Goal: Book appointment/travel/reservation

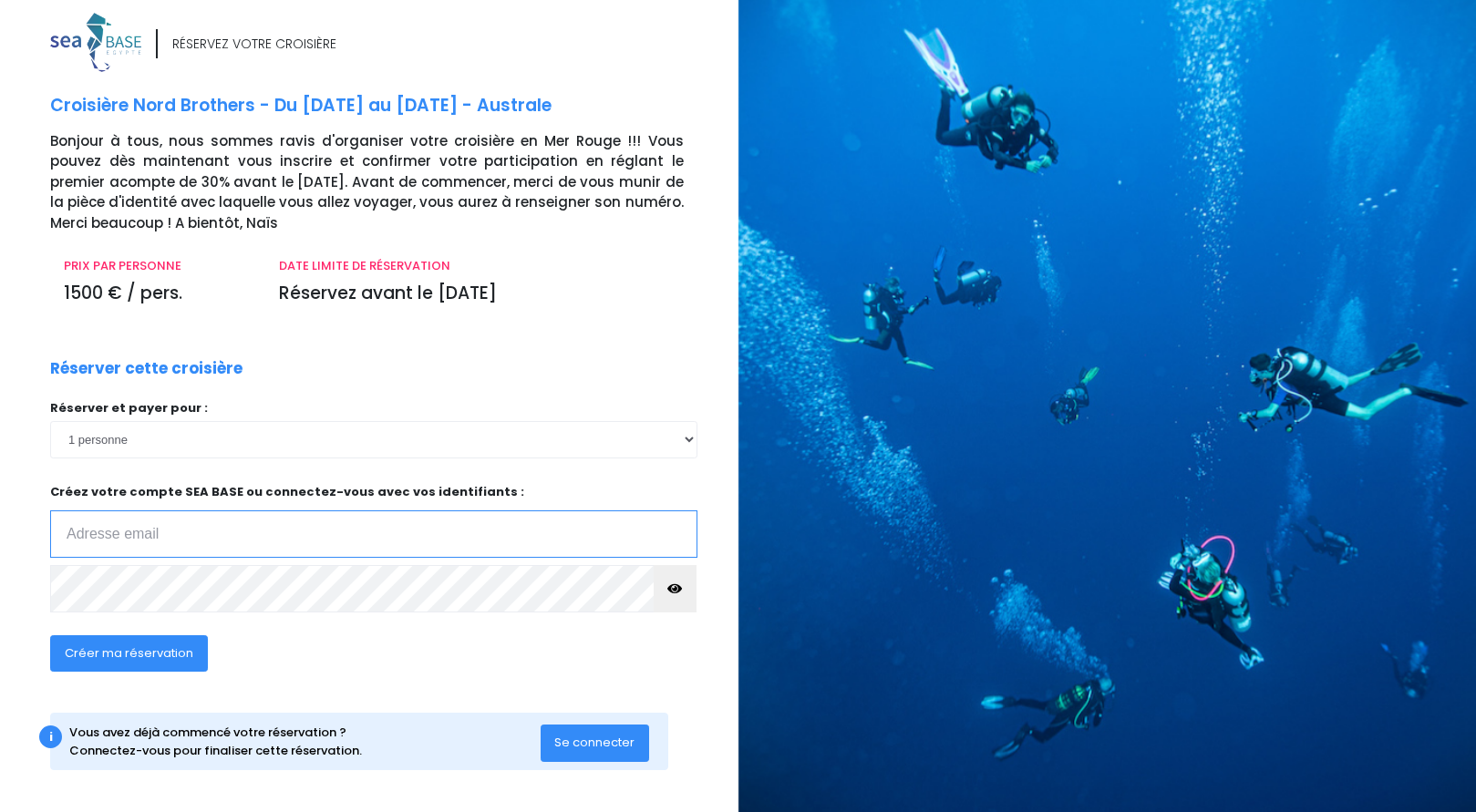
scroll to position [13, 0]
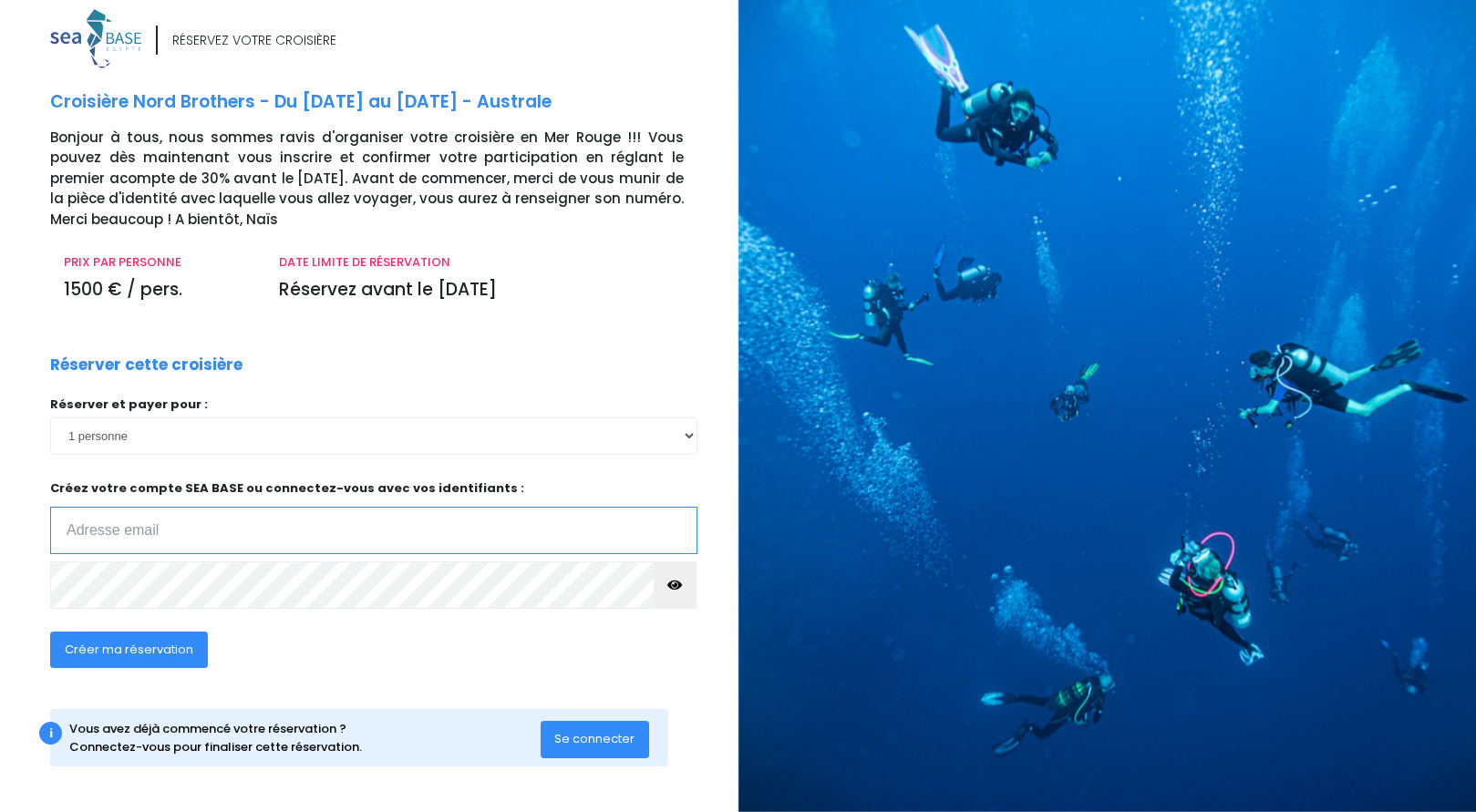
click at [155, 532] on input "email" at bounding box center [373, 530] width 647 height 48
click at [158, 528] on input "email" at bounding box center [373, 530] width 647 height 48
click at [139, 529] on input "email" at bounding box center [373, 530] width 647 height 48
click at [156, 528] on input "email" at bounding box center [373, 530] width 647 height 48
click at [102, 533] on input "fab" at bounding box center [373, 530] width 647 height 48
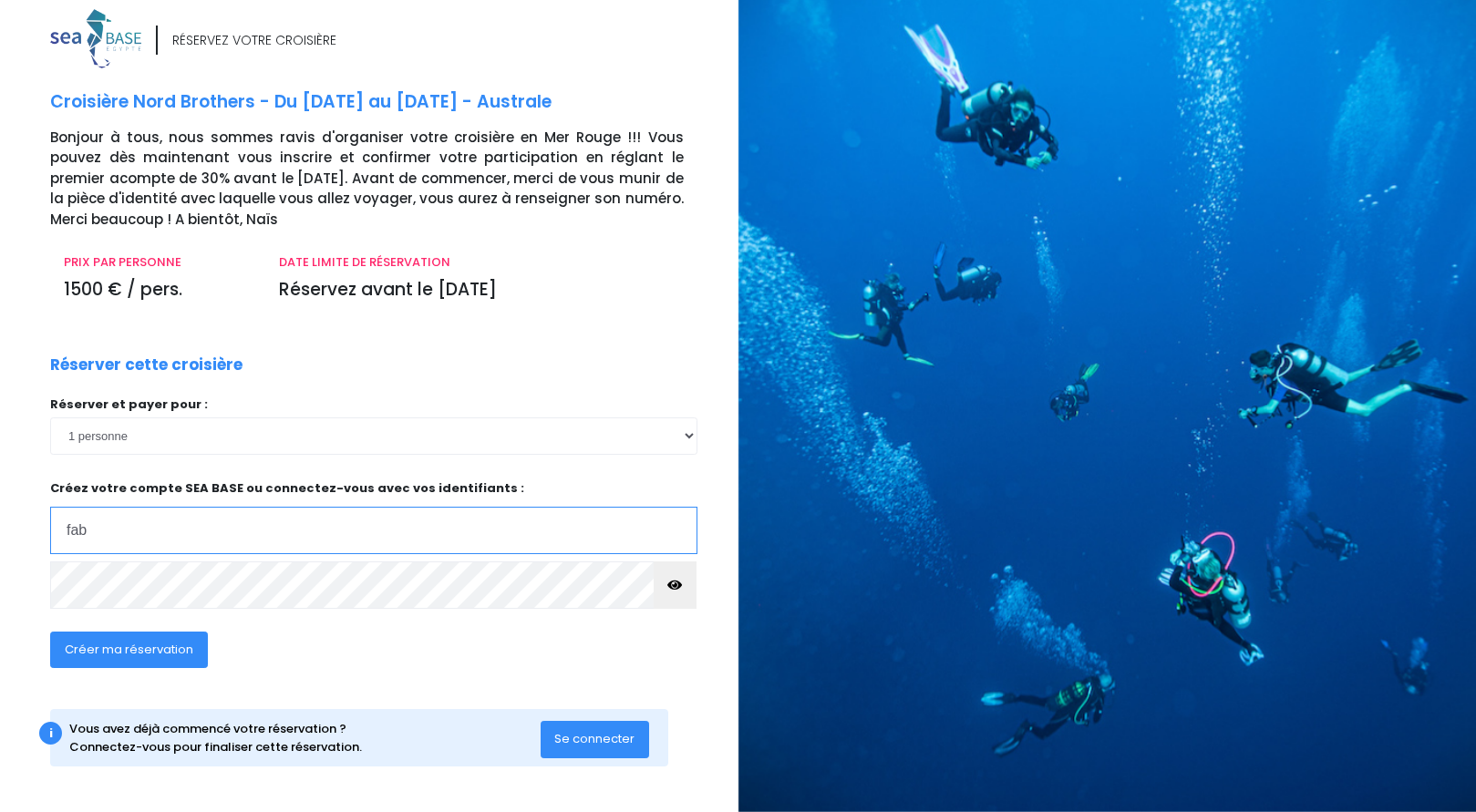
click at [131, 537] on input "fab" at bounding box center [373, 530] width 647 height 48
type input "[EMAIL_ADDRESS][DOMAIN_NAME]"
click at [678, 585] on icon "button" at bounding box center [675, 585] width 15 height 0
click at [142, 652] on span "Créer ma réservation" at bounding box center [129, 650] width 129 height 18
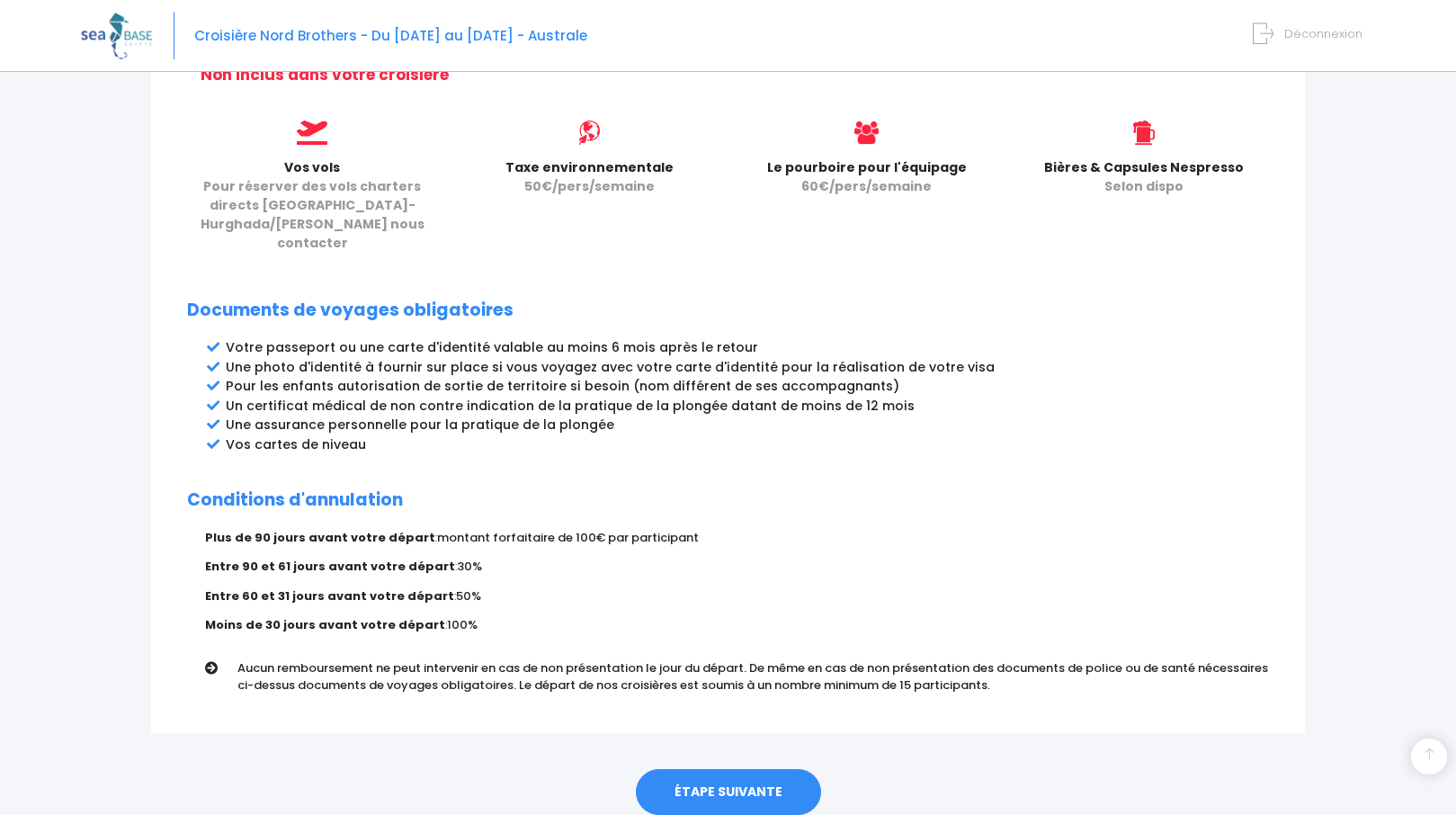
scroll to position [811, 0]
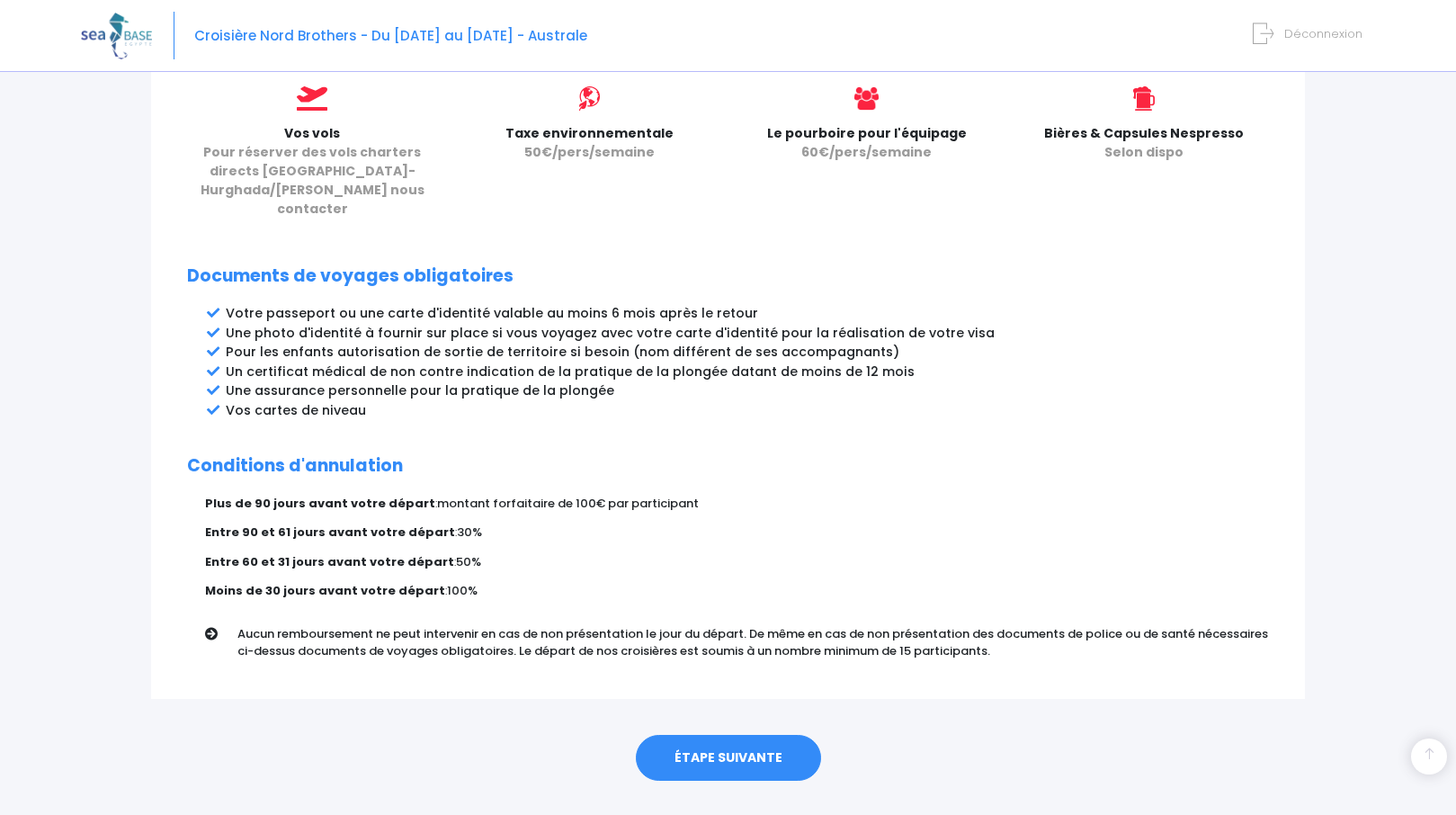
click at [715, 735] on link "ÉTAPE SUIVANTE" at bounding box center [728, 758] width 185 height 47
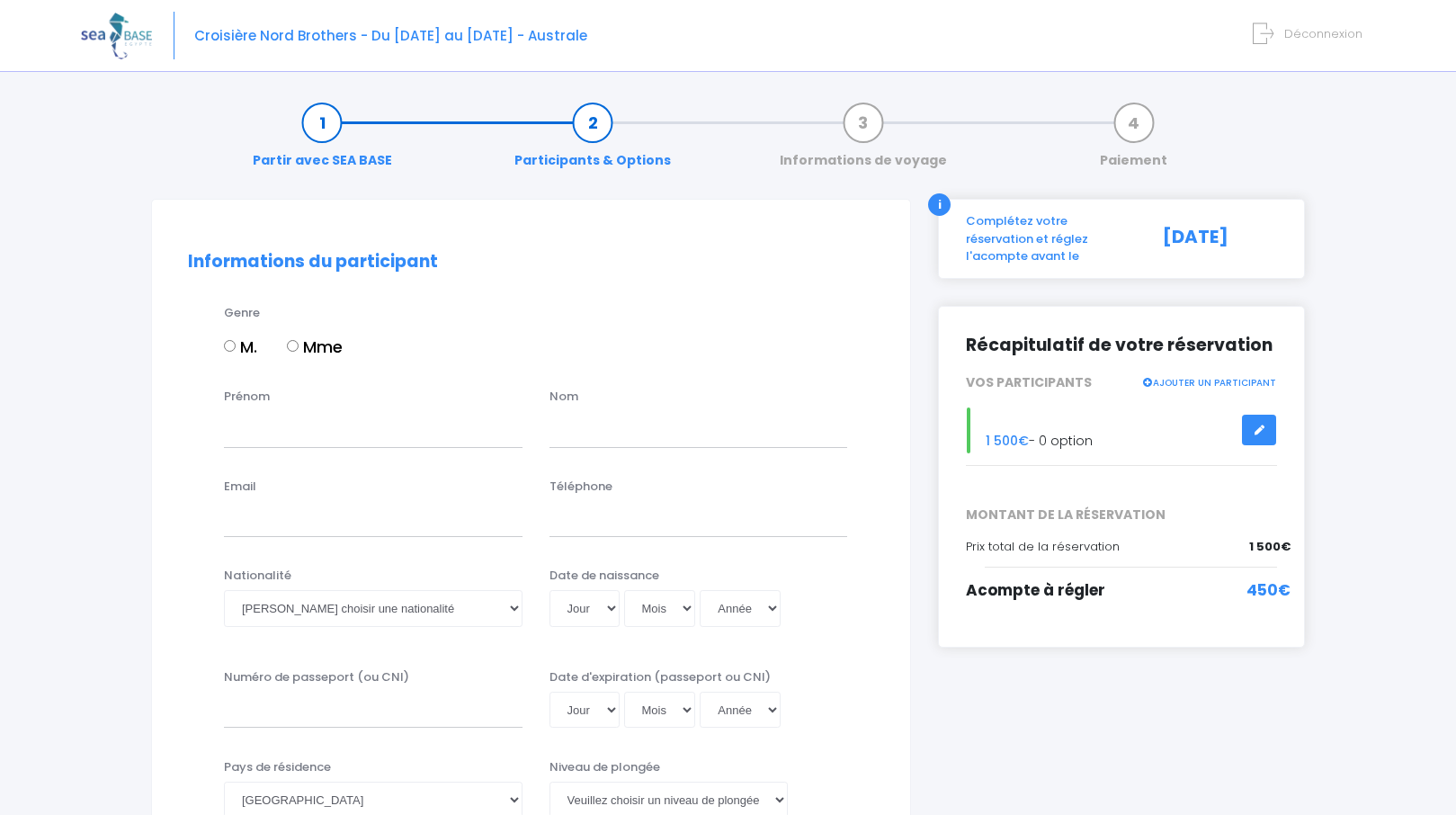
click at [228, 351] on input "M." at bounding box center [229, 345] width 12 height 12
radio input "true"
click at [272, 424] on input "Prénom" at bounding box center [373, 428] width 298 height 36
type input "Fabrice"
type input "Laquerriere"
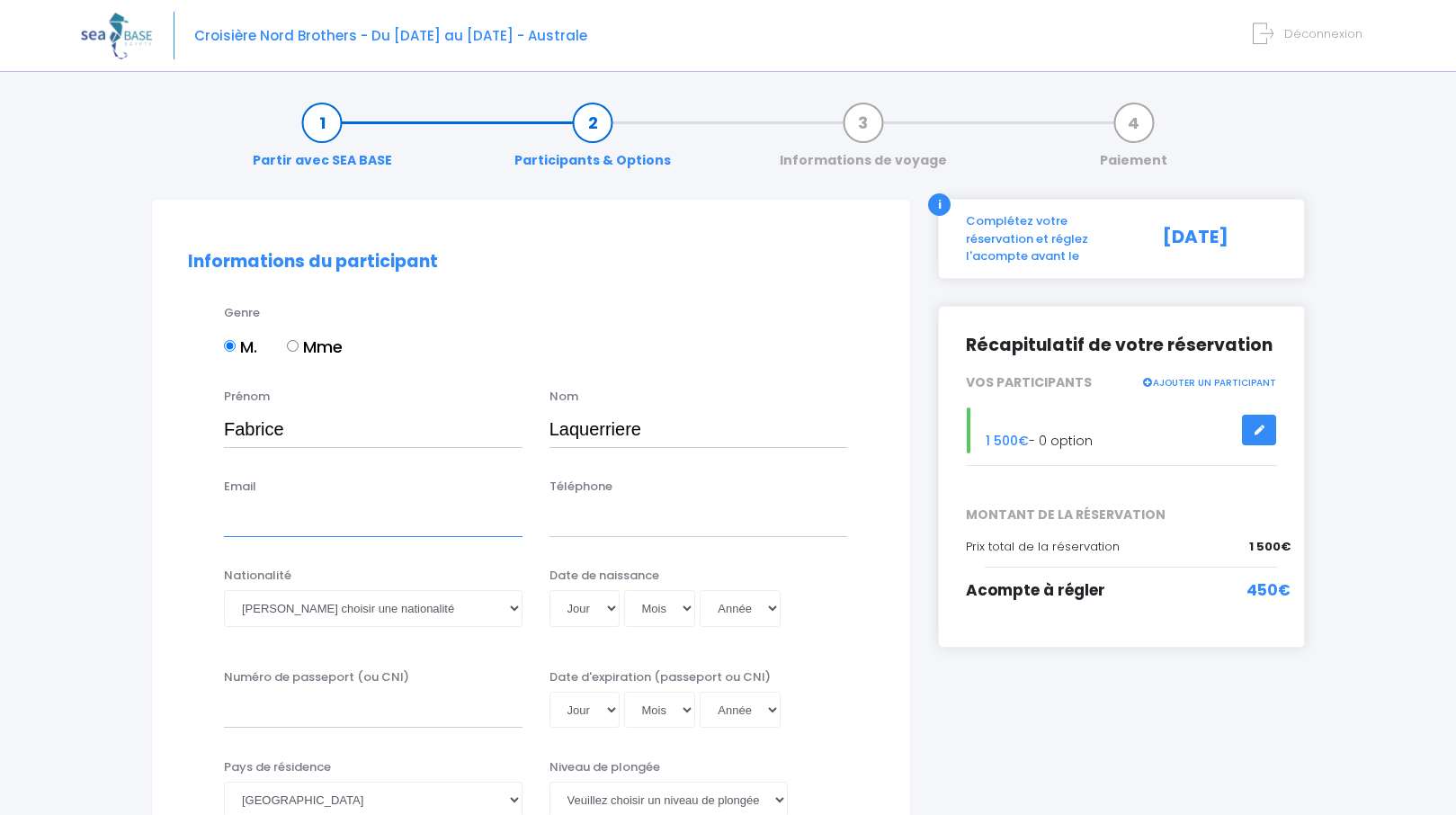
type input "fab76.l@orange.fr"
type input "0678990043"
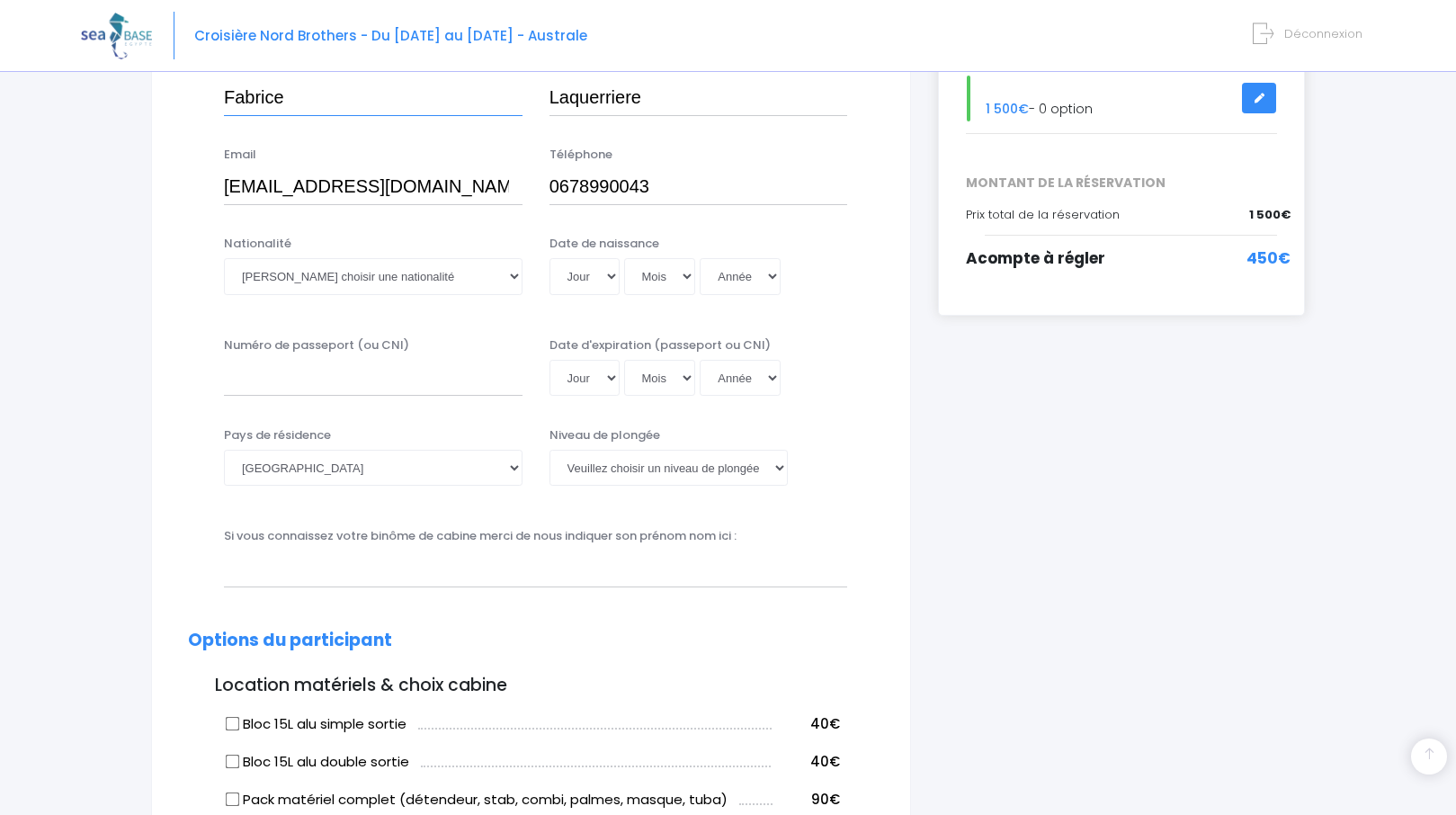
scroll to position [360, 0]
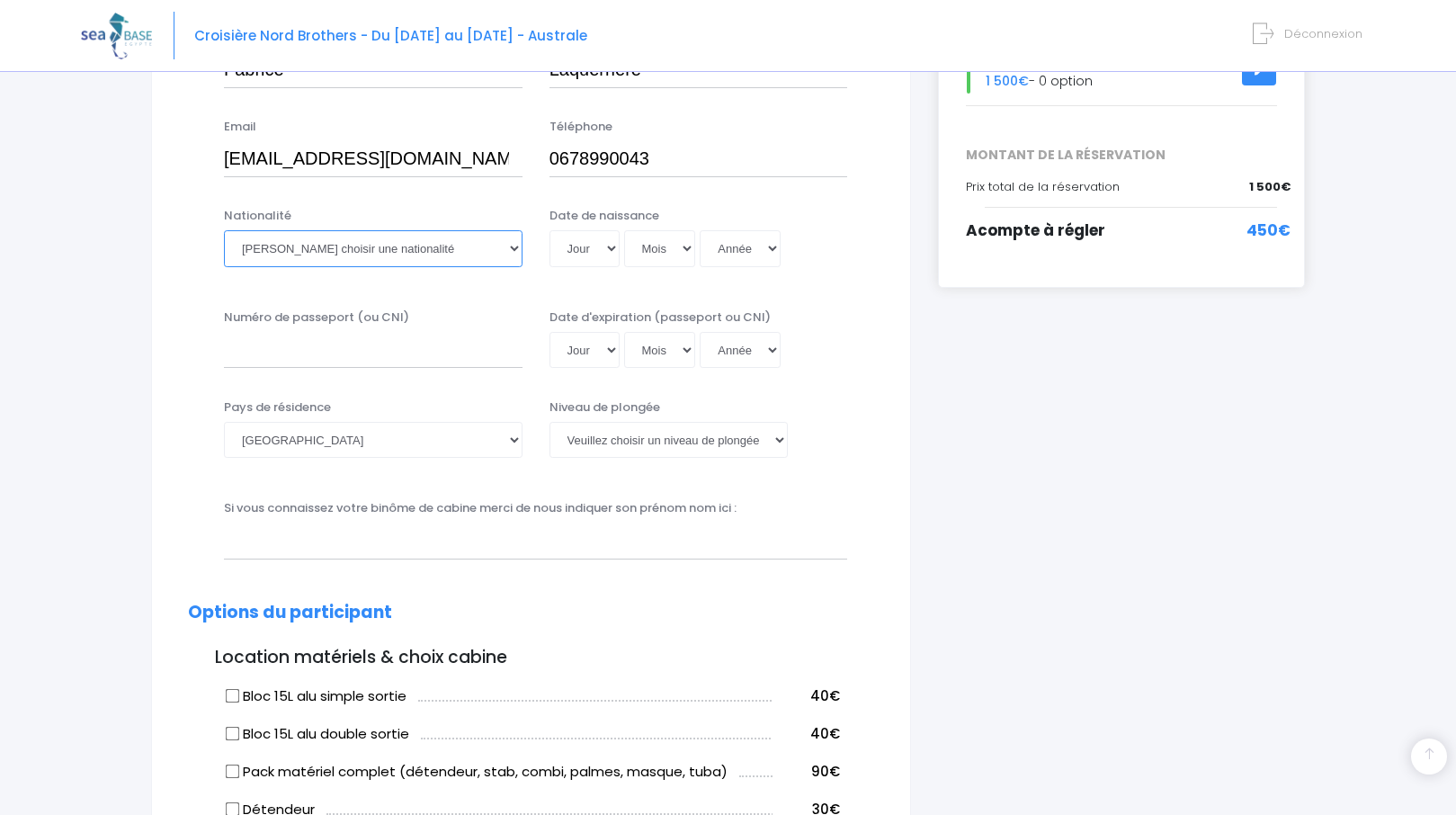
click at [359, 249] on select "Veuillez choisir une nationalité Afghane Albanaise Algerienne Allemande America…" at bounding box center [373, 248] width 298 height 36
select select "Française"
click at [362, 253] on select "Veuillez choisir une nationalité Afghane Albanaise Algerienne Allemande America…" at bounding box center [373, 248] width 298 height 36
click at [583, 254] on select "Jour 01 02 03 04 05 06 07 08 09 10 11 12 13 14 15 16 17 18 19 20 21 22 23 24 25…" at bounding box center [585, 248] width 70 height 36
select select "20"
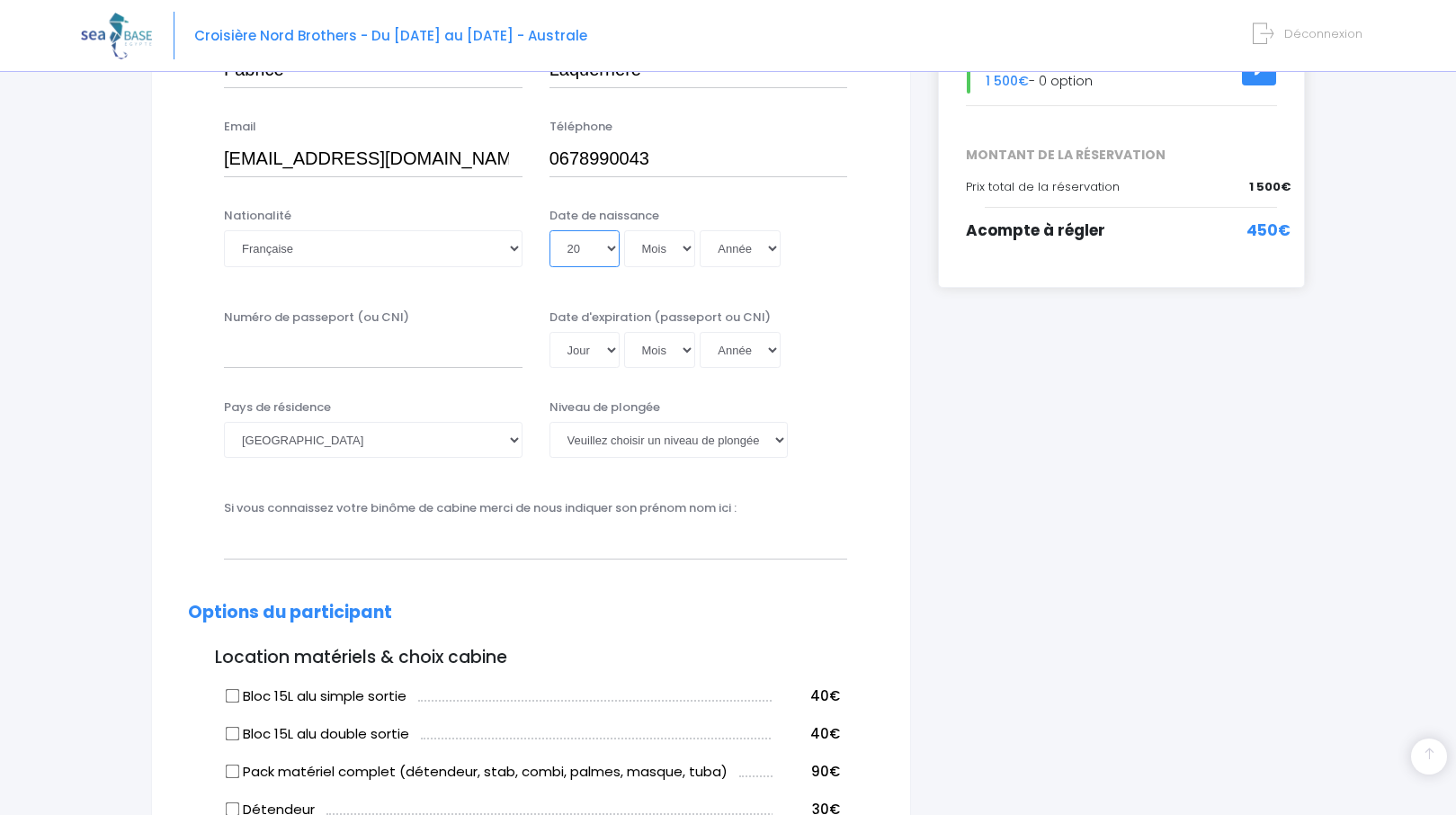
click at [550, 230] on select "Jour 01 02 03 04 05 06 07 08 09 10 11 12 13 14 15 16 17 18 19 20 21 22 23 24 25…" at bounding box center [585, 248] width 70 height 36
click at [688, 250] on select "Mois 01 02 03 04 05 06 07 08 09 10 11 12" at bounding box center [660, 248] width 72 height 36
select select "10"
click at [624, 230] on select "Mois 01 02 03 04 05 06 07 08 09 10 11 12" at bounding box center [660, 248] width 72 height 36
click at [771, 250] on select "Année 2045 2044 2043 2042 2041 2040 2039 2038 2037 2036 2035 2034 2033 2032 203…" at bounding box center [740, 248] width 81 height 36
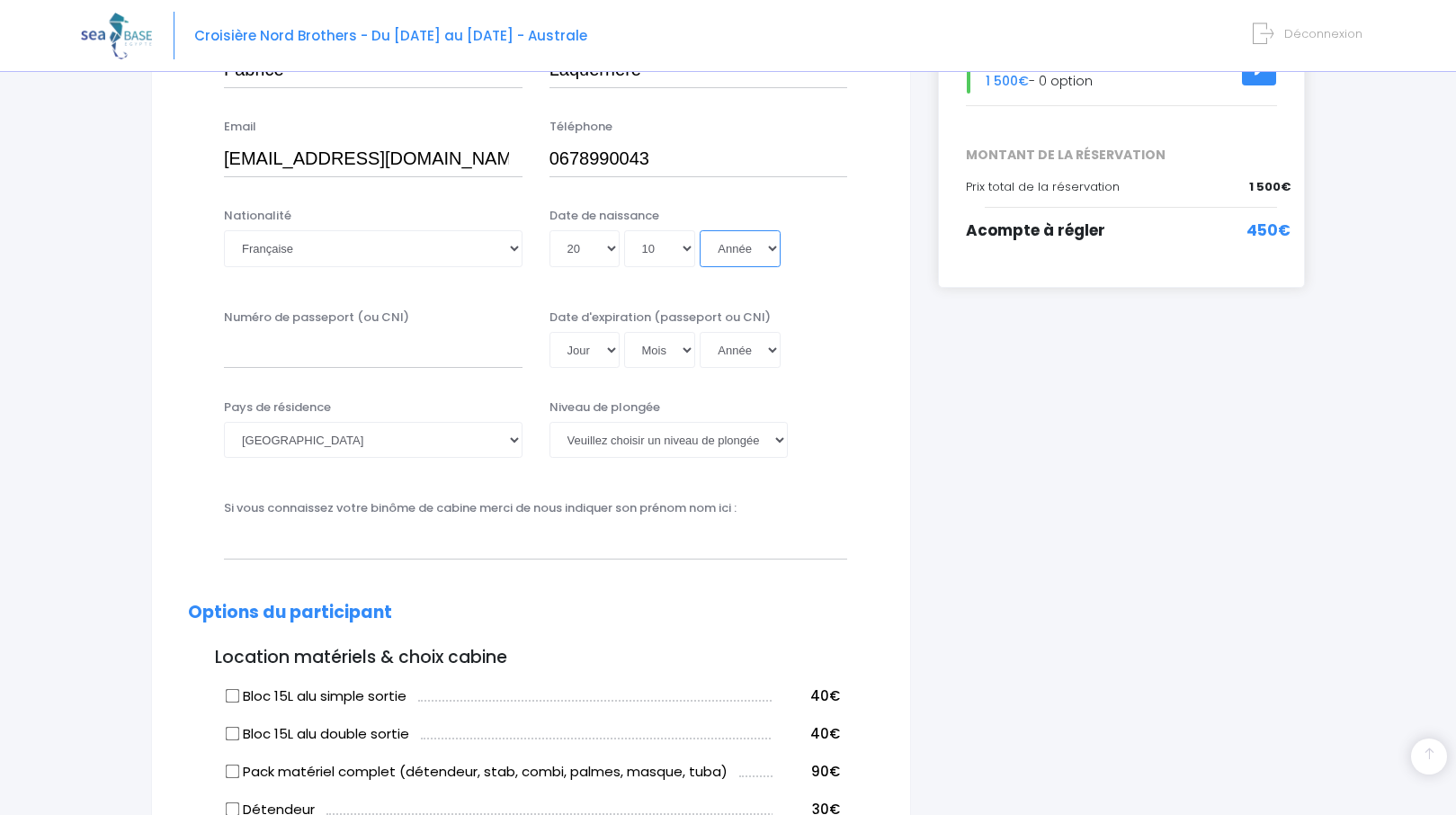
select select "1970"
click at [700, 230] on select "Année 2045 2044 2043 2042 2041 2040 2039 2038 2037 2036 2035 2034 2033 2032 203…" at bounding box center [740, 248] width 81 height 36
type input "1970-10-20"
click at [275, 355] on input "Numéro de passeport (ou CNI)" at bounding box center [373, 349] width 298 height 36
type input "18ci931458"
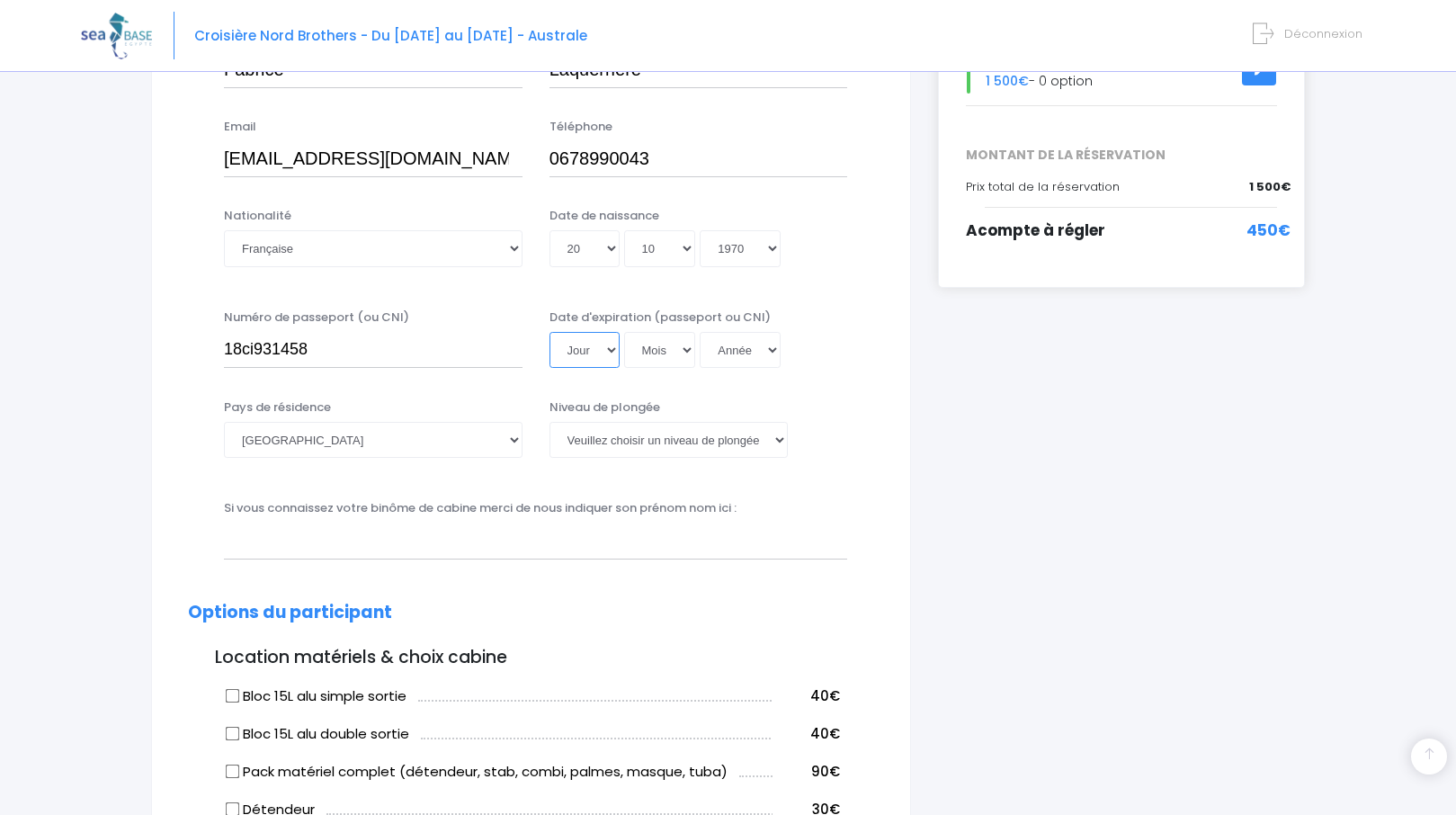
click at [597, 346] on select "Jour 01 02 03 04 05 06 07 08 09 10 11 12 13 14 15 16 17 18 19 20 21 22 23 24 25…" at bounding box center [585, 349] width 70 height 36
select select "12"
click at [550, 332] on select "Jour 01 02 03 04 05 06 07 08 09 10 11 12 13 14 15 16 17 18 19 20 21 22 23 24 25…" at bounding box center [585, 349] width 70 height 36
click at [670, 351] on select "Mois 01 02 03 04 05 06 07 08 09 10 11 12" at bounding box center [660, 349] width 72 height 36
select select "04"
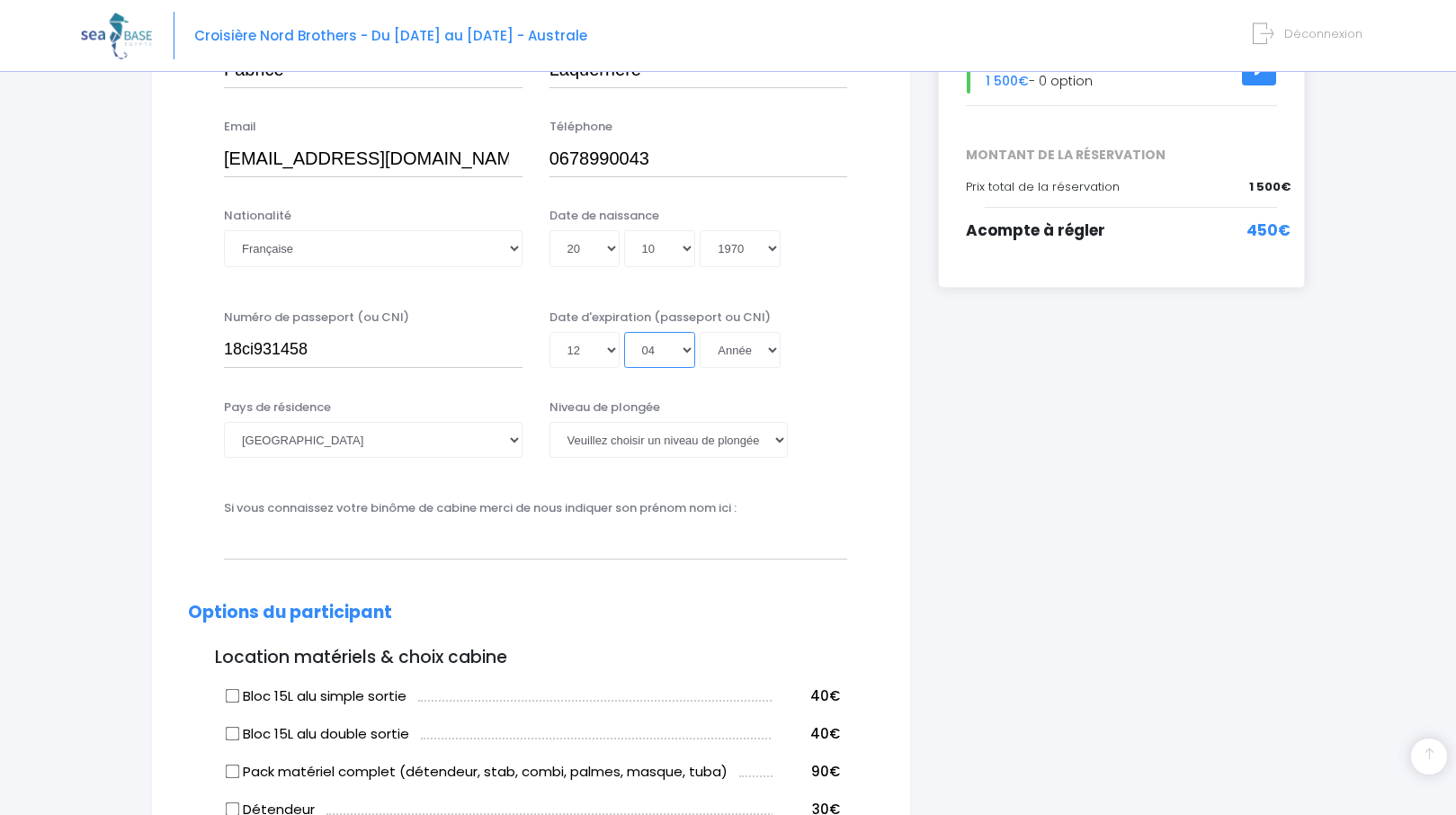
click at [624, 332] on select "Mois 01 02 03 04 05 06 07 08 09 10 11 12" at bounding box center [660, 349] width 72 height 36
click at [738, 352] on select "Année 2045 2044 2043 2042 2041 2040 2039 2038 2037 2036 2035 2034 2033 2032 203…" at bounding box center [740, 349] width 81 height 36
select select "2028"
click at [700, 332] on select "Année 2045 2044 2043 2042 2041 2040 2039 2038 2037 2036 2035 2034 2033 2032 203…" at bounding box center [740, 349] width 81 height 36
type input "[DATE]"
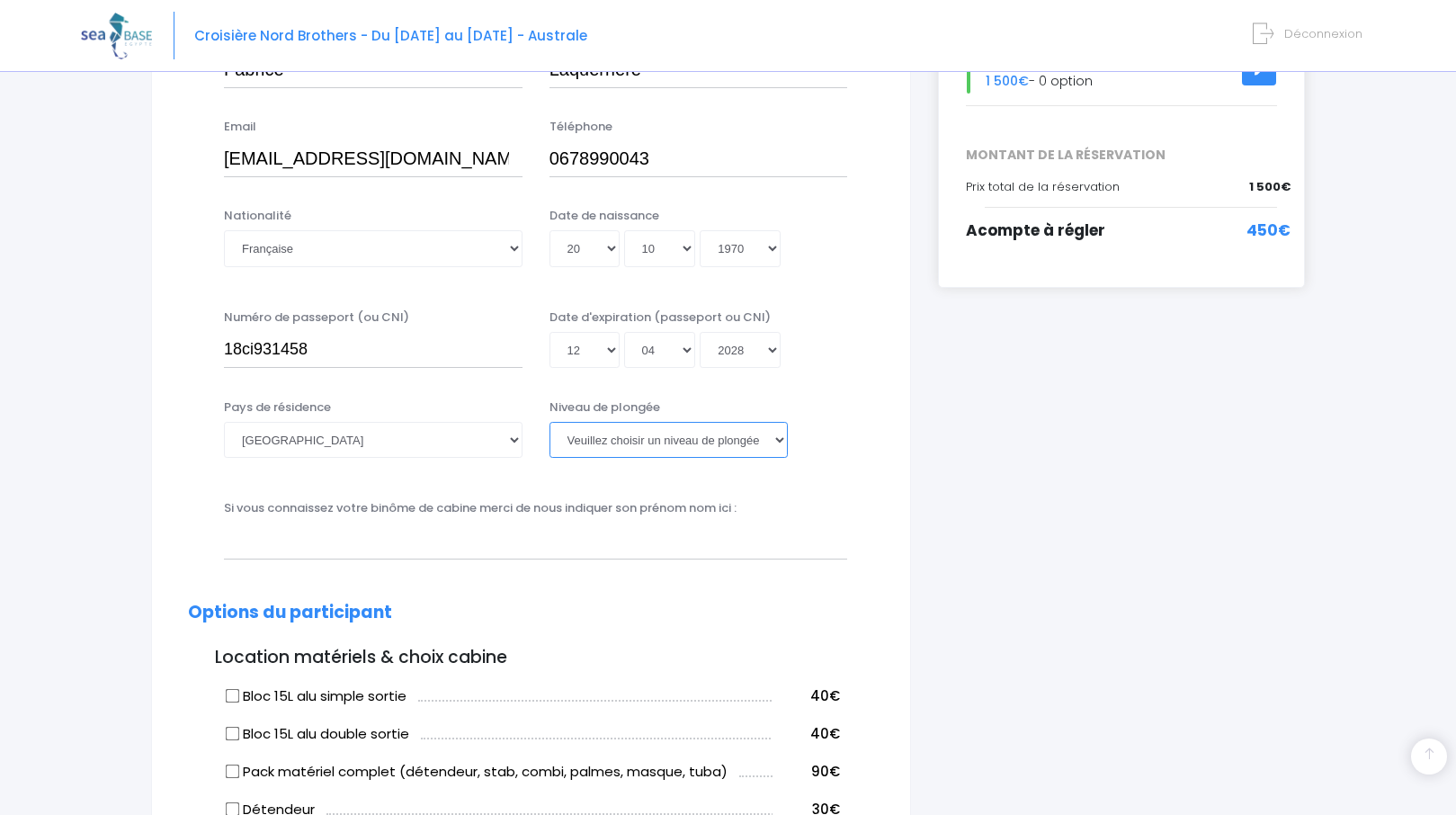
click at [725, 439] on select "Veuillez choisir un niveau de plongée Non plongeur Junior OW diver Adventure OW…" at bounding box center [669, 439] width 239 height 36
select select "N4"
click at [550, 422] on select "Veuillez choisir un niveau de plongée Non plongeur Junior OW diver Adventure OW…" at bounding box center [669, 439] width 239 height 36
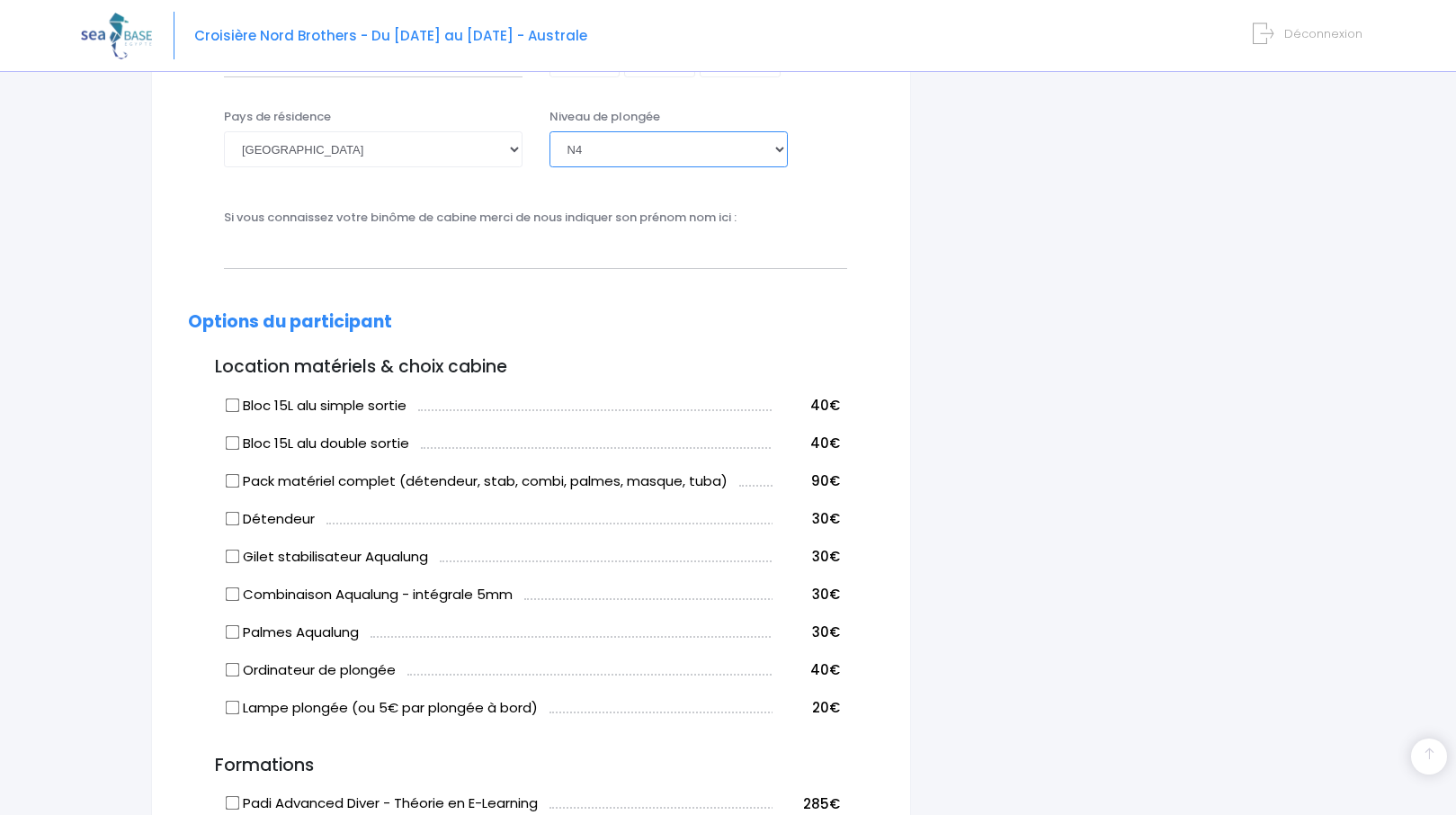
scroll to position [719, 0]
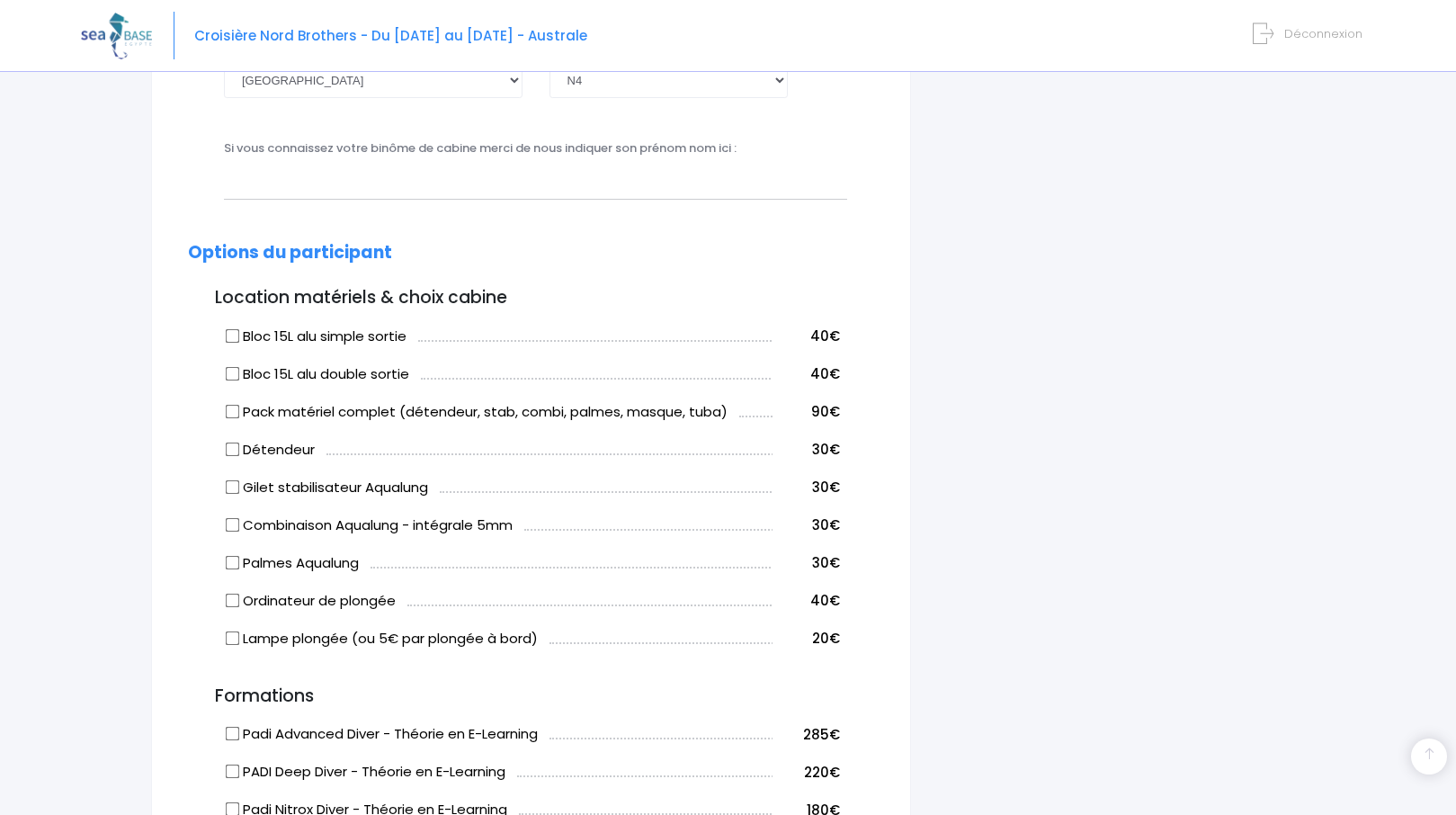
click at [229, 340] on input "Bloc 15L alu simple sortie" at bounding box center [233, 335] width 15 height 15
checkbox input "true"
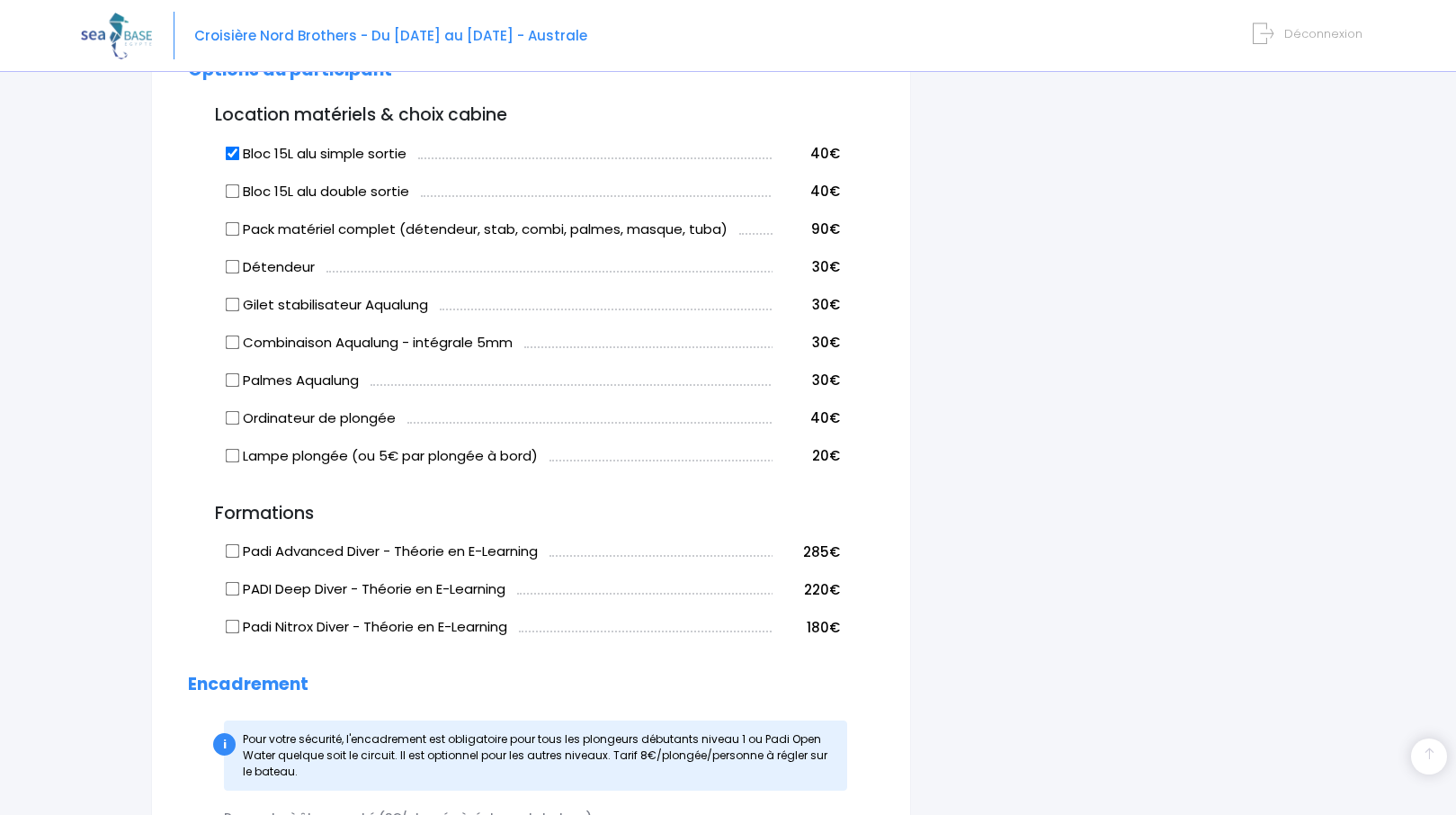
scroll to position [902, 0]
click at [229, 190] on input "Bloc 15L alu double sortie" at bounding box center [233, 192] width 15 height 15
checkbox input "true"
click at [237, 151] on input "Bloc 15L alu simple sortie" at bounding box center [233, 154] width 15 height 15
checkbox input "false"
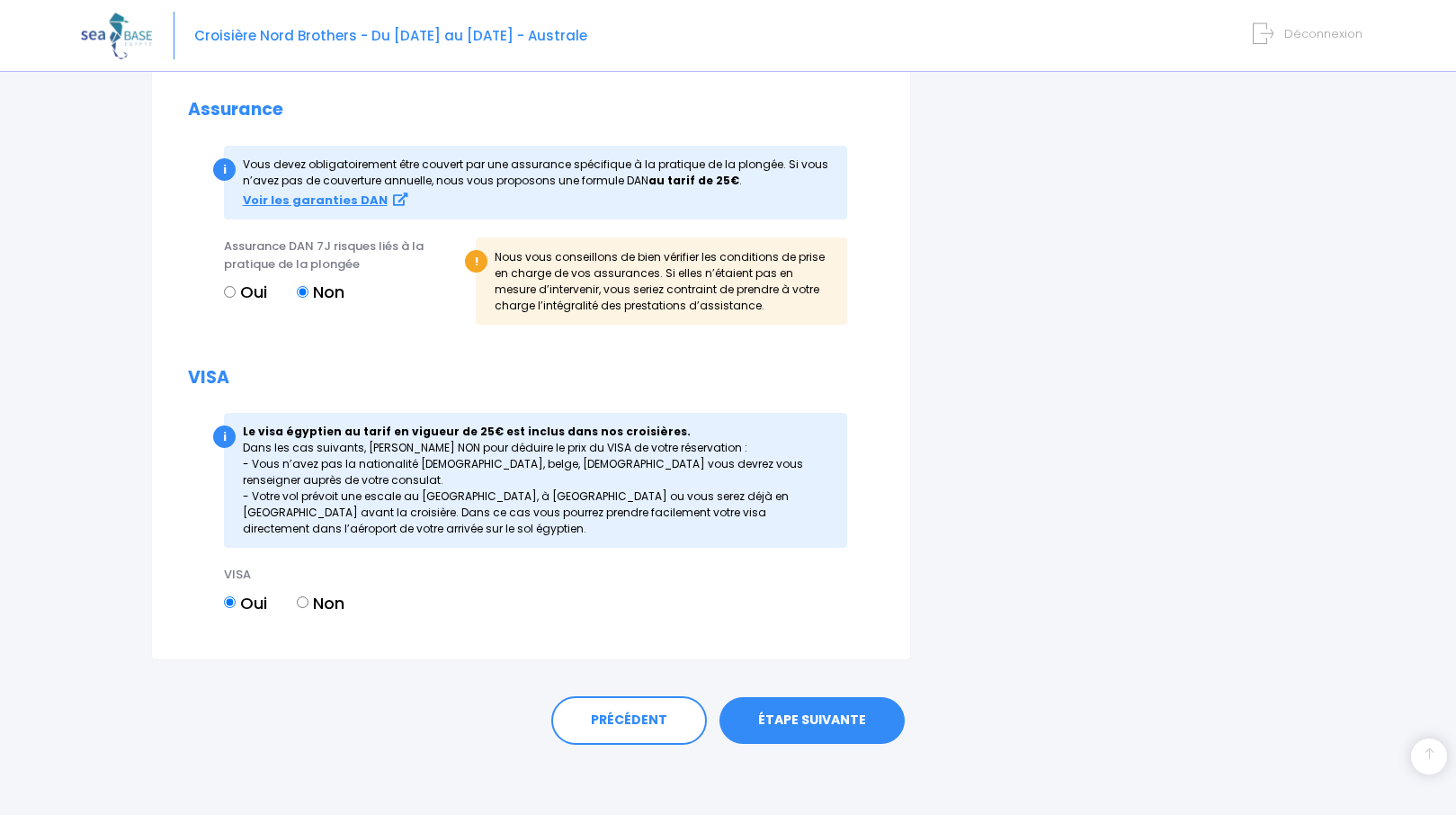
scroll to position [1711, 0]
click at [863, 723] on link "ÉTAPE SUIVANTE" at bounding box center [811, 718] width 185 height 47
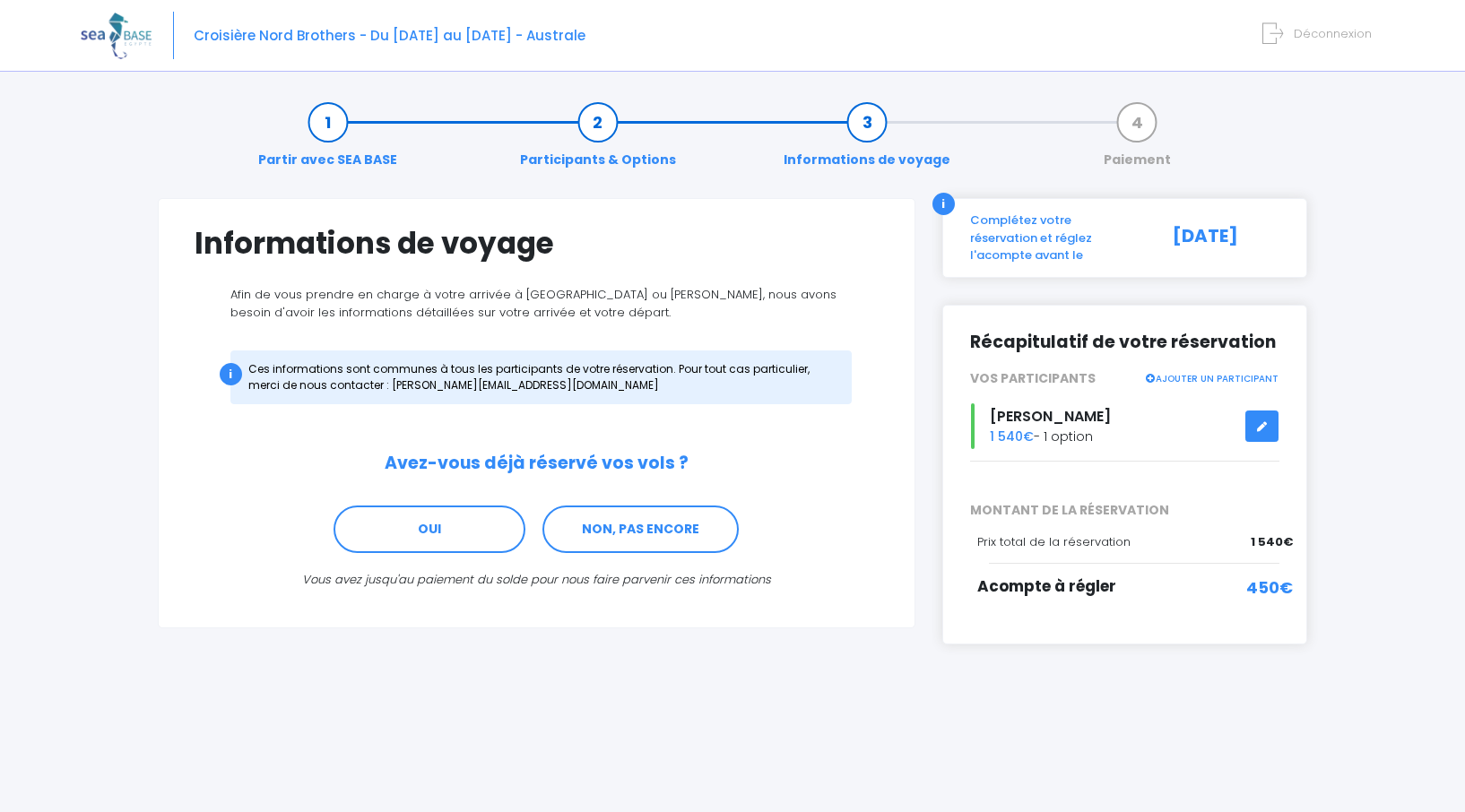
click at [1261, 427] on icon at bounding box center [1262, 427] width 13 height 0
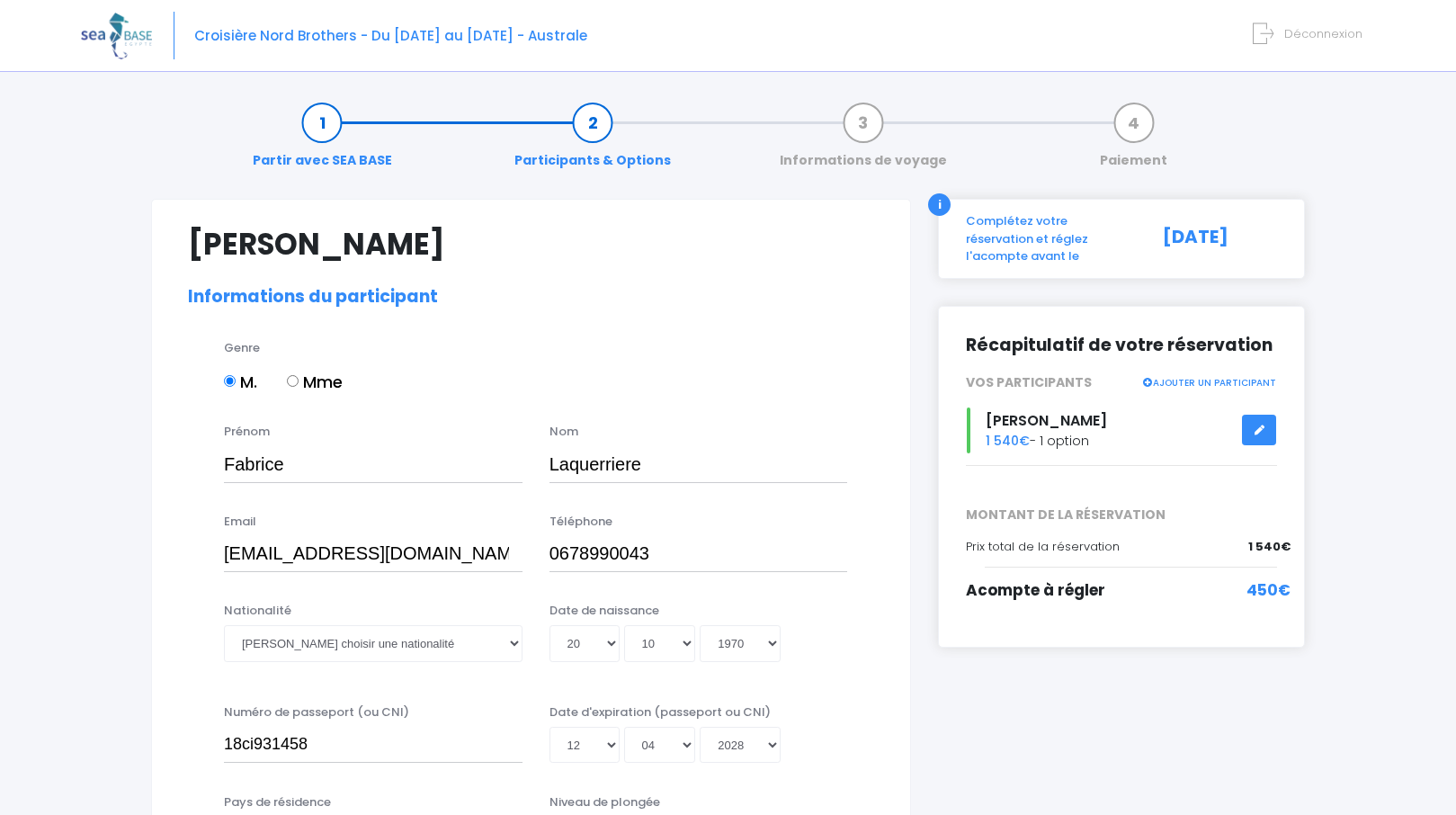
select select "N4"
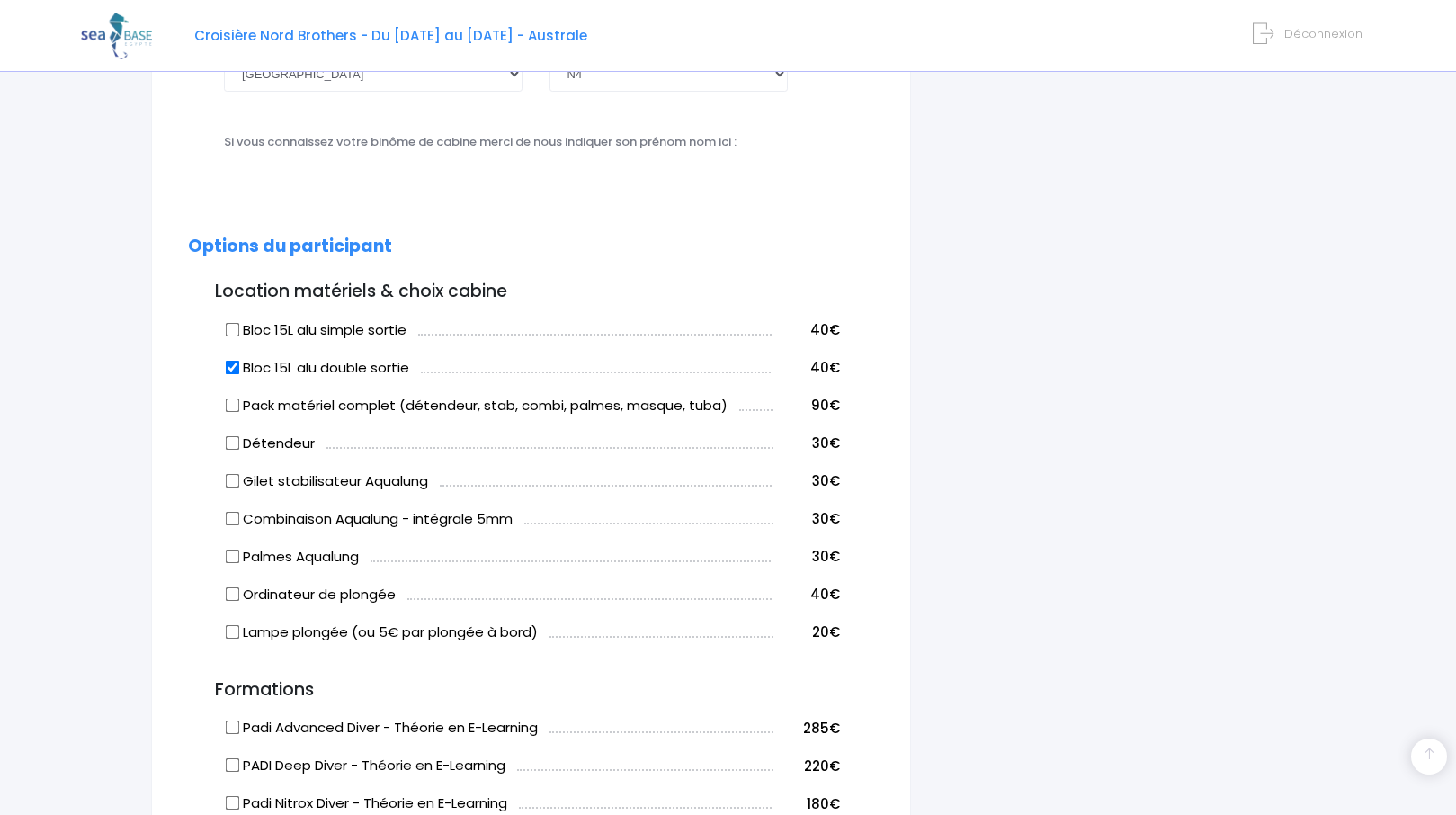
scroll to position [809, 0]
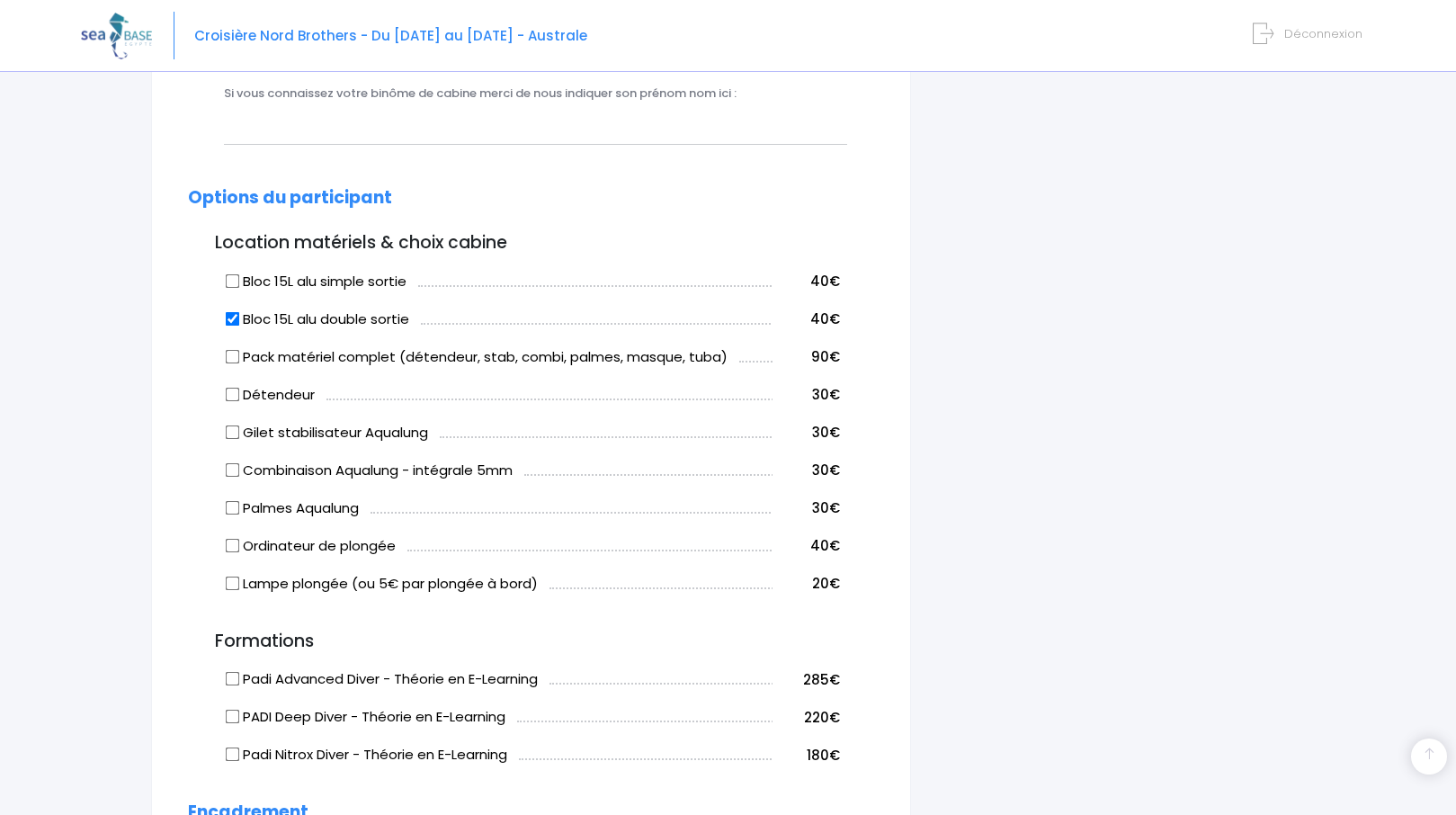
click at [232, 317] on input "Bloc 15L alu double sortie" at bounding box center [233, 319] width 15 height 15
checkbox input "false"
click at [234, 285] on input "Bloc 15L alu simple sortie" at bounding box center [233, 281] width 15 height 15
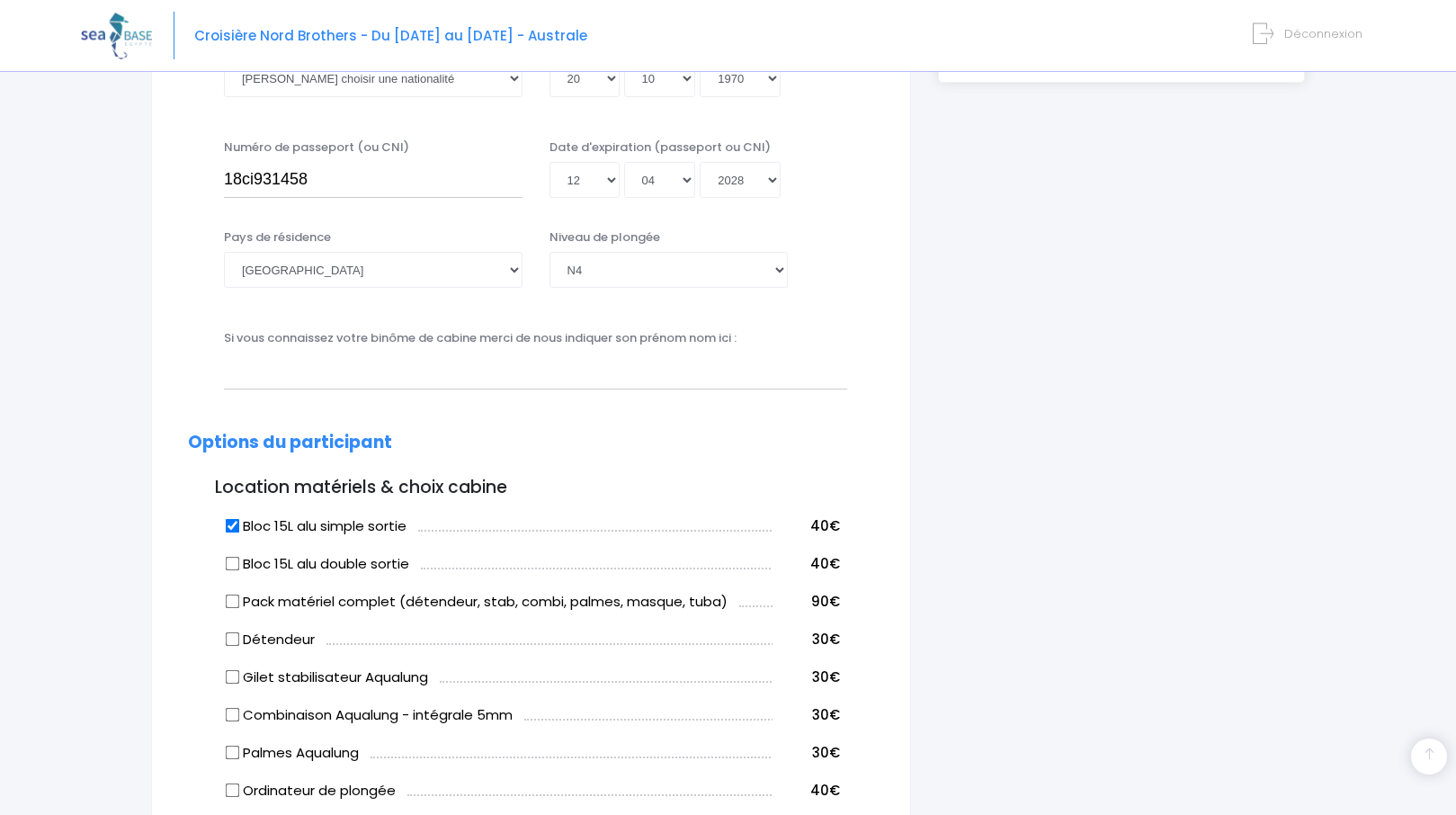
scroll to position [576, 0]
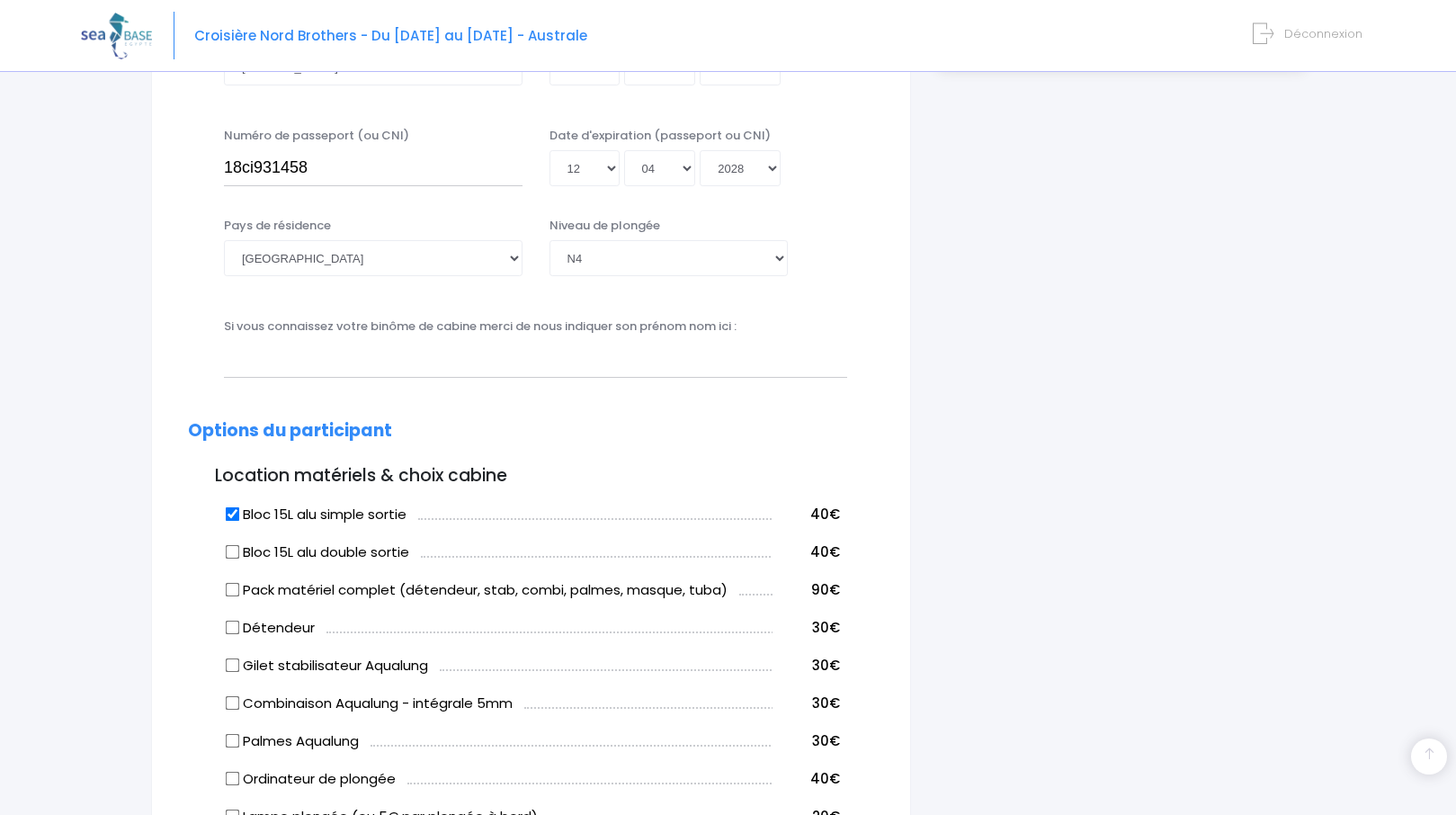
click at [227, 518] on input "Bloc 15L alu simple sortie" at bounding box center [233, 514] width 15 height 15
checkbox input "false"
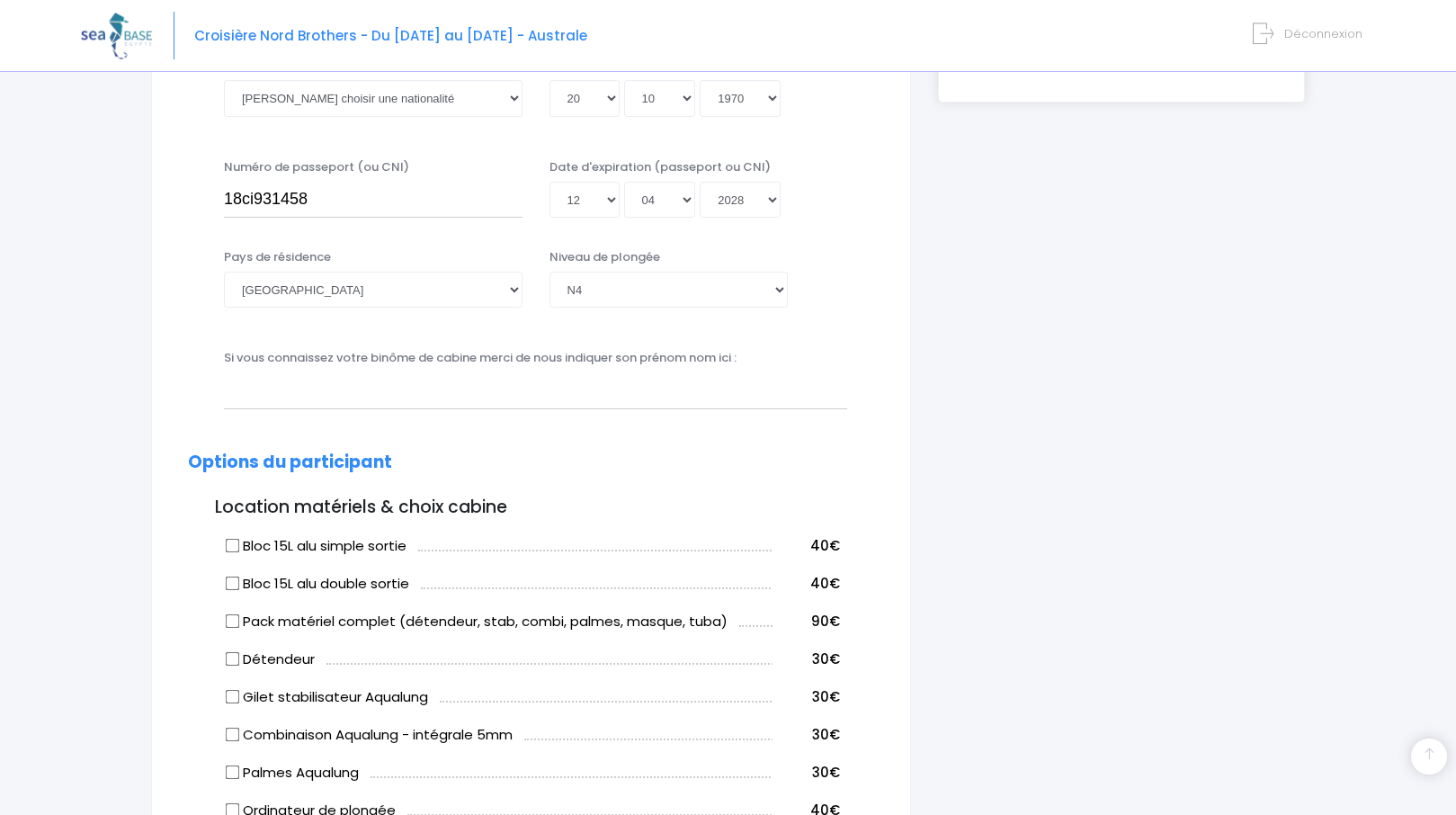
scroll to position [630, 0]
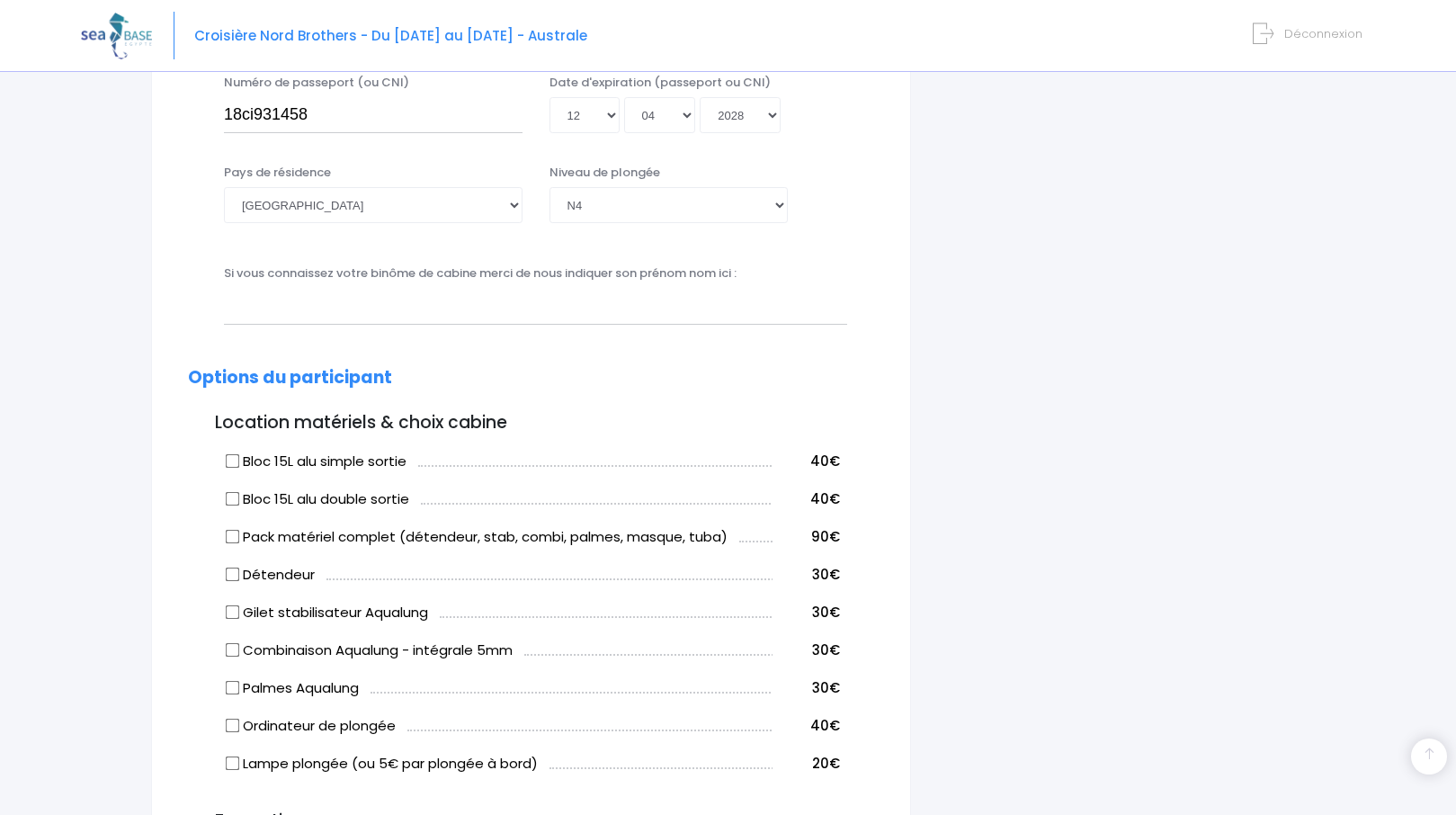
click at [232, 495] on input "Bloc 15L alu double sortie" at bounding box center [233, 498] width 15 height 15
checkbox input "true"
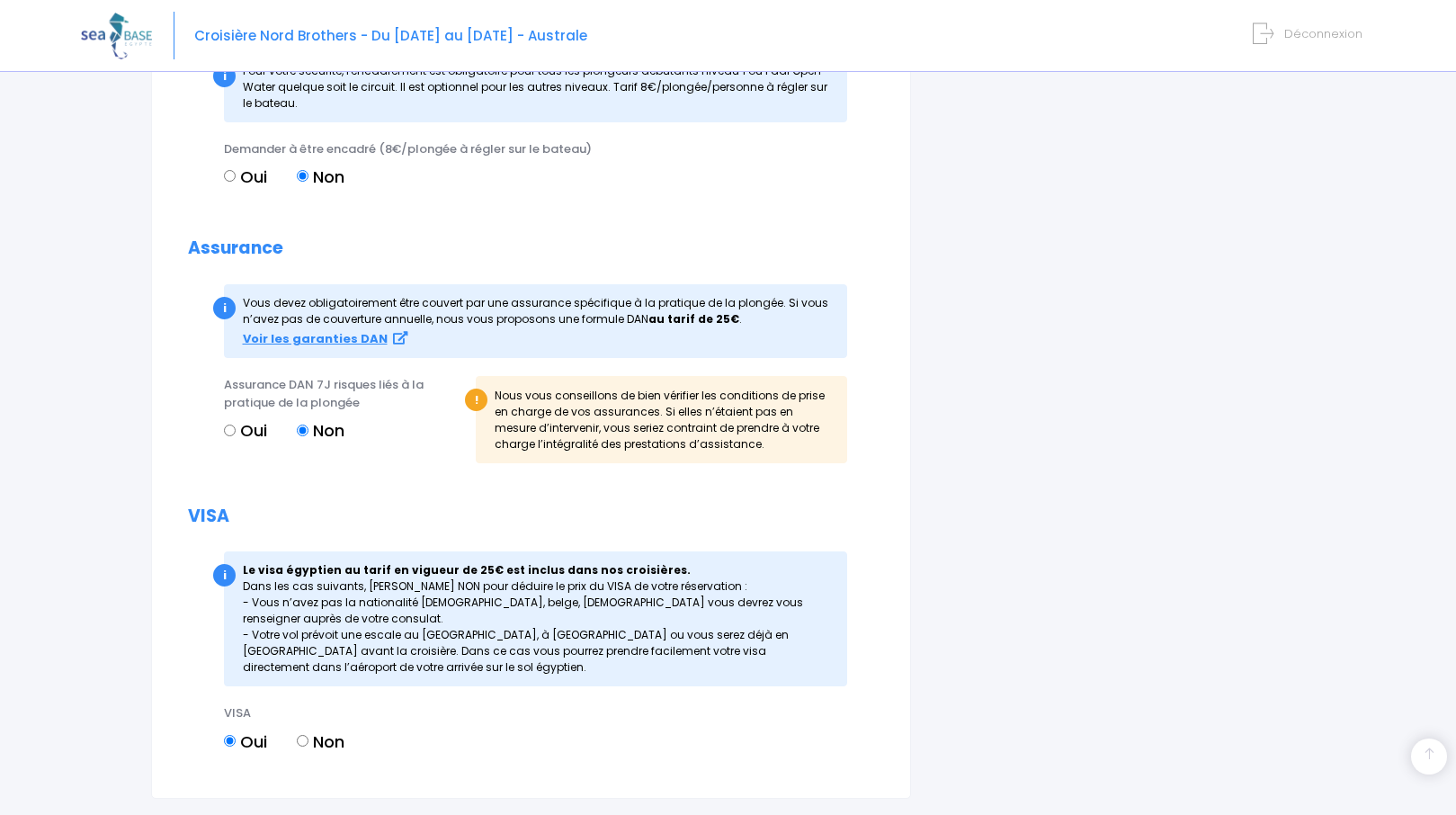
scroll to position [1746, 0]
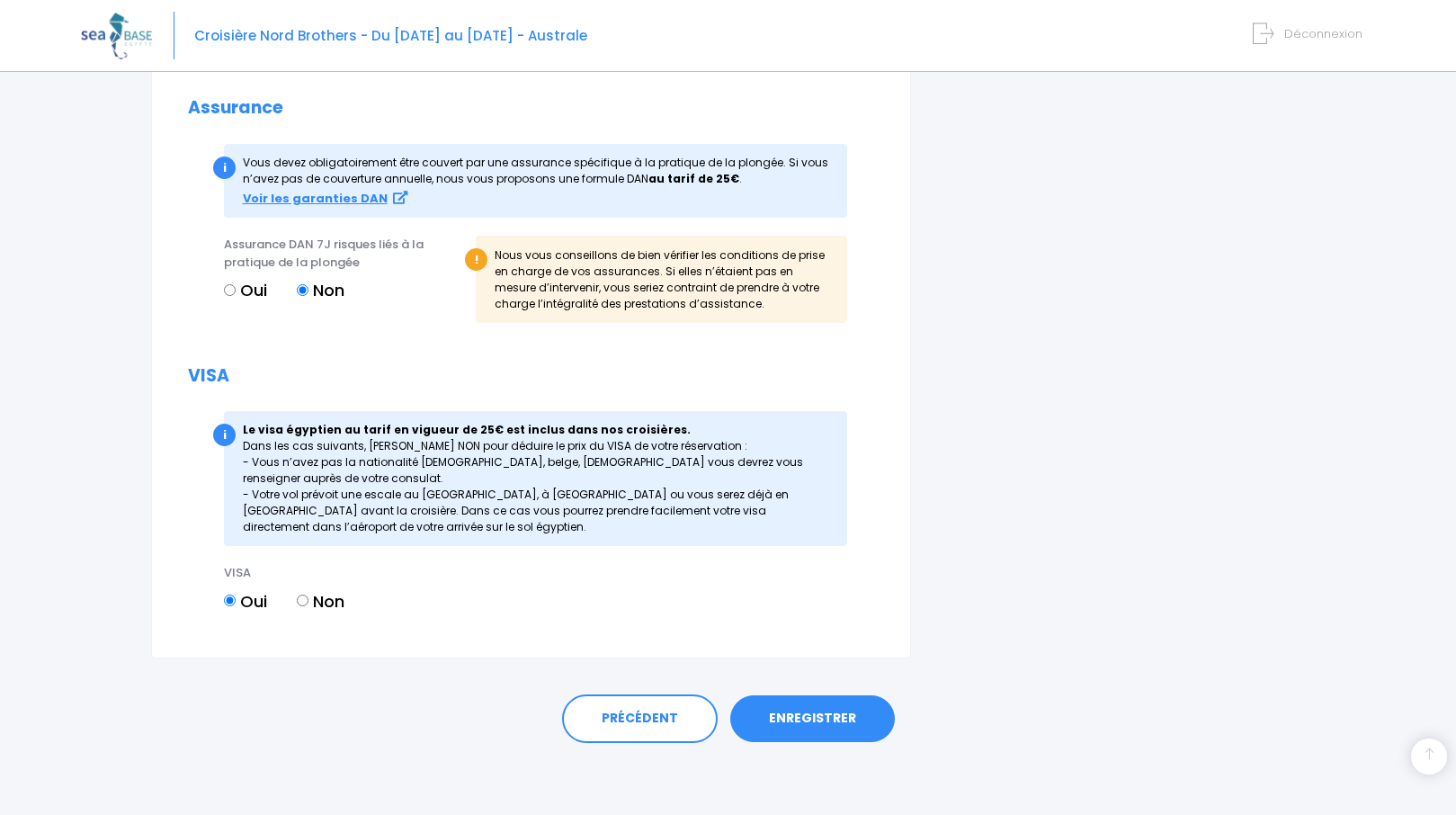
click at [844, 697] on link "ENREGISTRER" at bounding box center [812, 718] width 165 height 47
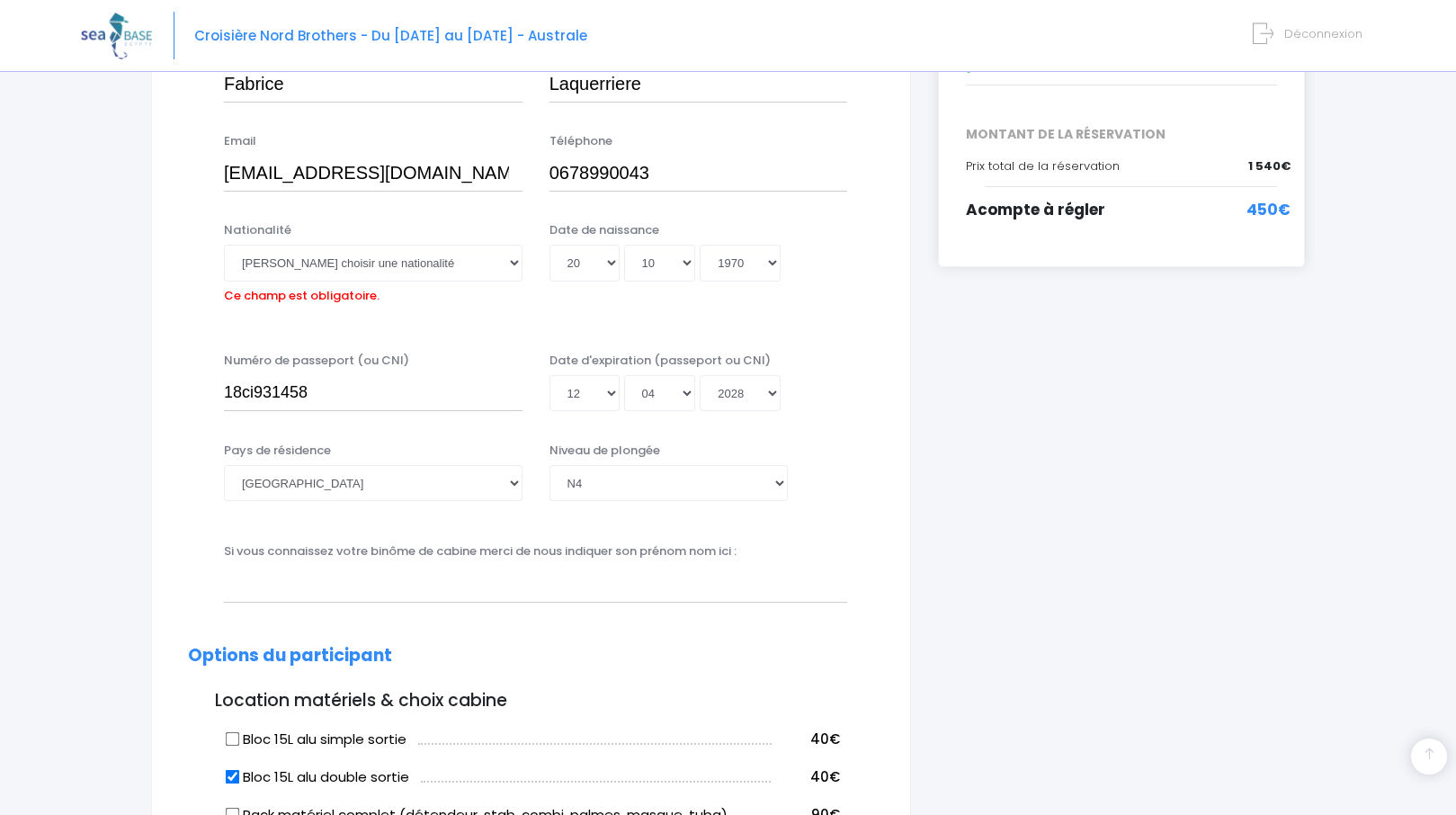
scroll to position [265, 0]
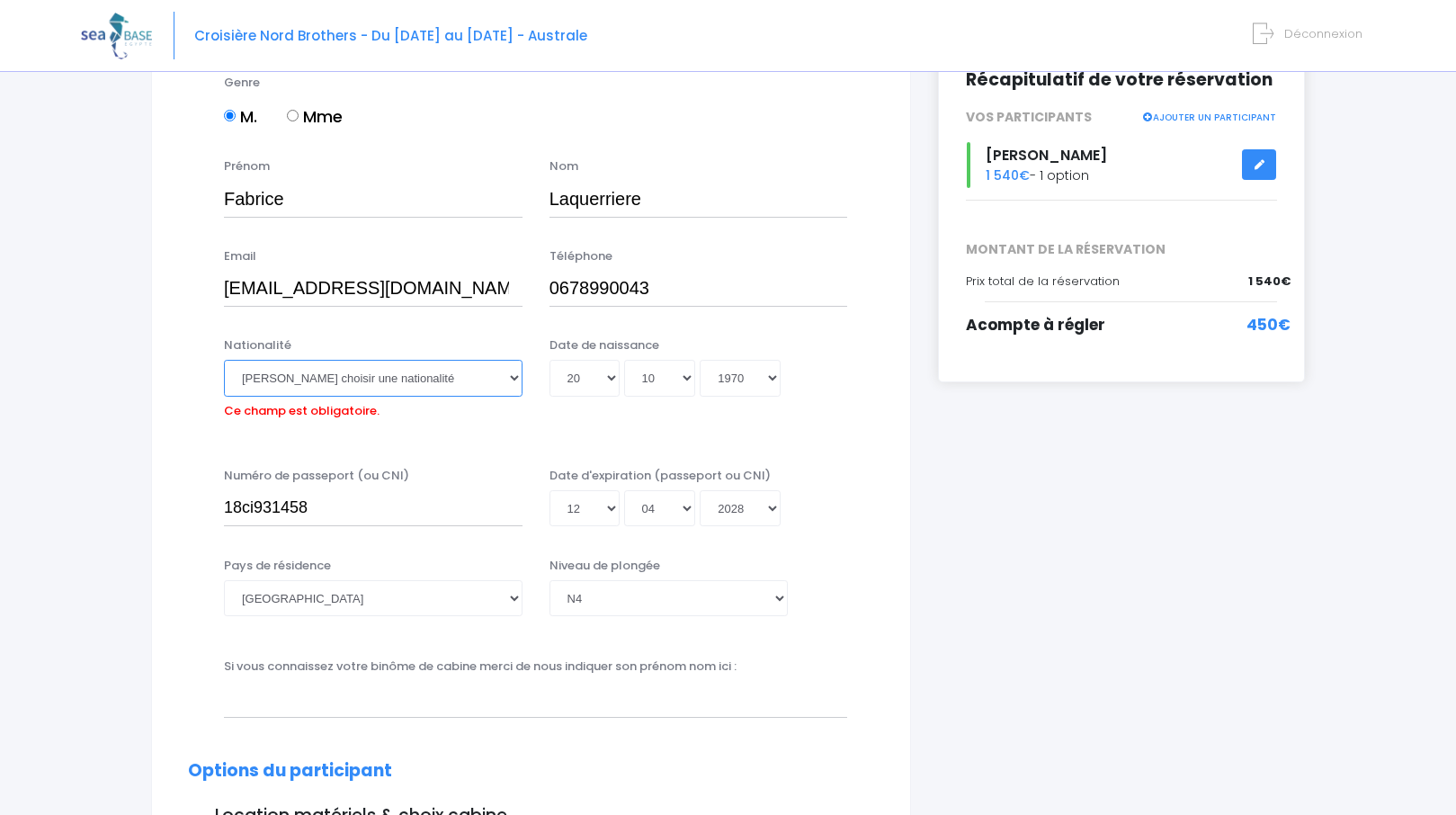
click at [492, 381] on select "Veuillez choisir une nationalité Afghane Albanaise Algerienne Allemande America…" at bounding box center [373, 378] width 298 height 36
select select "Française"
click at [224, 360] on select "Veuillez choisir une nationalité Afghane Albanaise Algerienne Allemande America…" at bounding box center [373, 378] width 298 height 36
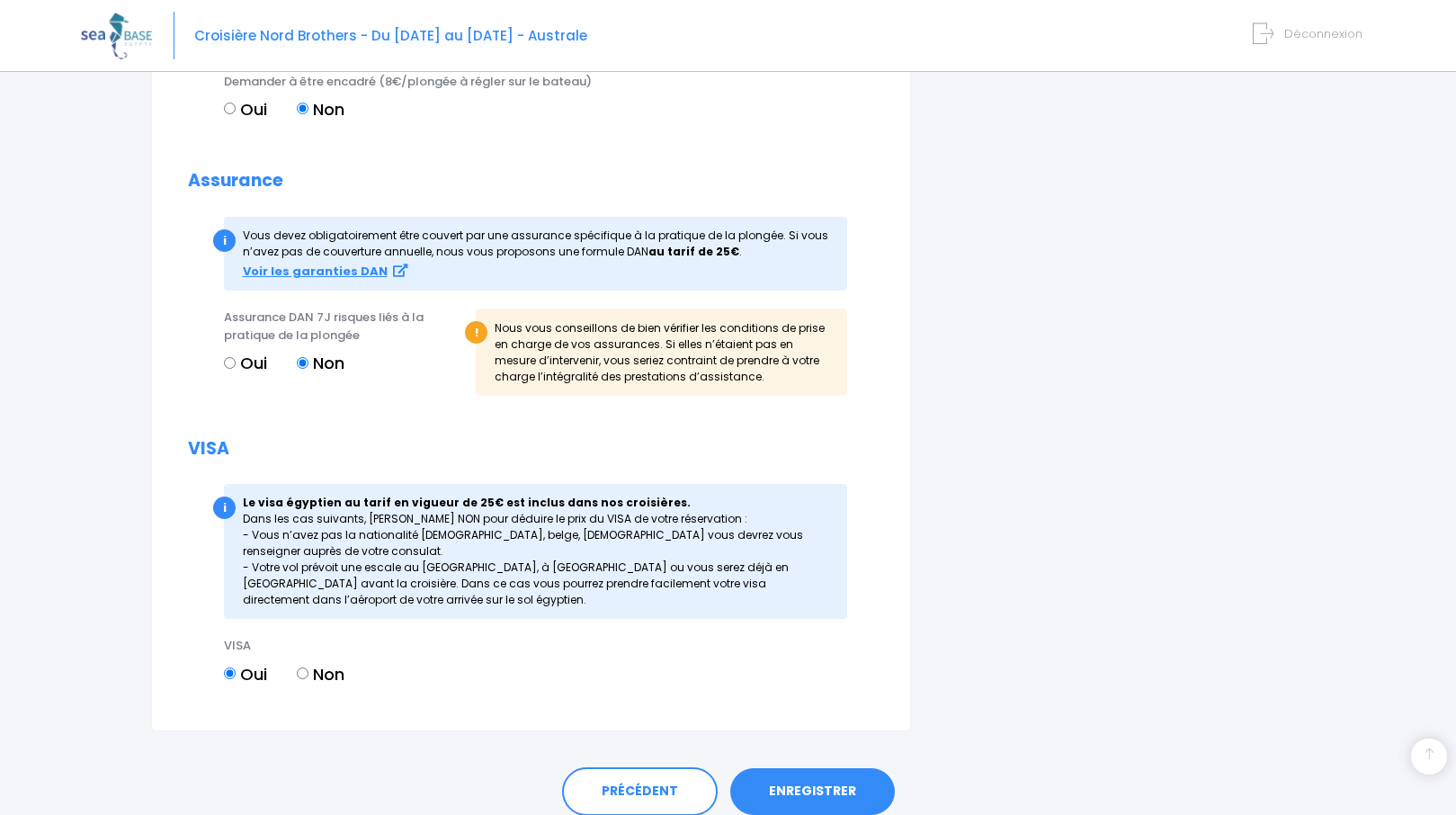
scroll to position [1746, 0]
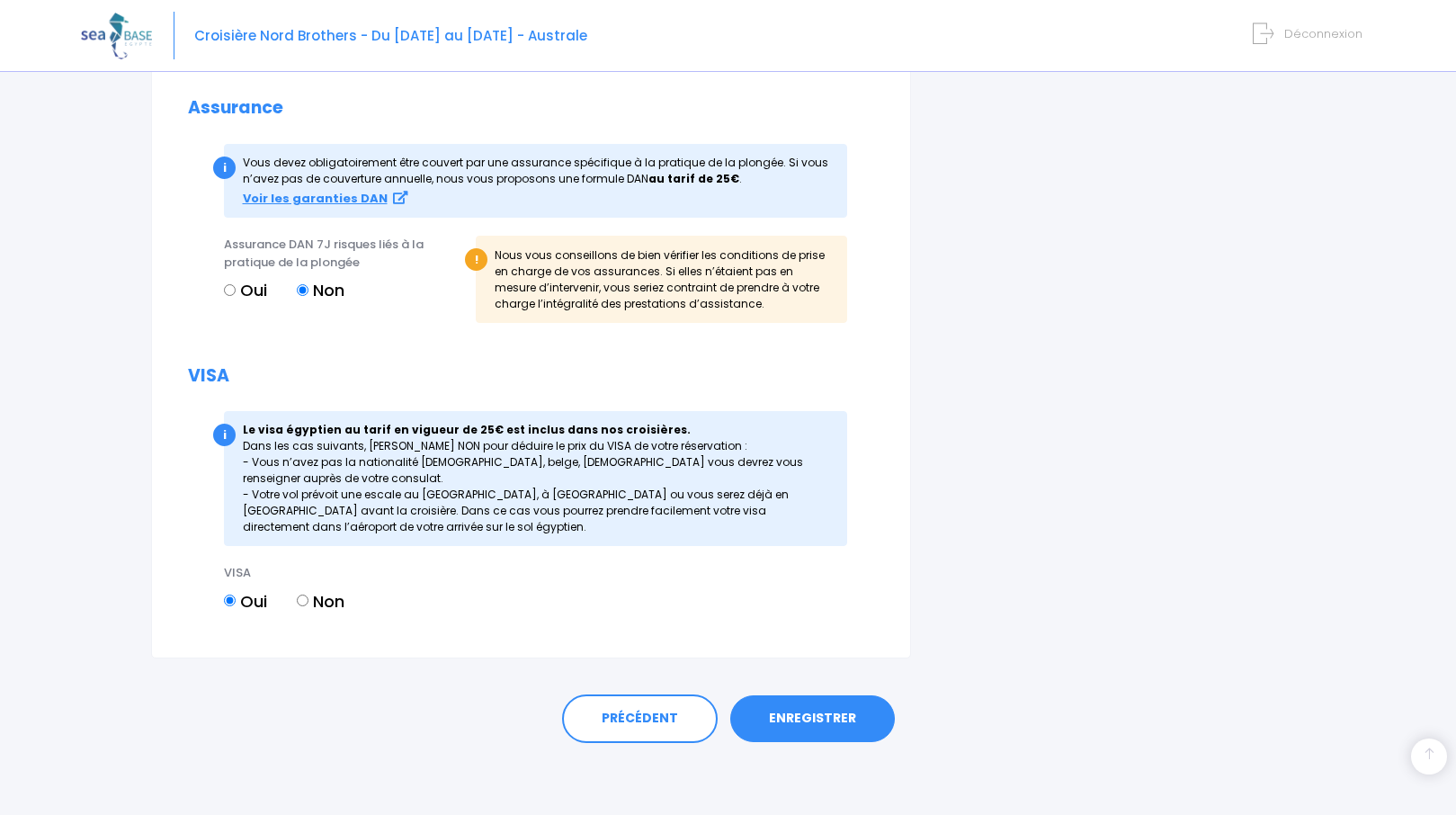
click at [827, 715] on link "ENREGISTRER" at bounding box center [812, 718] width 165 height 47
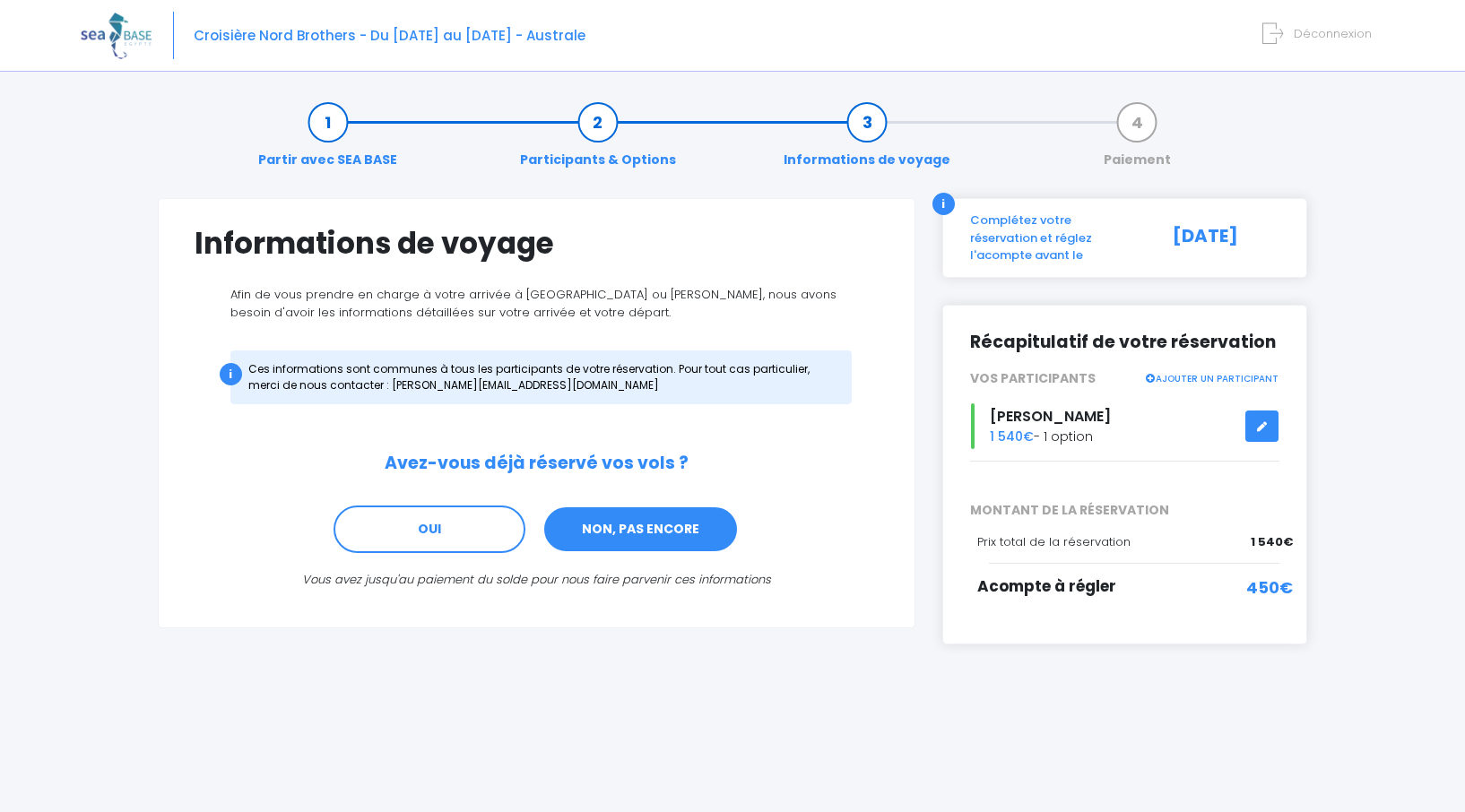
click at [643, 533] on link "NON, PAS ENCORE" at bounding box center [641, 529] width 196 height 49
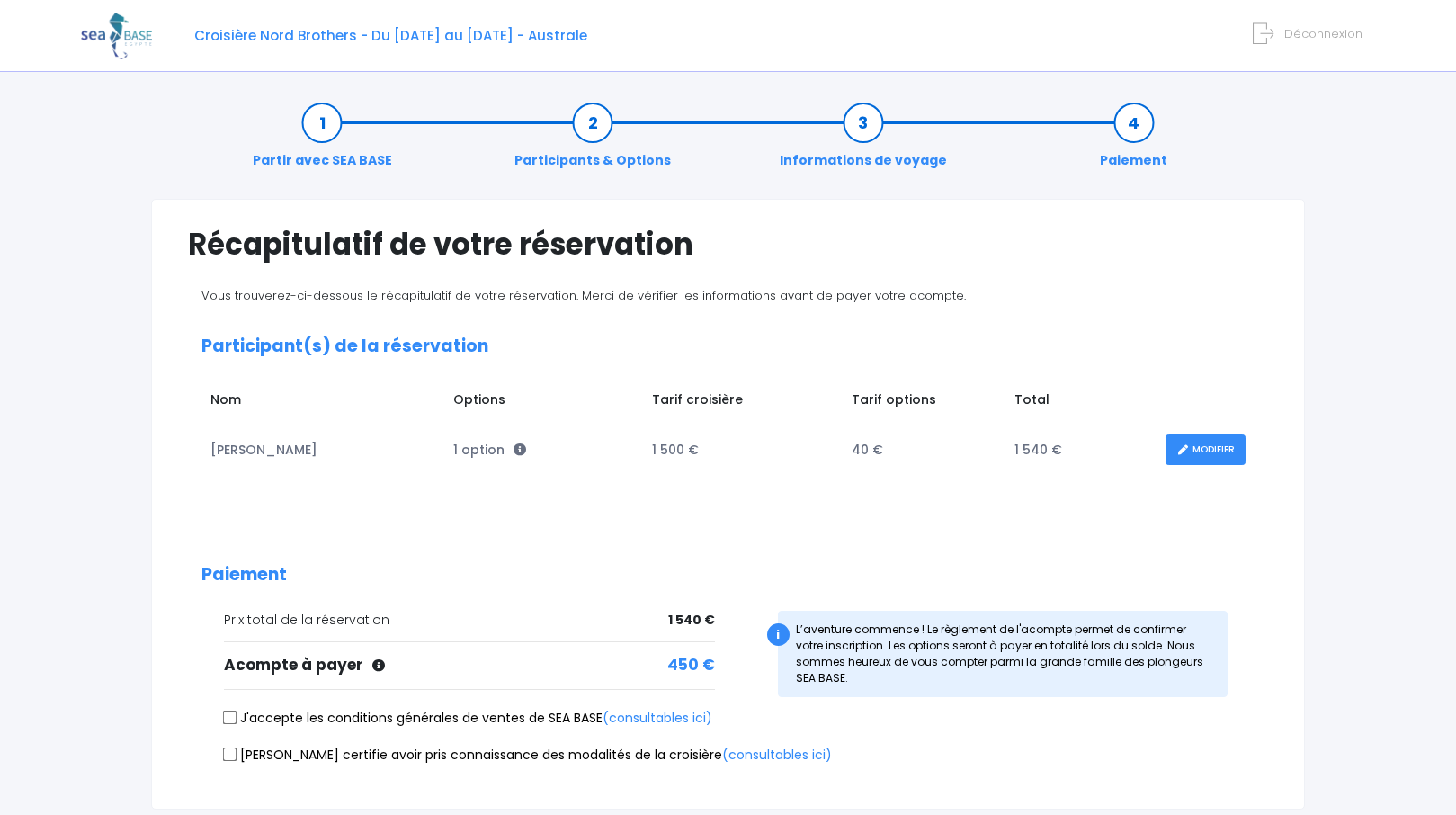
click at [1297, 35] on span "Déconnexion" at bounding box center [1323, 33] width 78 height 17
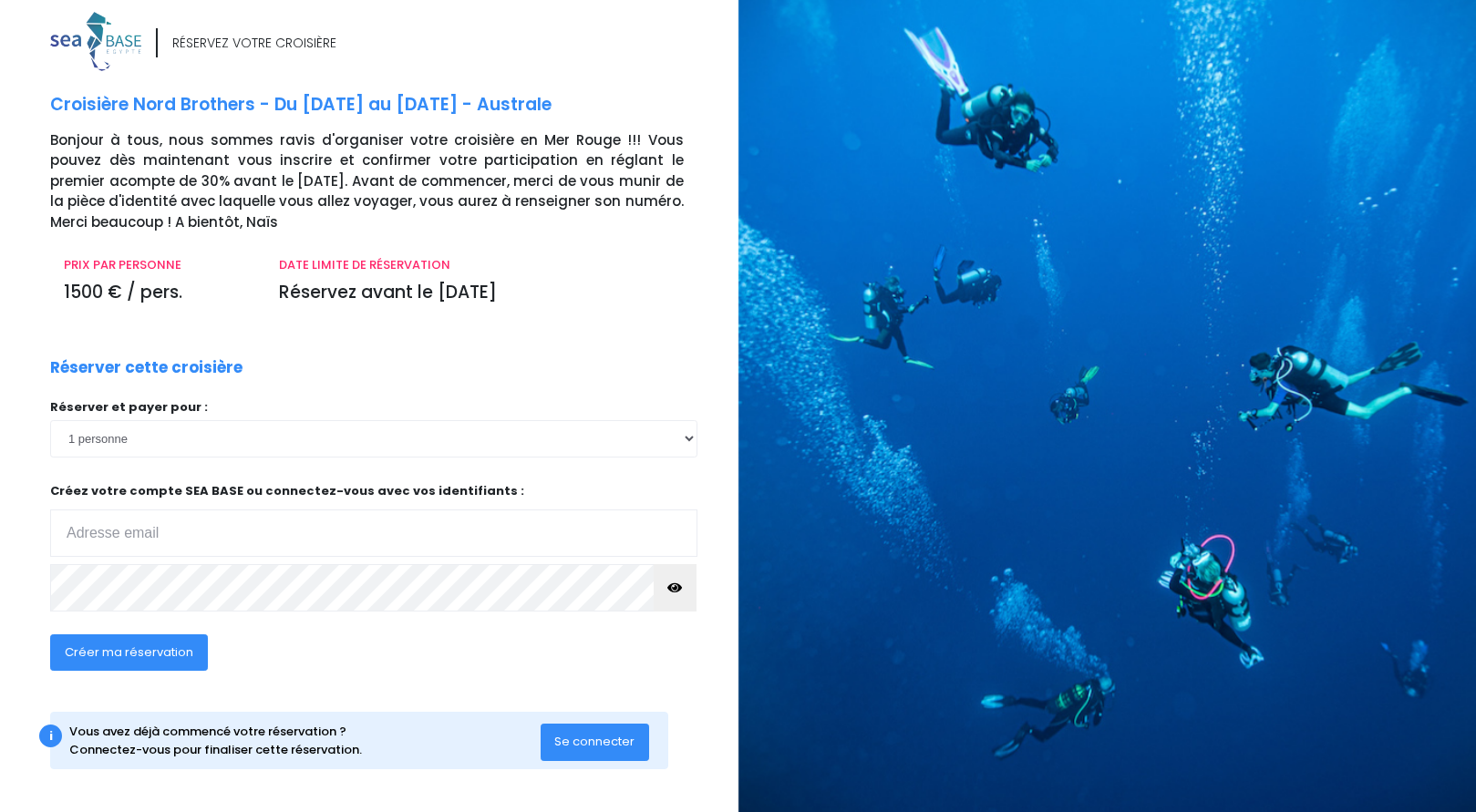
scroll to position [13, 0]
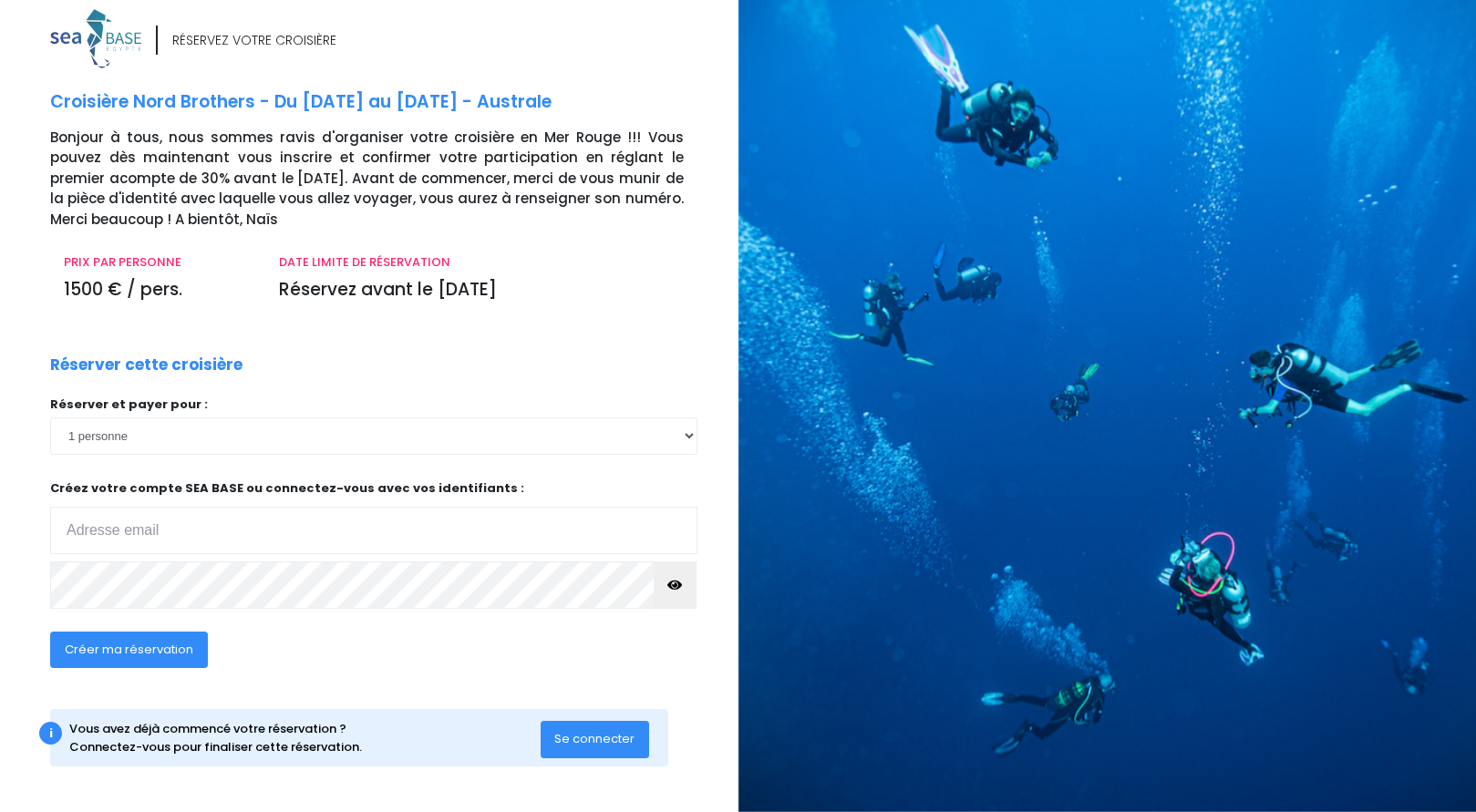
type input "[EMAIL_ADDRESS][DOMAIN_NAME]"
click at [589, 739] on span "Se connecter" at bounding box center [595, 738] width 80 height 18
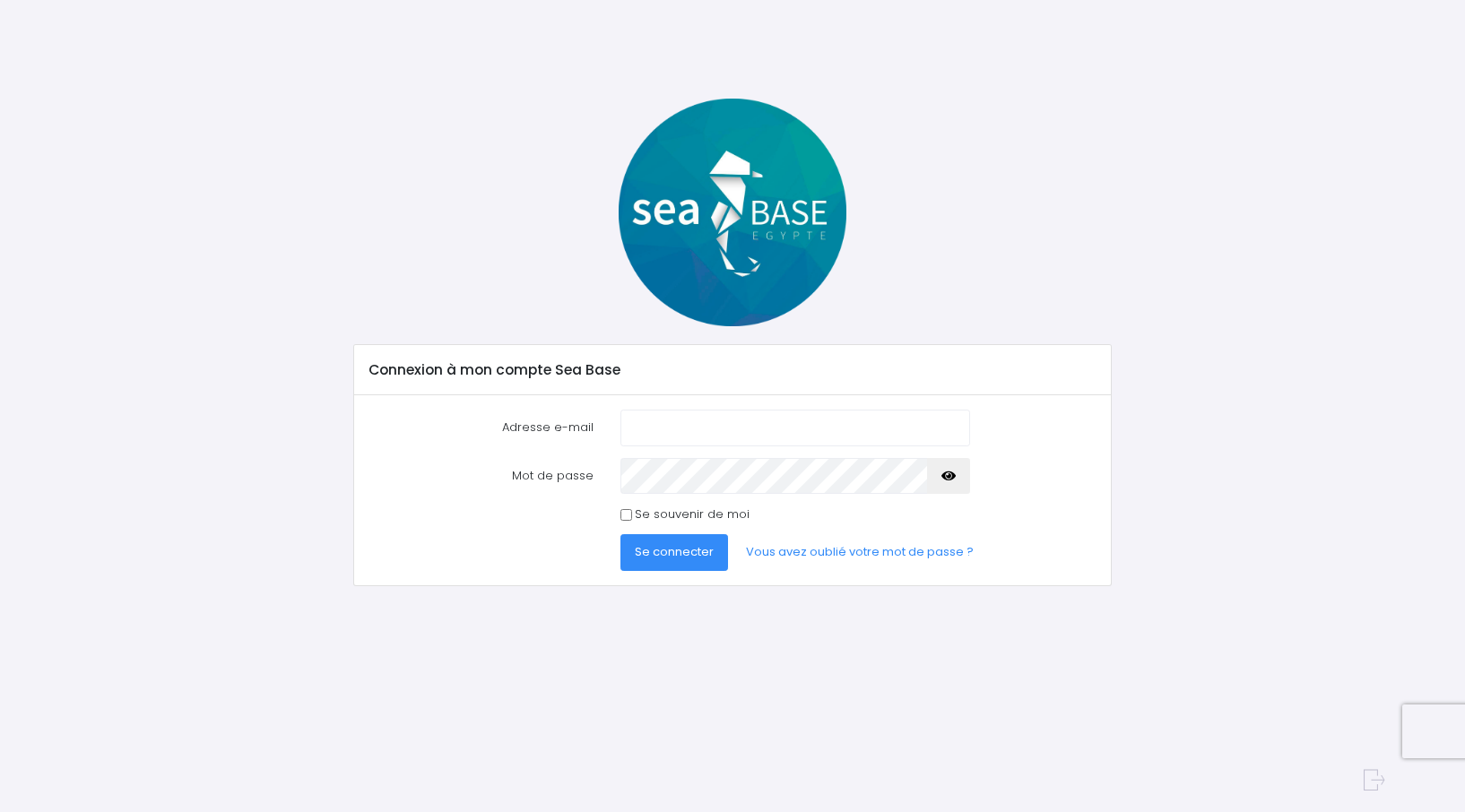
type input "fab76.l@orange.fr"
click at [631, 518] on input "Se souvenir de moi" at bounding box center [626, 515] width 12 height 12
checkbox input "true"
click at [652, 571] on div "Adresse e-mail fab76.l@orange.fr Mot de passe" at bounding box center [732, 490] width 755 height 190
click at [665, 557] on span "Se connecter" at bounding box center [675, 551] width 79 height 17
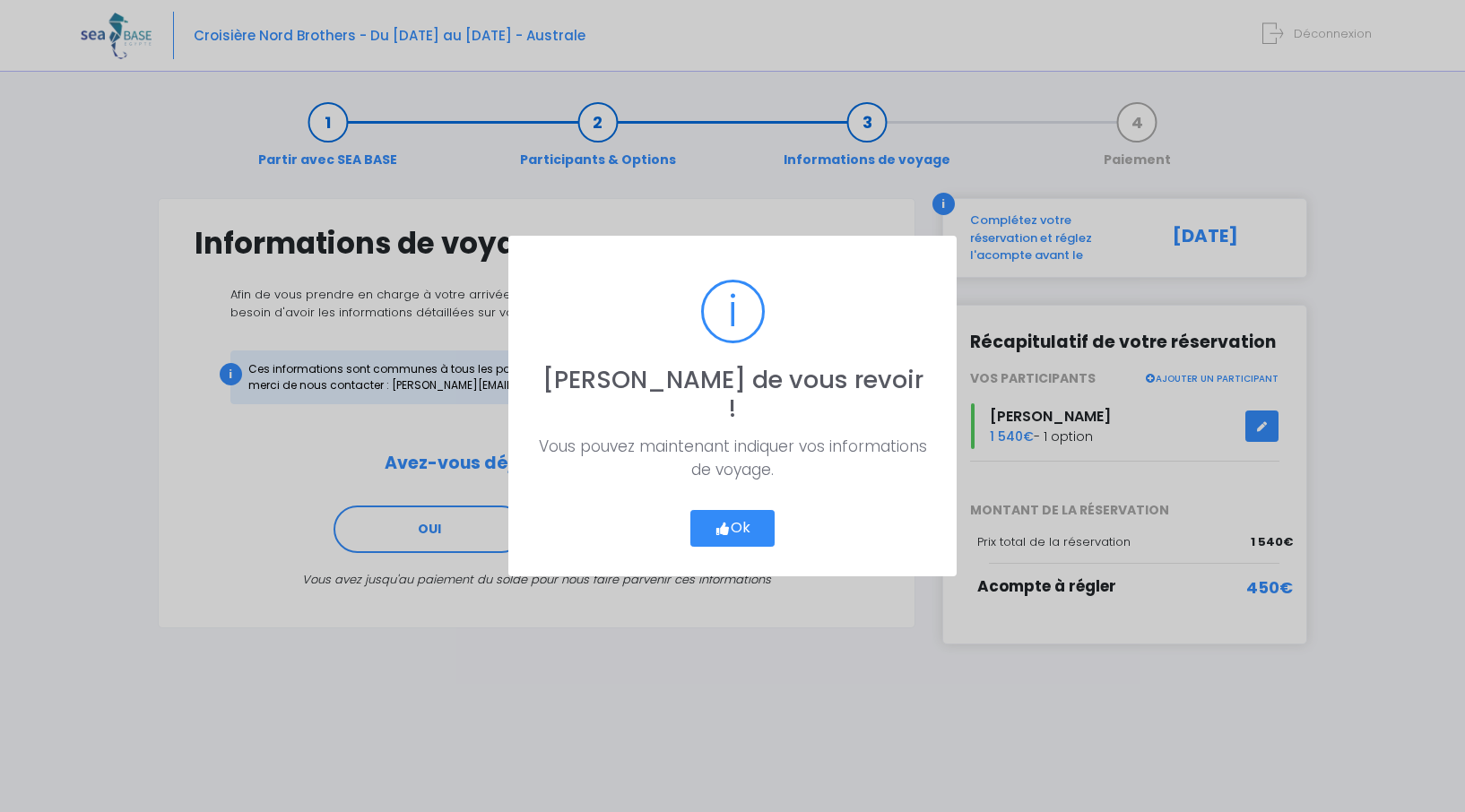
click at [751, 520] on button "Ok" at bounding box center [732, 528] width 84 height 38
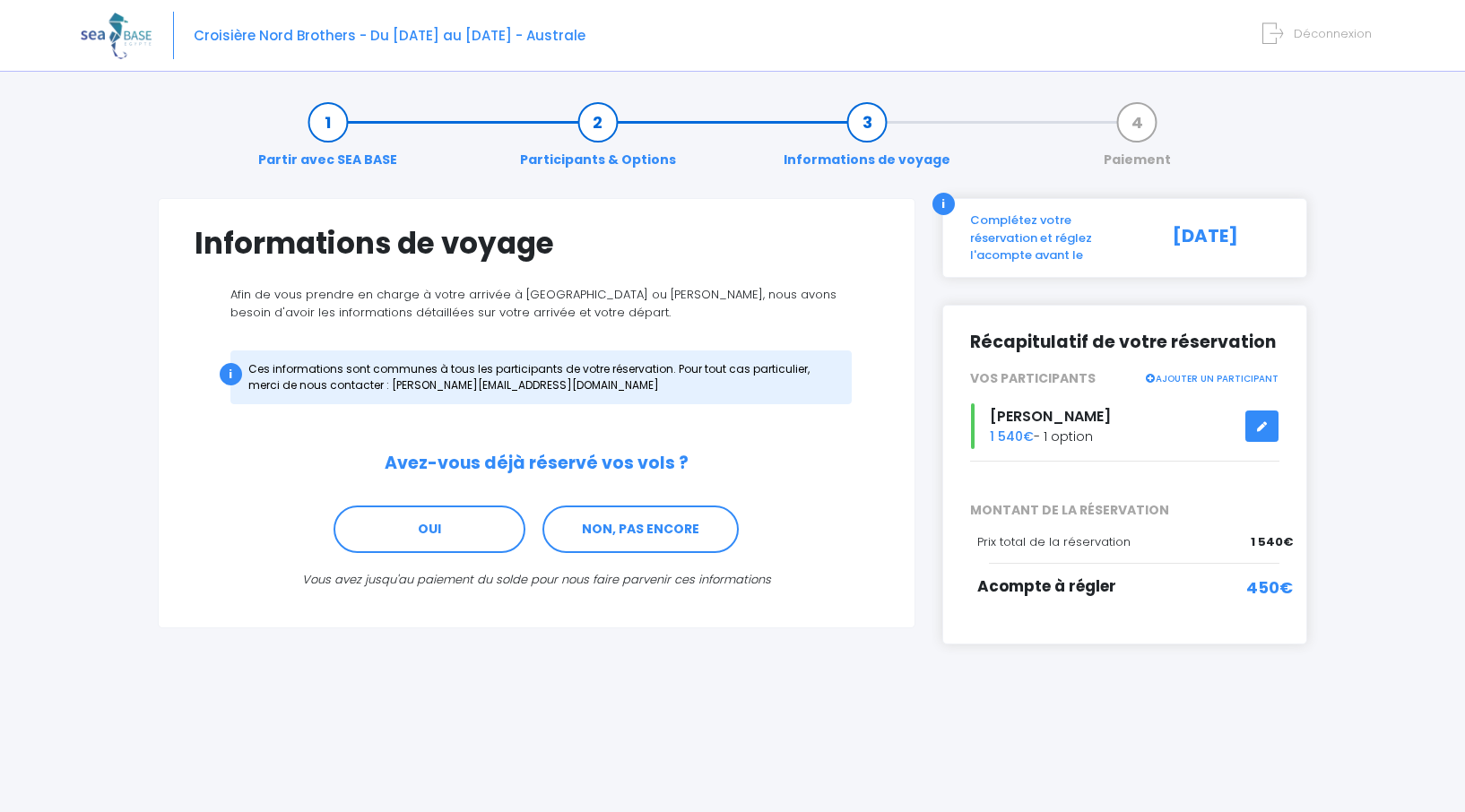
click at [1334, 28] on span "Déconnexion" at bounding box center [1332, 33] width 78 height 17
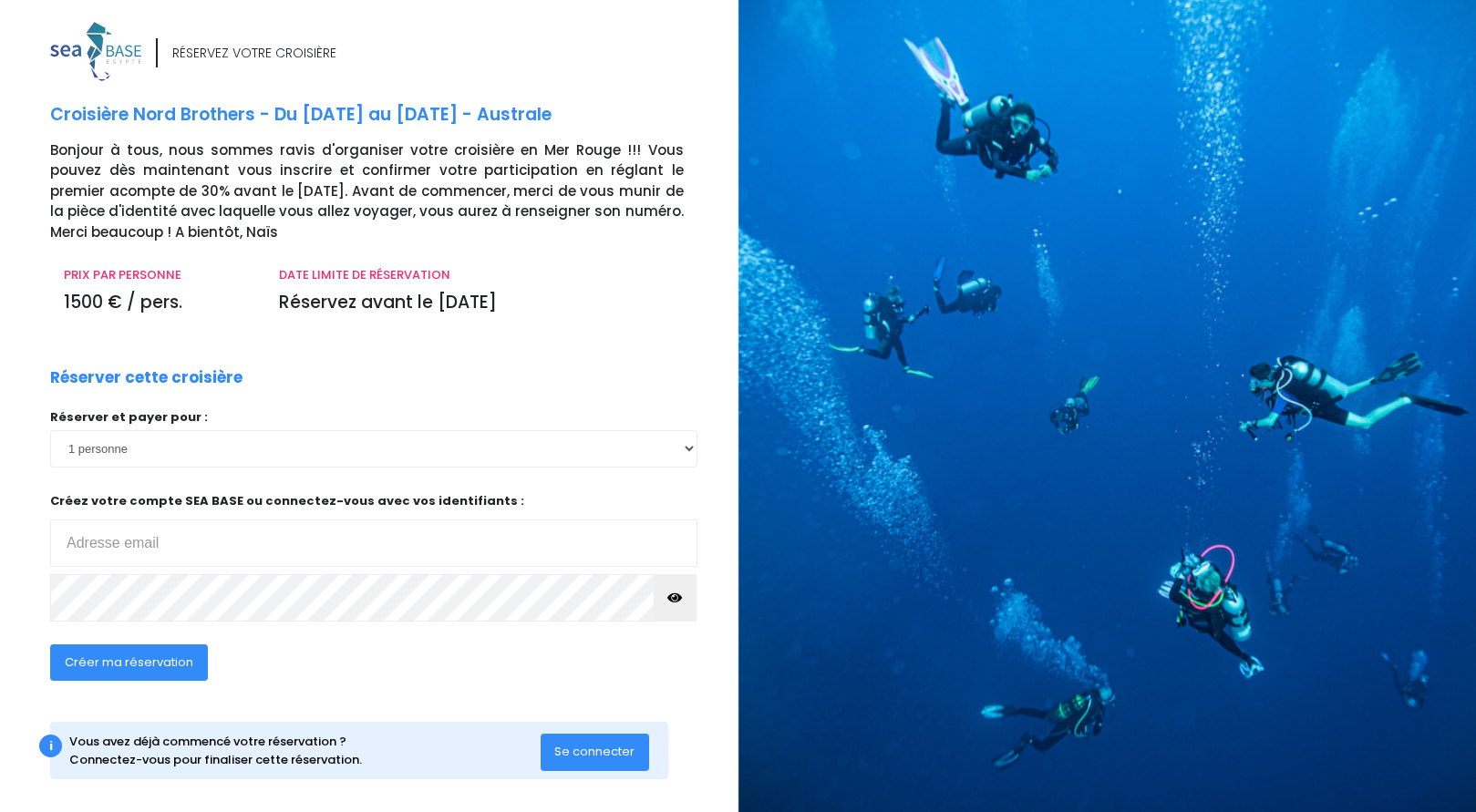
type input "[EMAIL_ADDRESS][DOMAIN_NAME]"
click at [571, 756] on span "Se connecter" at bounding box center [595, 751] width 80 height 18
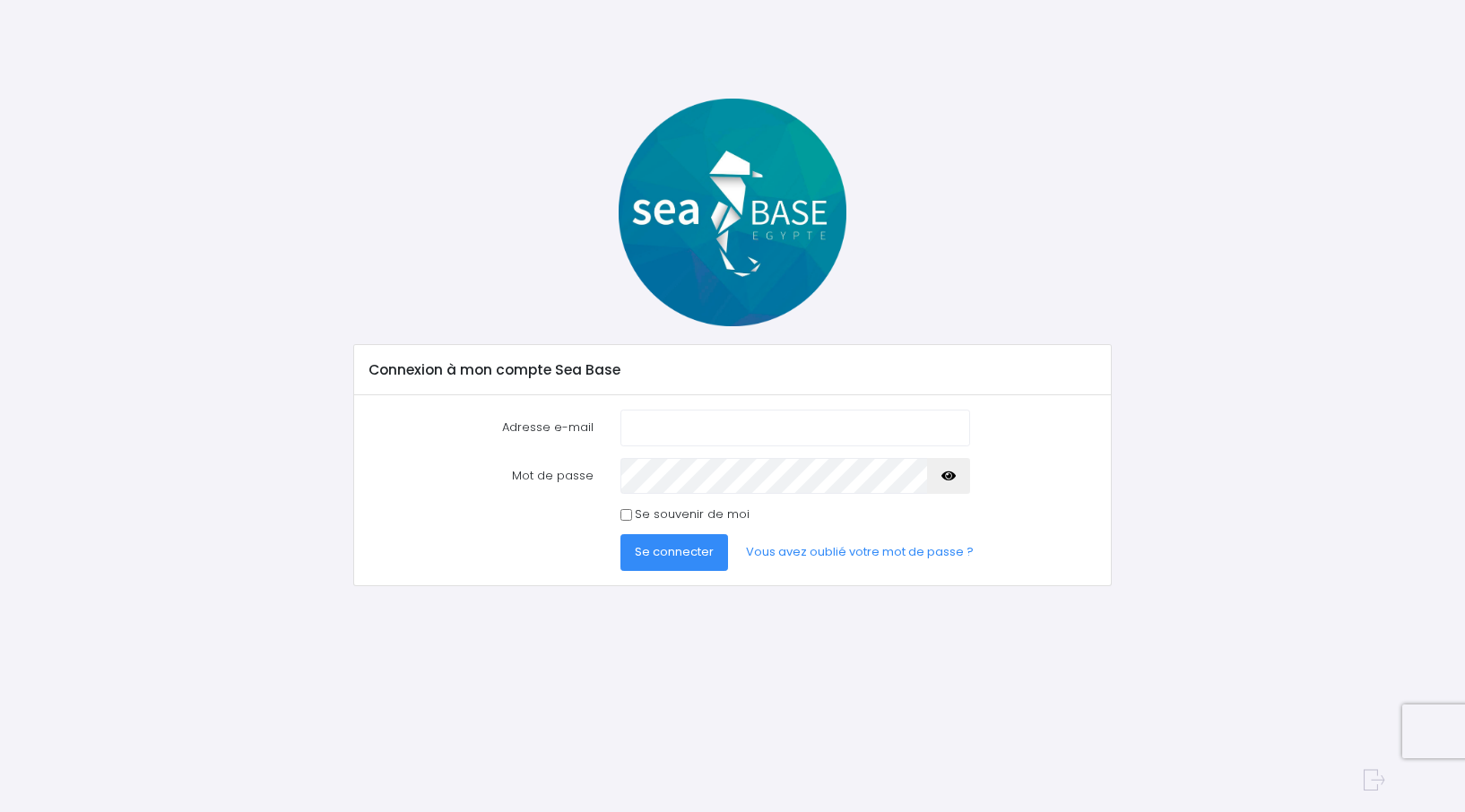
type input "[EMAIL_ADDRESS][DOMAIN_NAME]"
click at [625, 512] on input "Se souvenir de moi" at bounding box center [626, 515] width 12 height 12
checkbox input "true"
click at [664, 555] on span "Se connecter" at bounding box center [675, 551] width 79 height 17
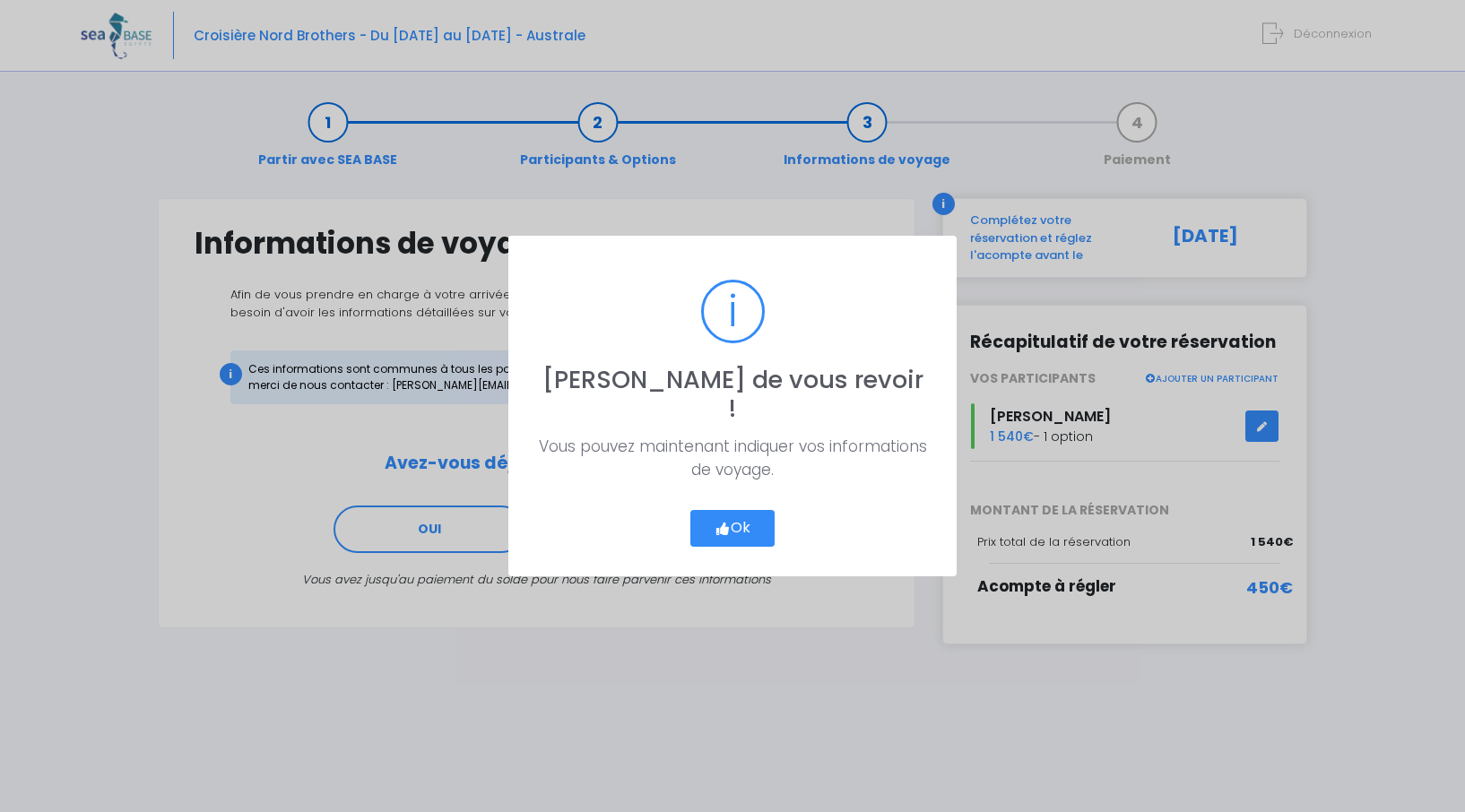
click at [751, 513] on button "Ok" at bounding box center [732, 528] width 84 height 38
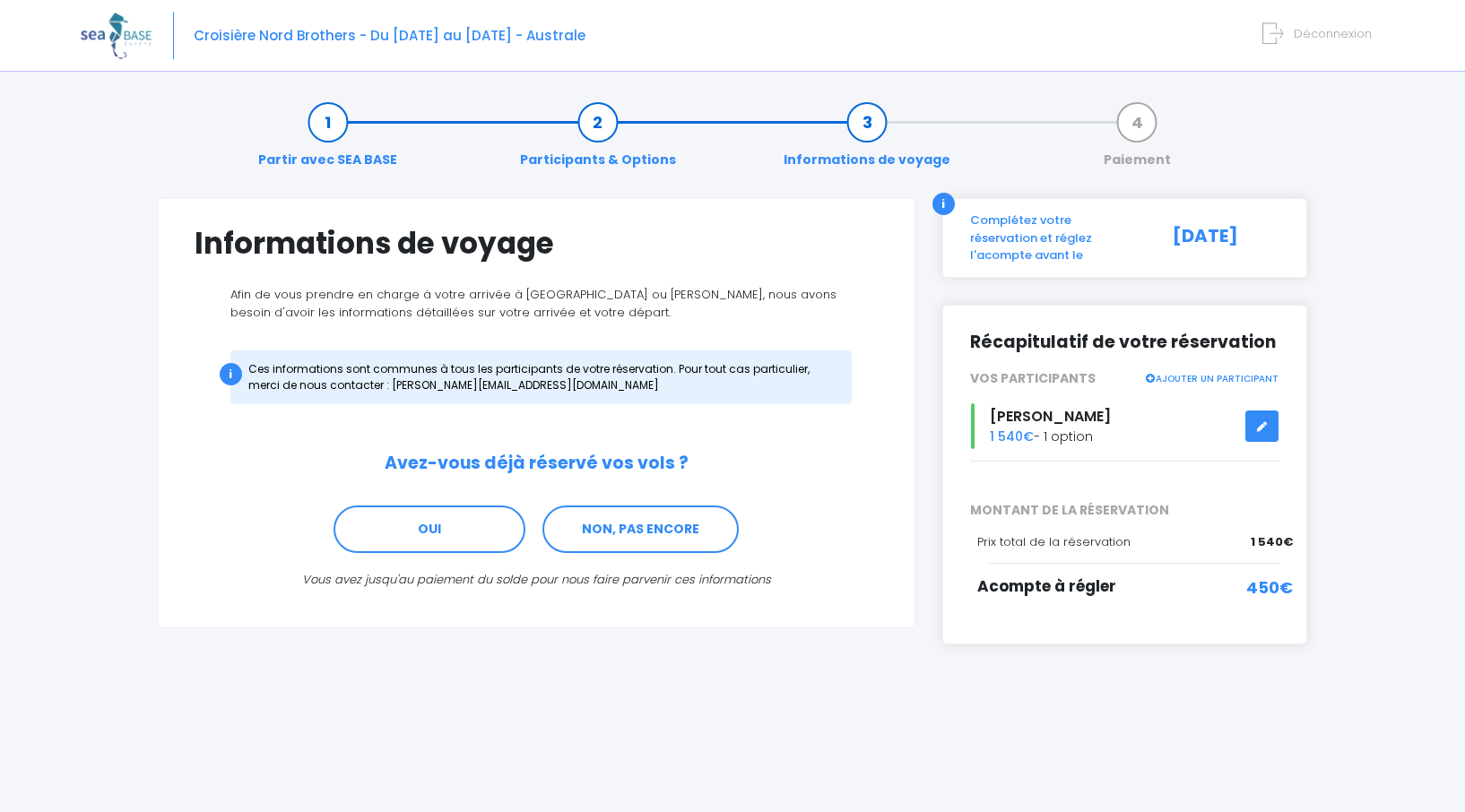
click at [1259, 410] on link at bounding box center [1262, 426] width 34 height 31
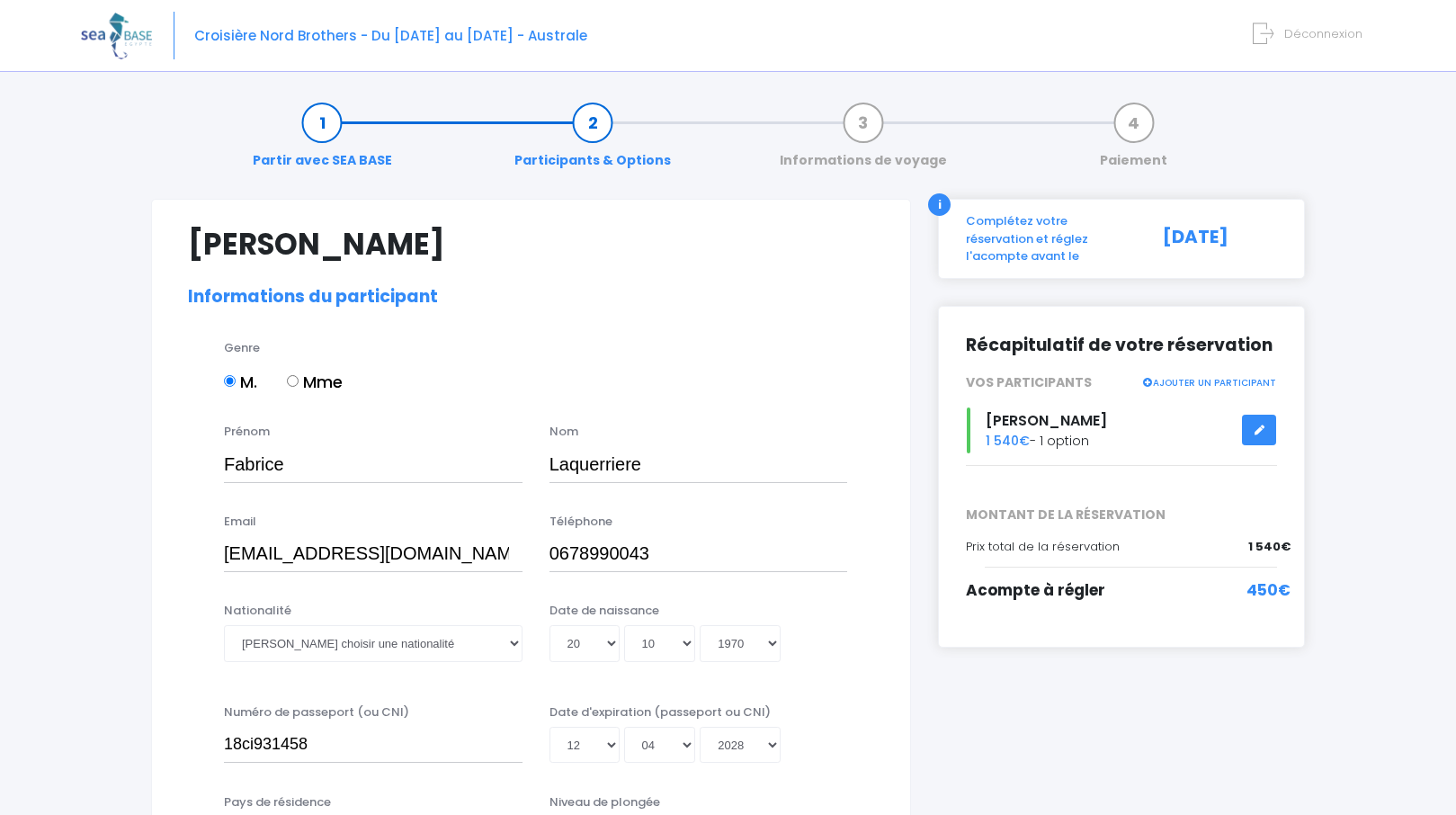
select select "N4"
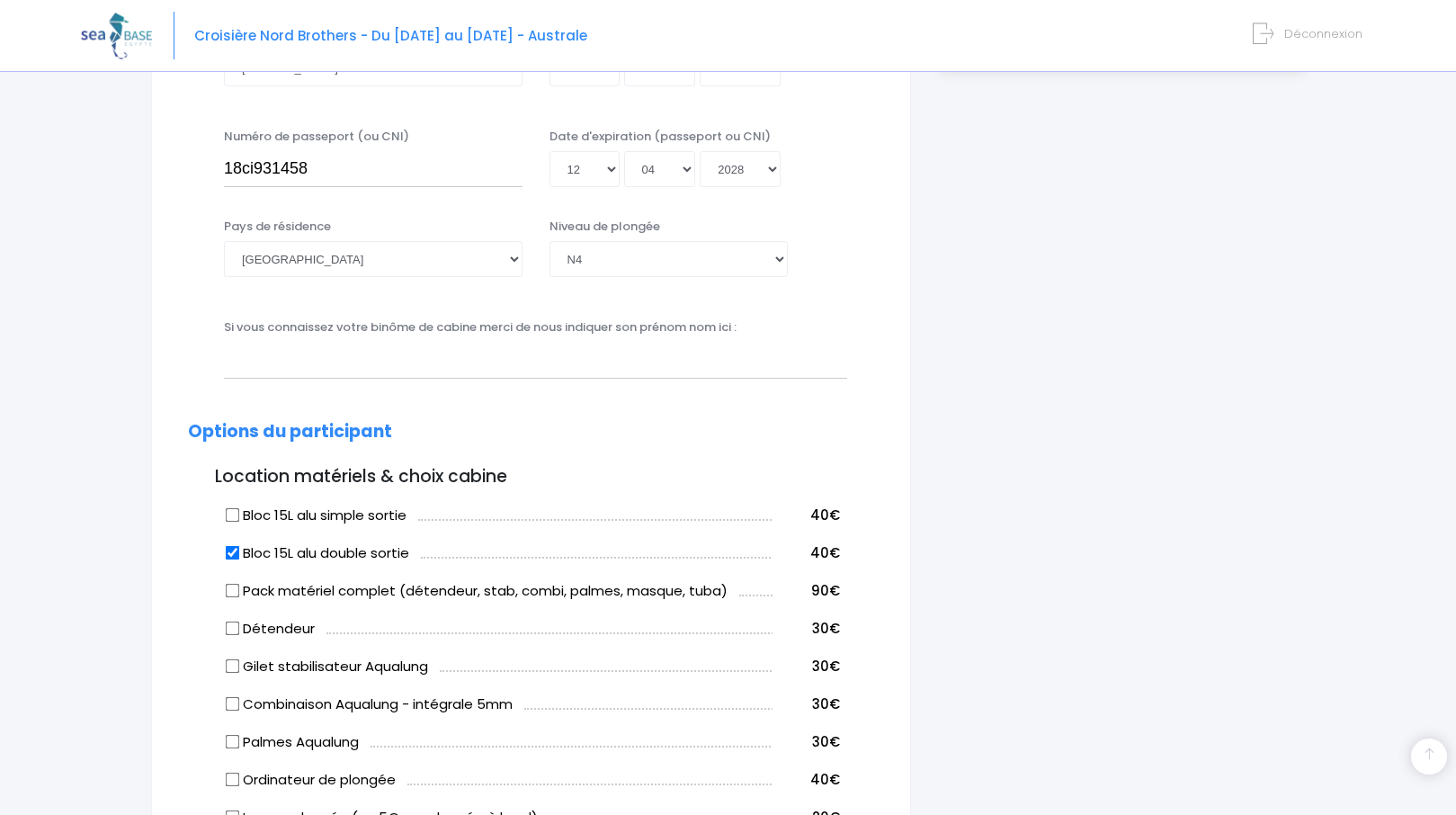
scroll to position [630, 0]
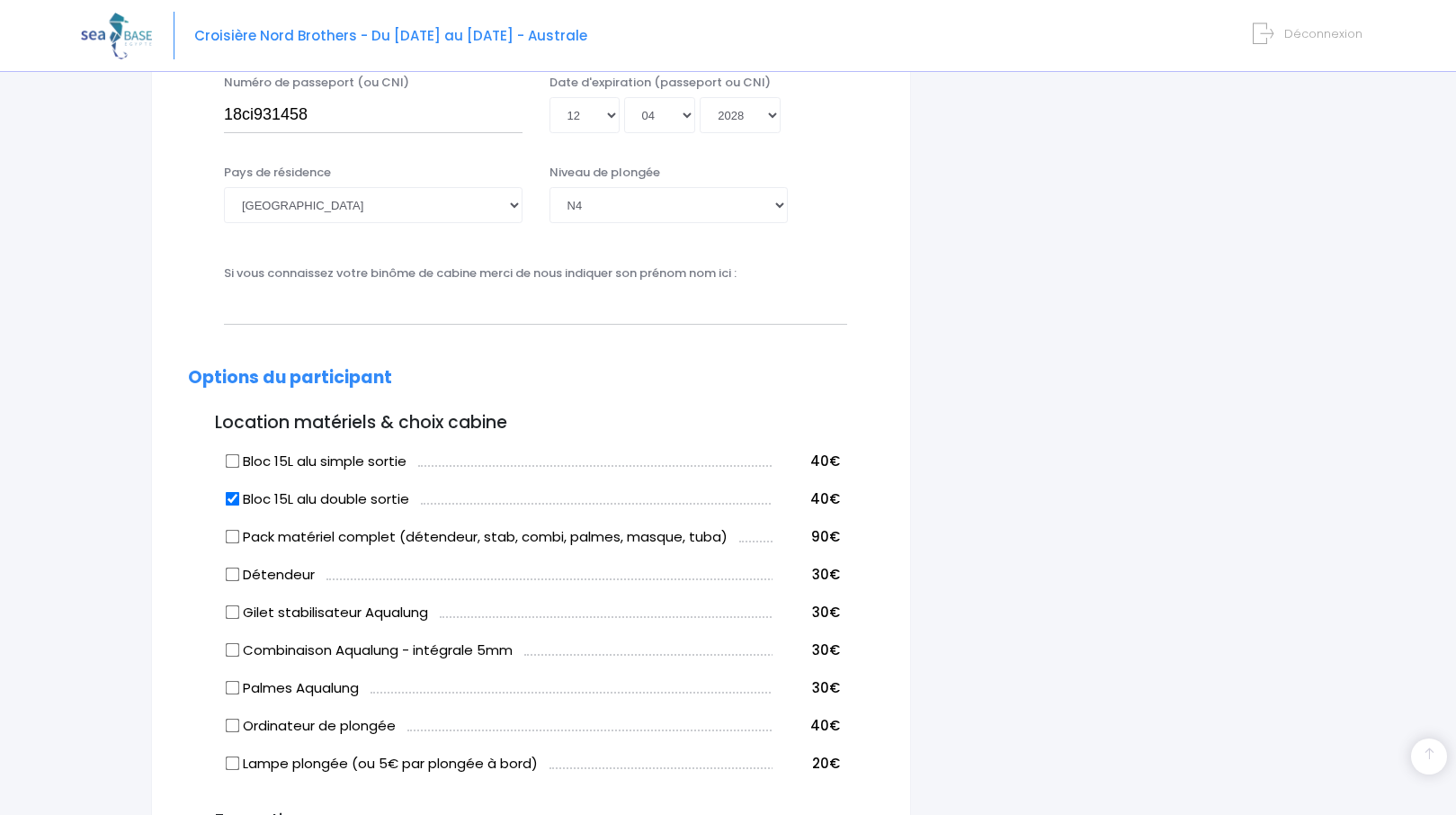
click at [232, 500] on input "Bloc 15L alu double sortie" at bounding box center [233, 498] width 15 height 15
checkbox input "false"
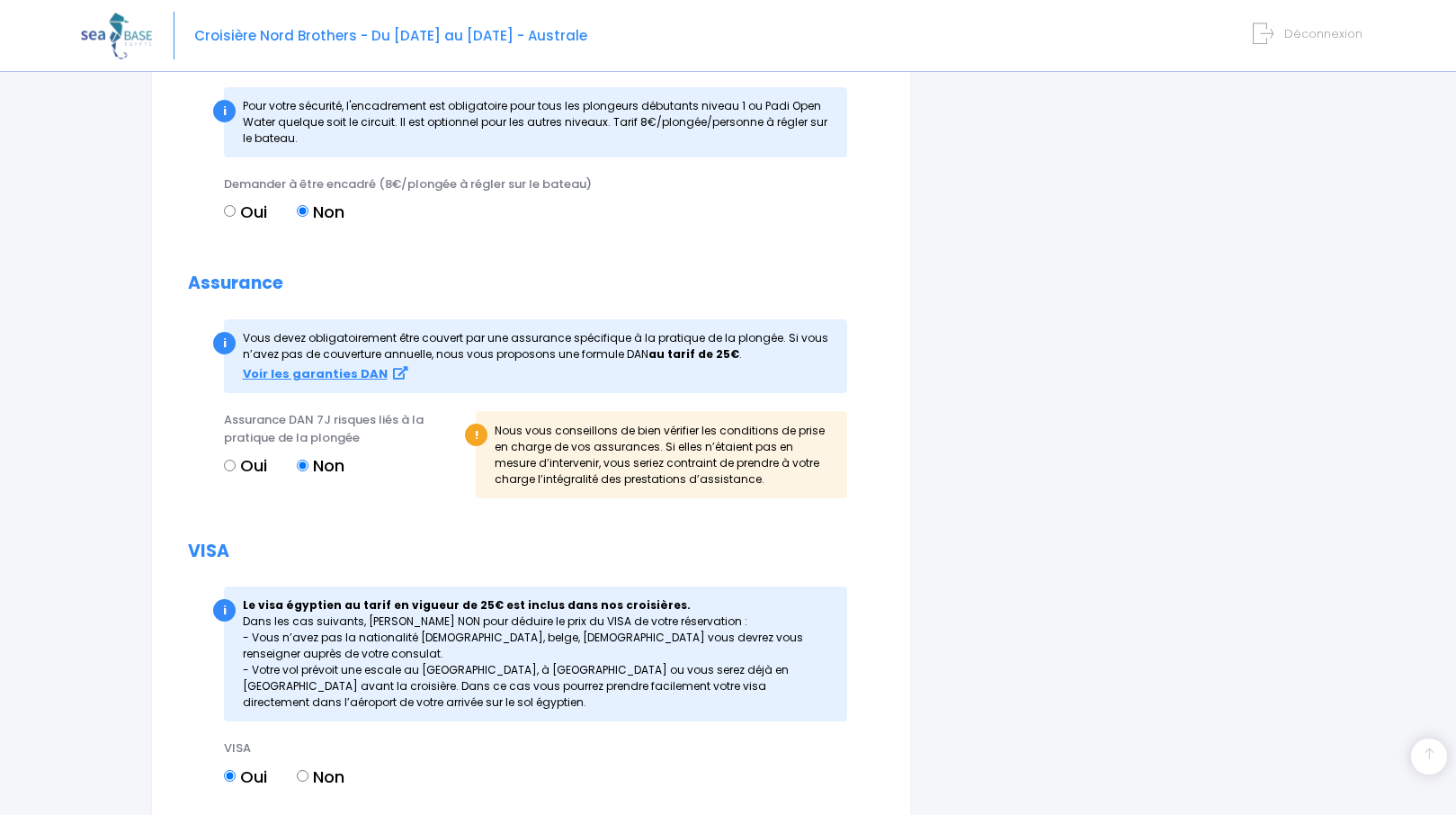
scroll to position [1746, 0]
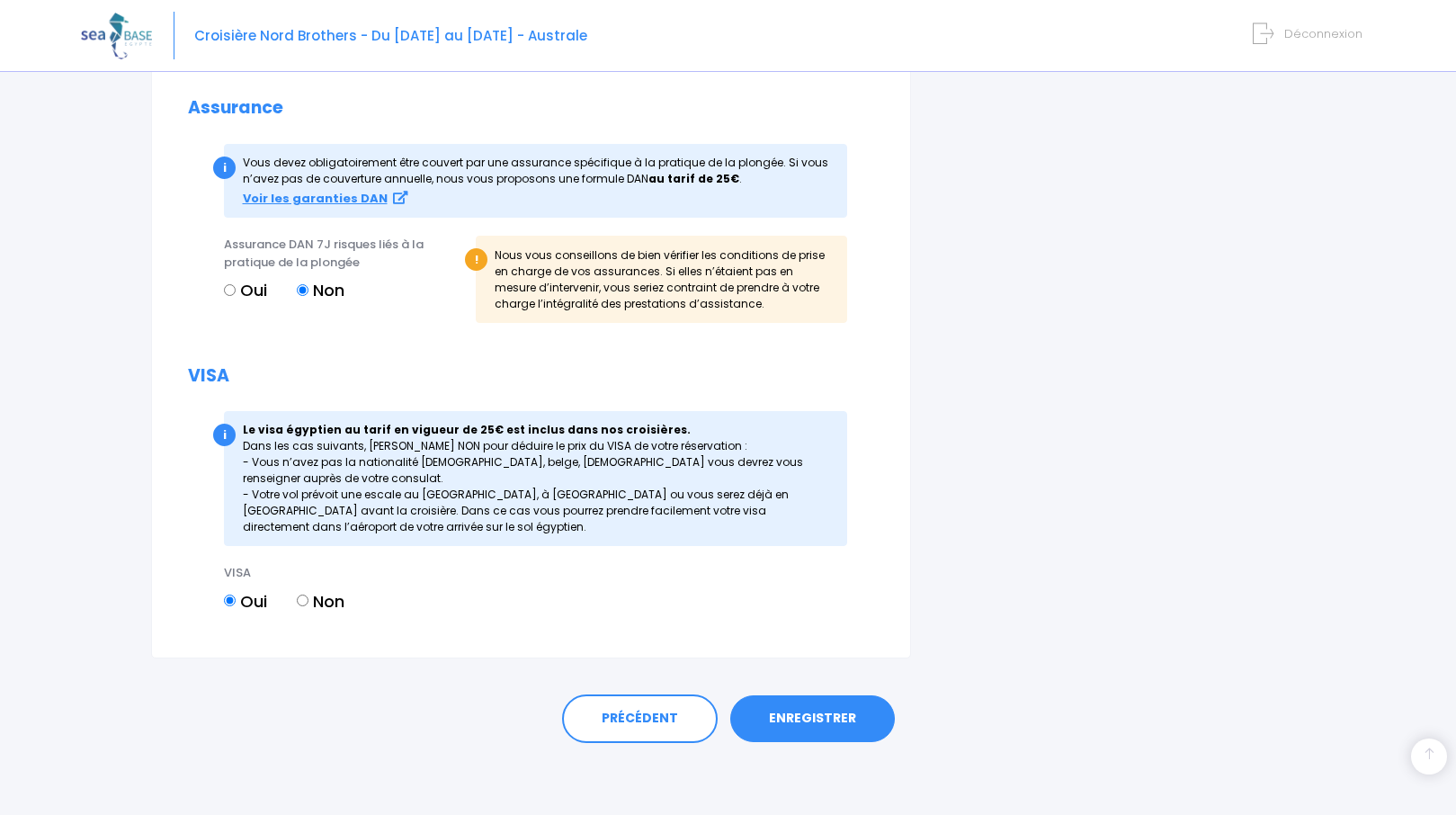
click at [839, 729] on link "ENREGISTRER" at bounding box center [812, 718] width 165 height 47
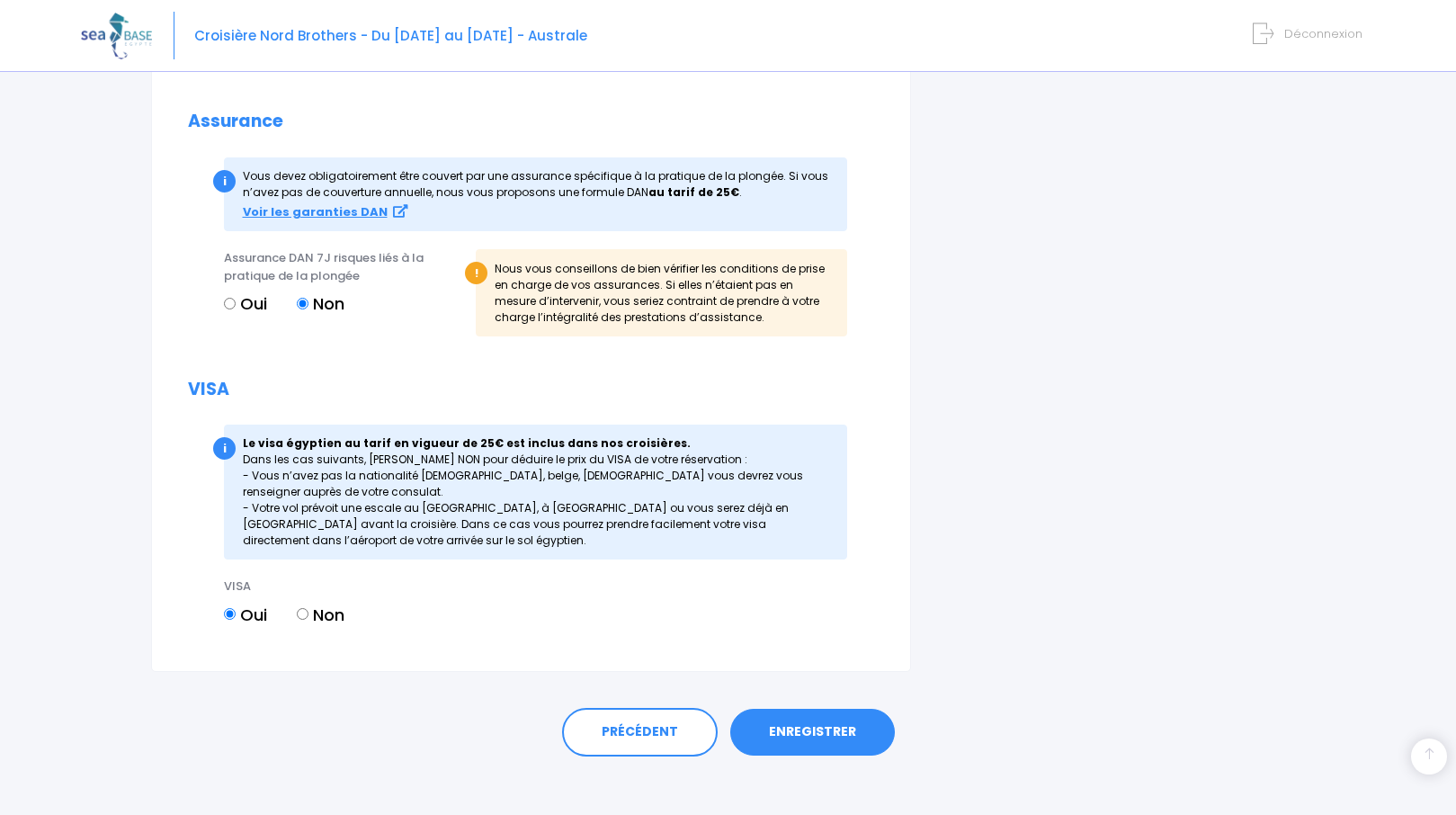
scroll to position [1775, 0]
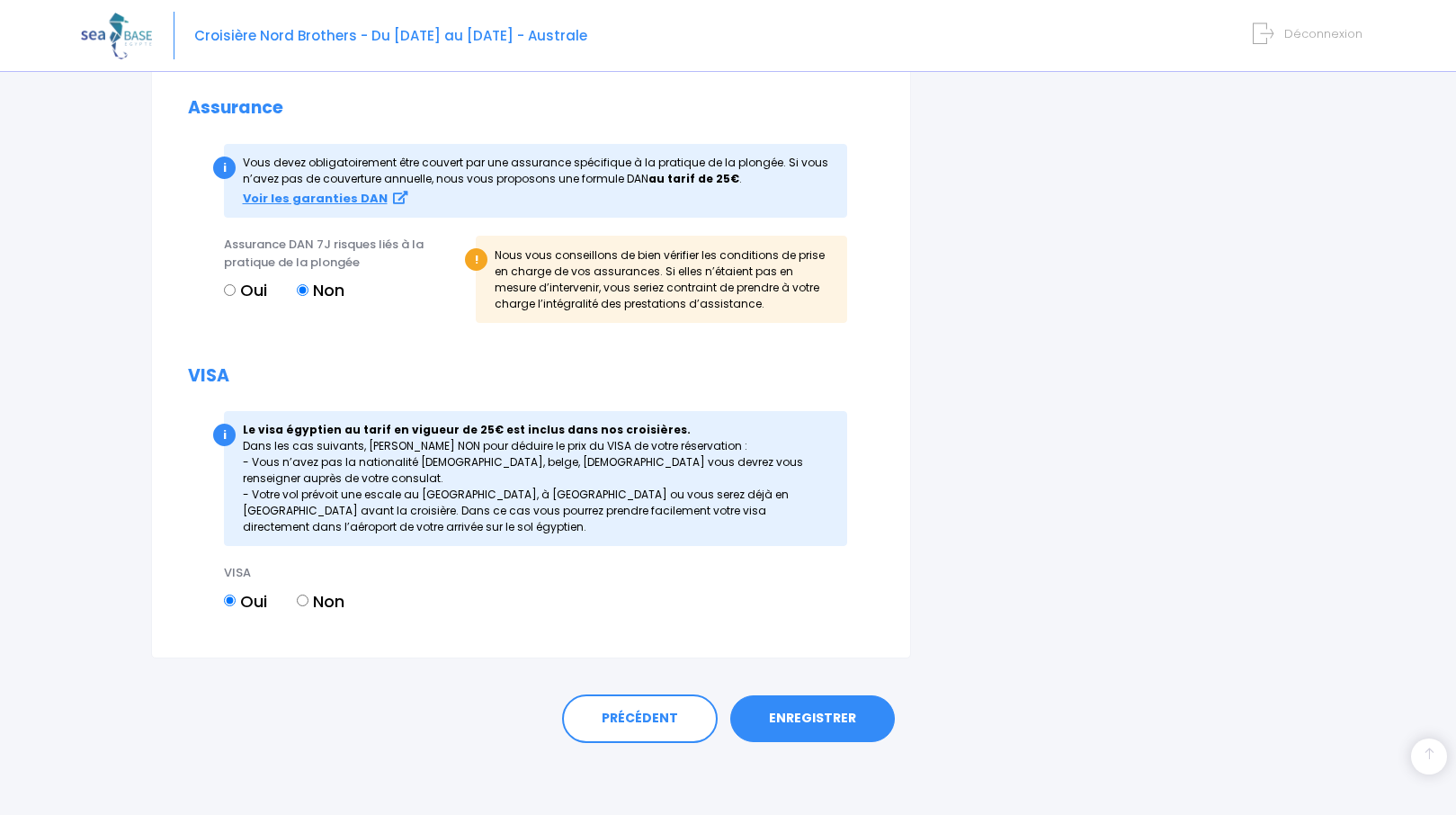
click at [841, 715] on link "ENREGISTRER" at bounding box center [812, 718] width 165 height 47
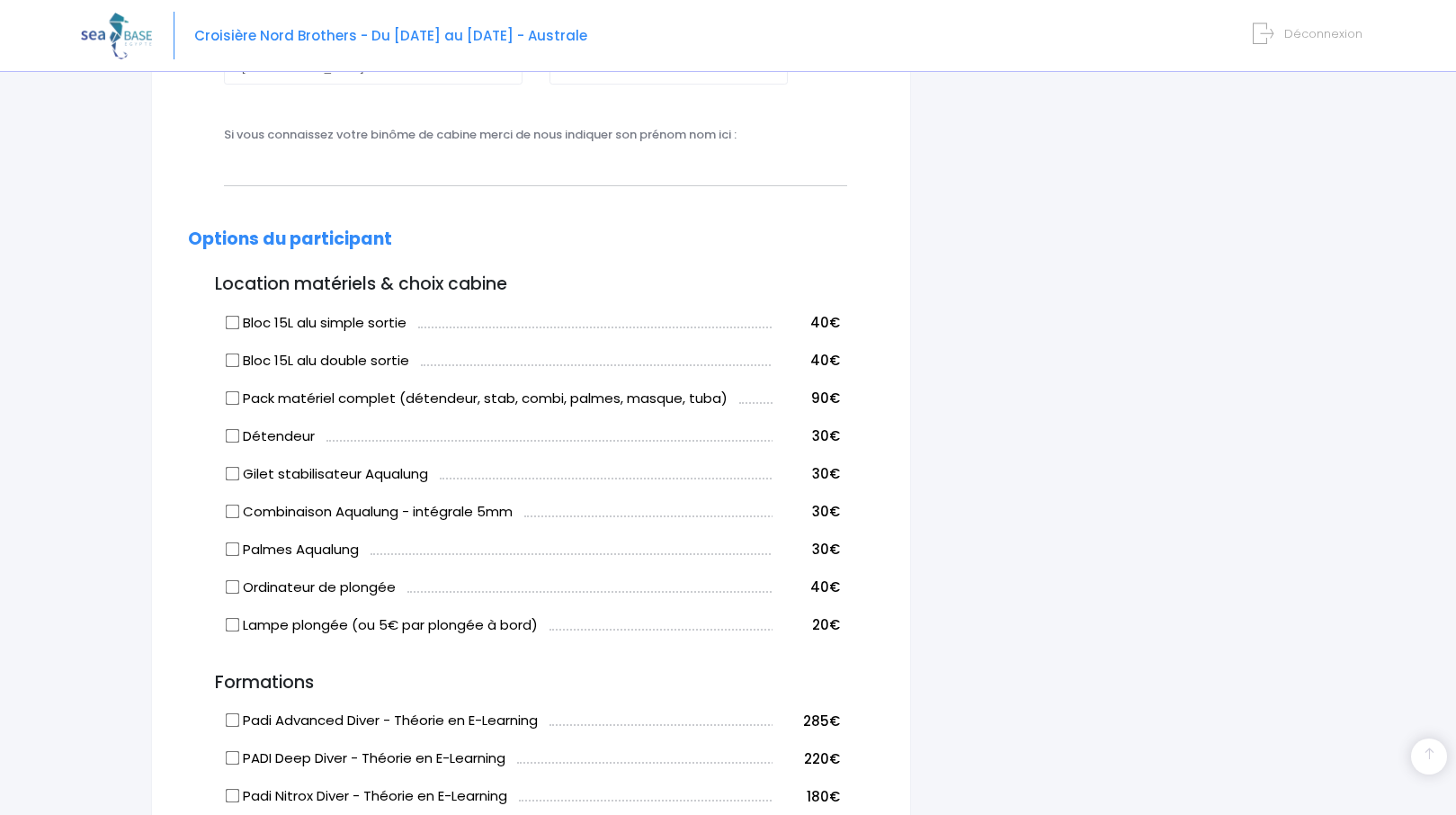
scroll to position [445, 0]
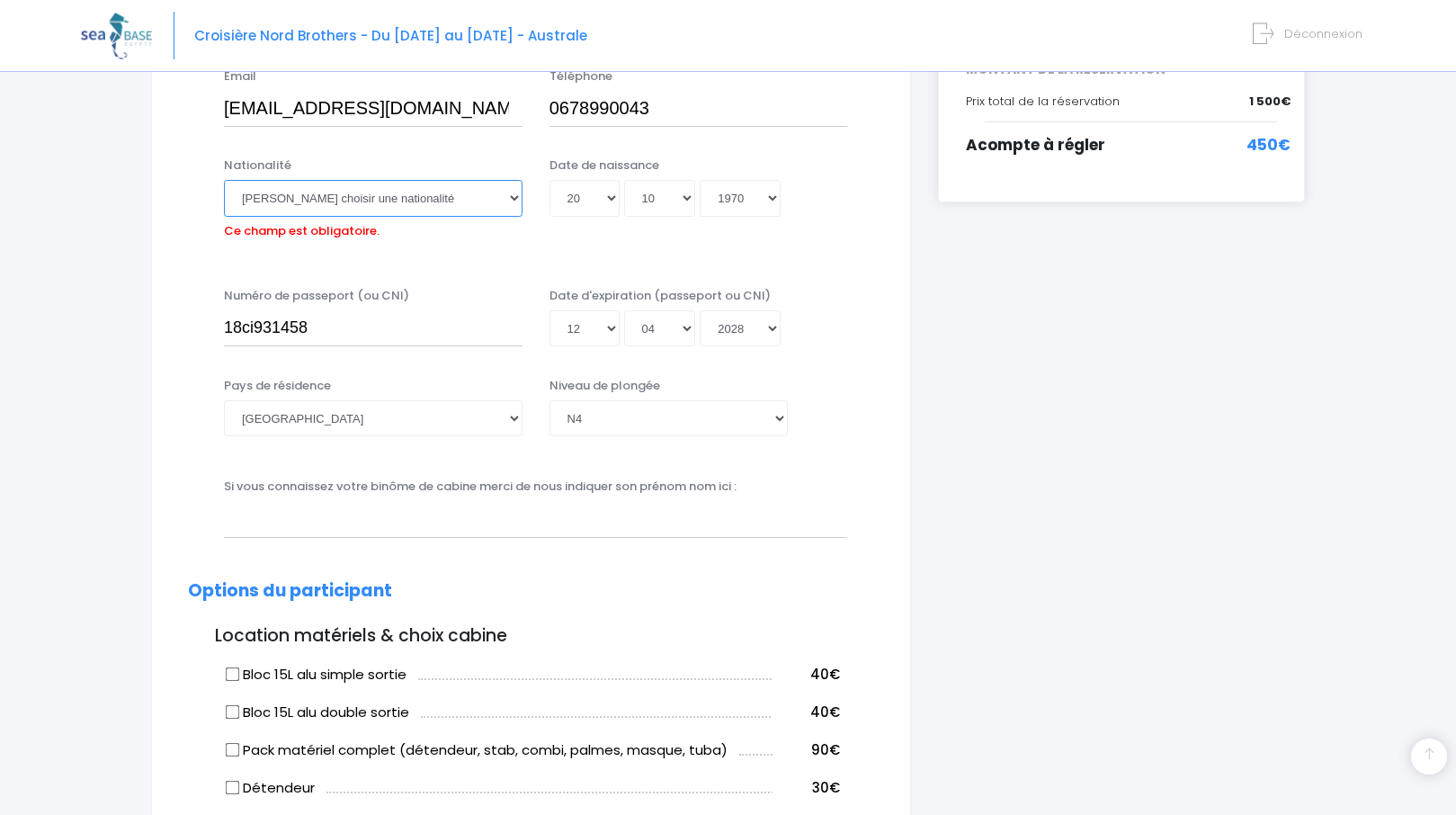
click at [359, 203] on select "Veuillez choisir une nationalité [DEMOGRAPHIC_DATA] Algerienne Allemande [GEOGR…" at bounding box center [373, 197] width 298 height 36
select select "Française"
click at [224, 180] on select "Veuillez choisir une nationalité [DEMOGRAPHIC_DATA] Algerienne Allemande [GEOGR…" at bounding box center [373, 197] width 298 height 36
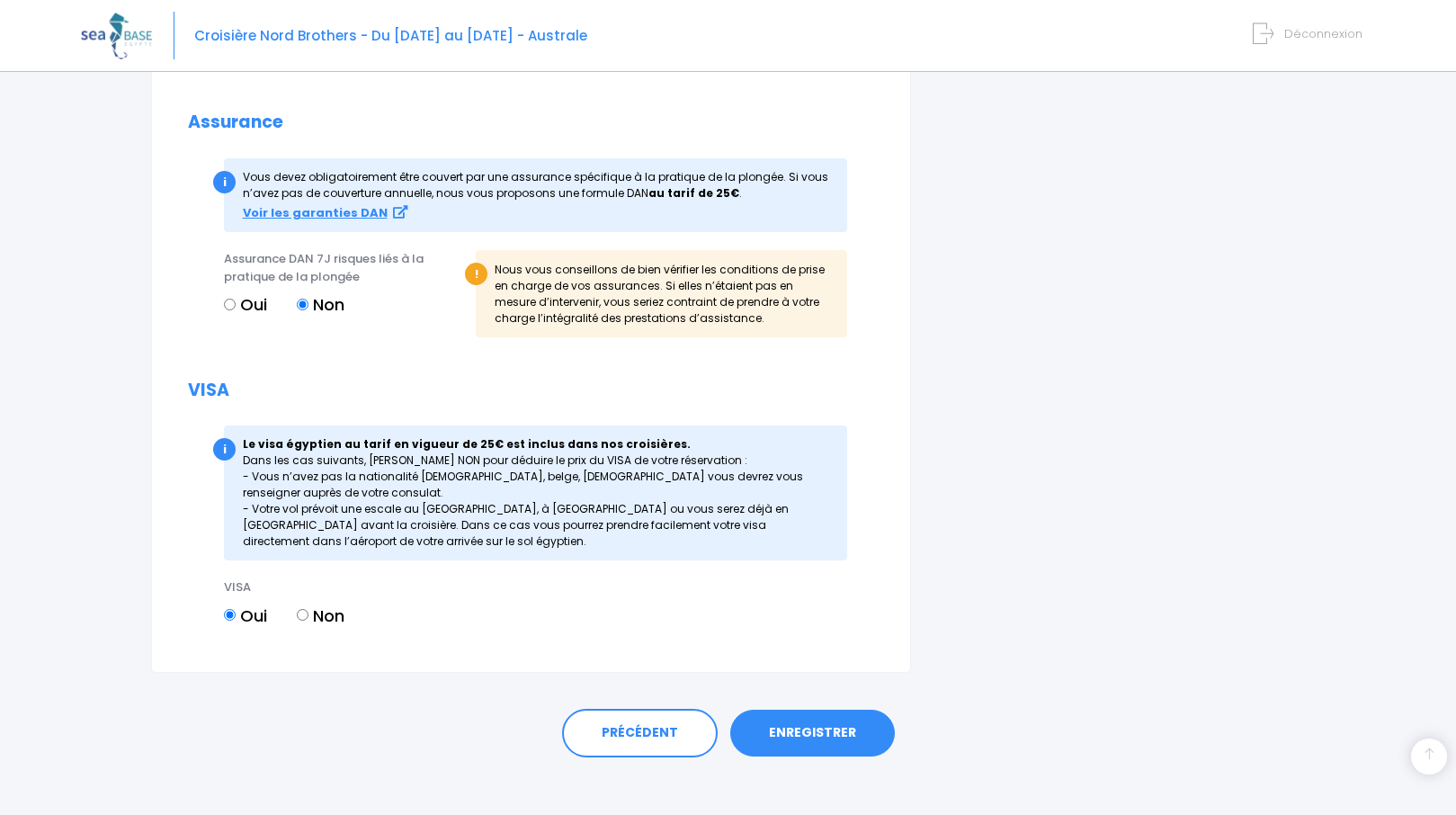
scroll to position [1746, 0]
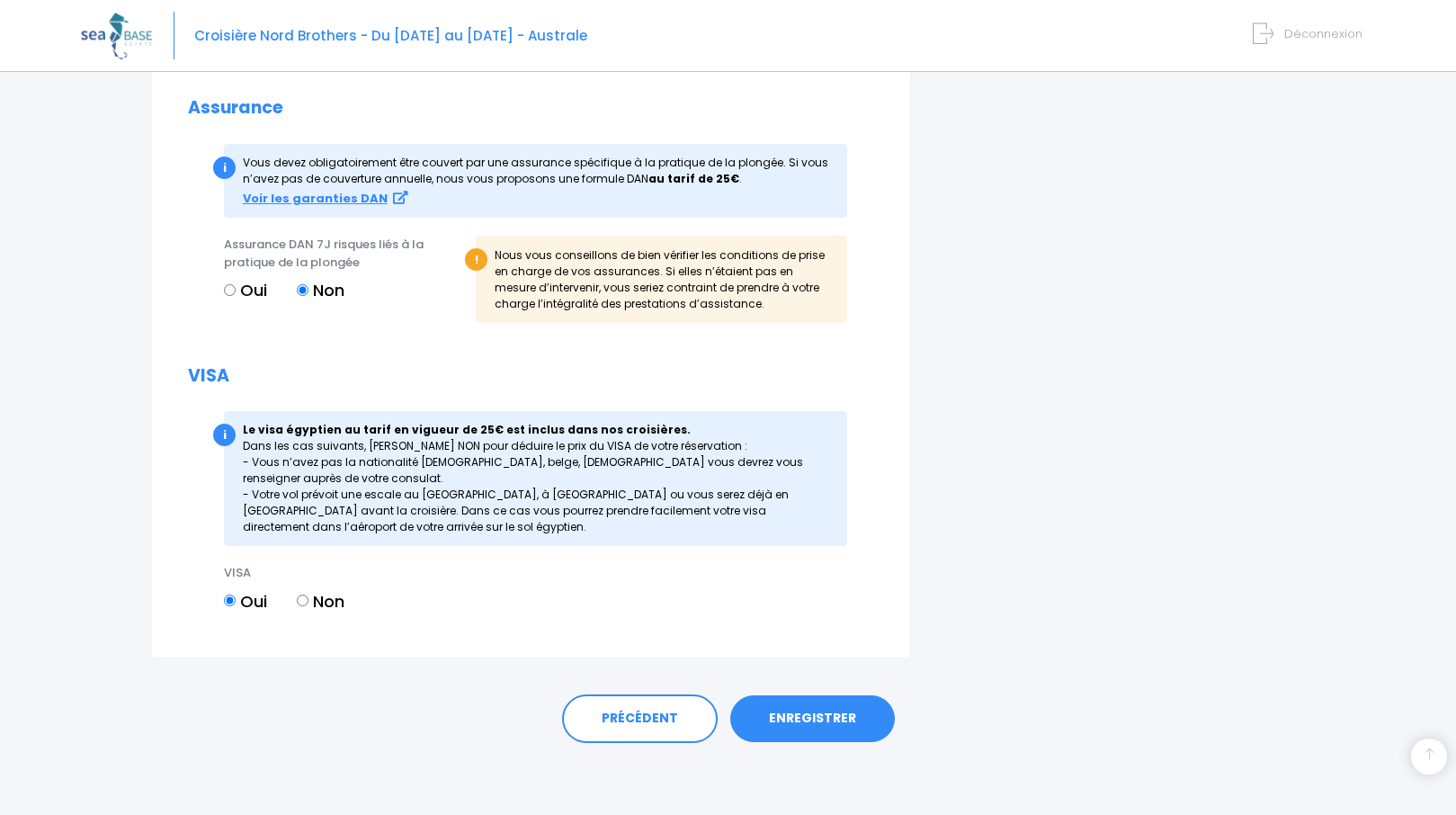
click at [833, 715] on link "ENREGISTRER" at bounding box center [812, 718] width 165 height 47
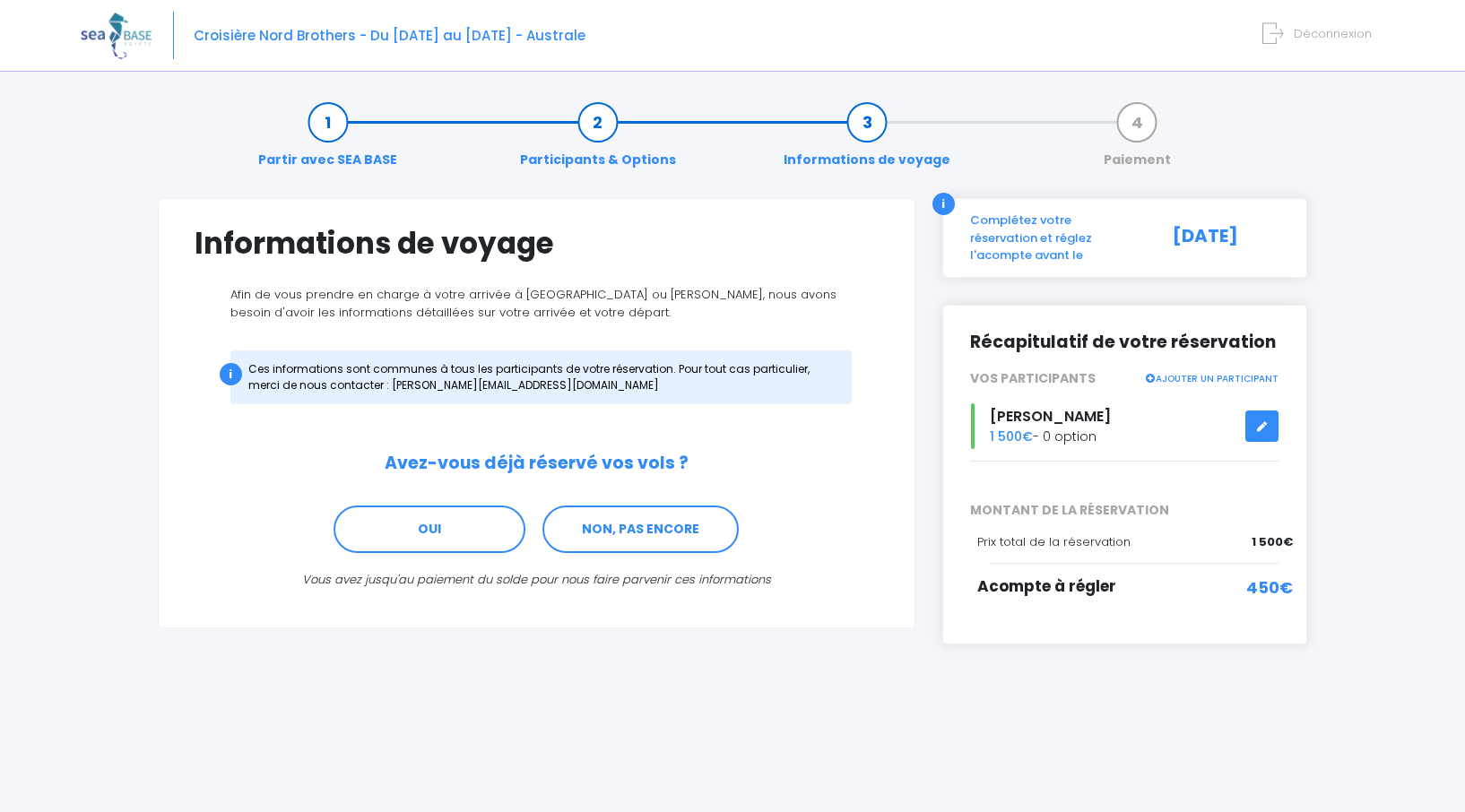
click at [1343, 34] on span "Déconnexion" at bounding box center [1332, 33] width 78 height 17
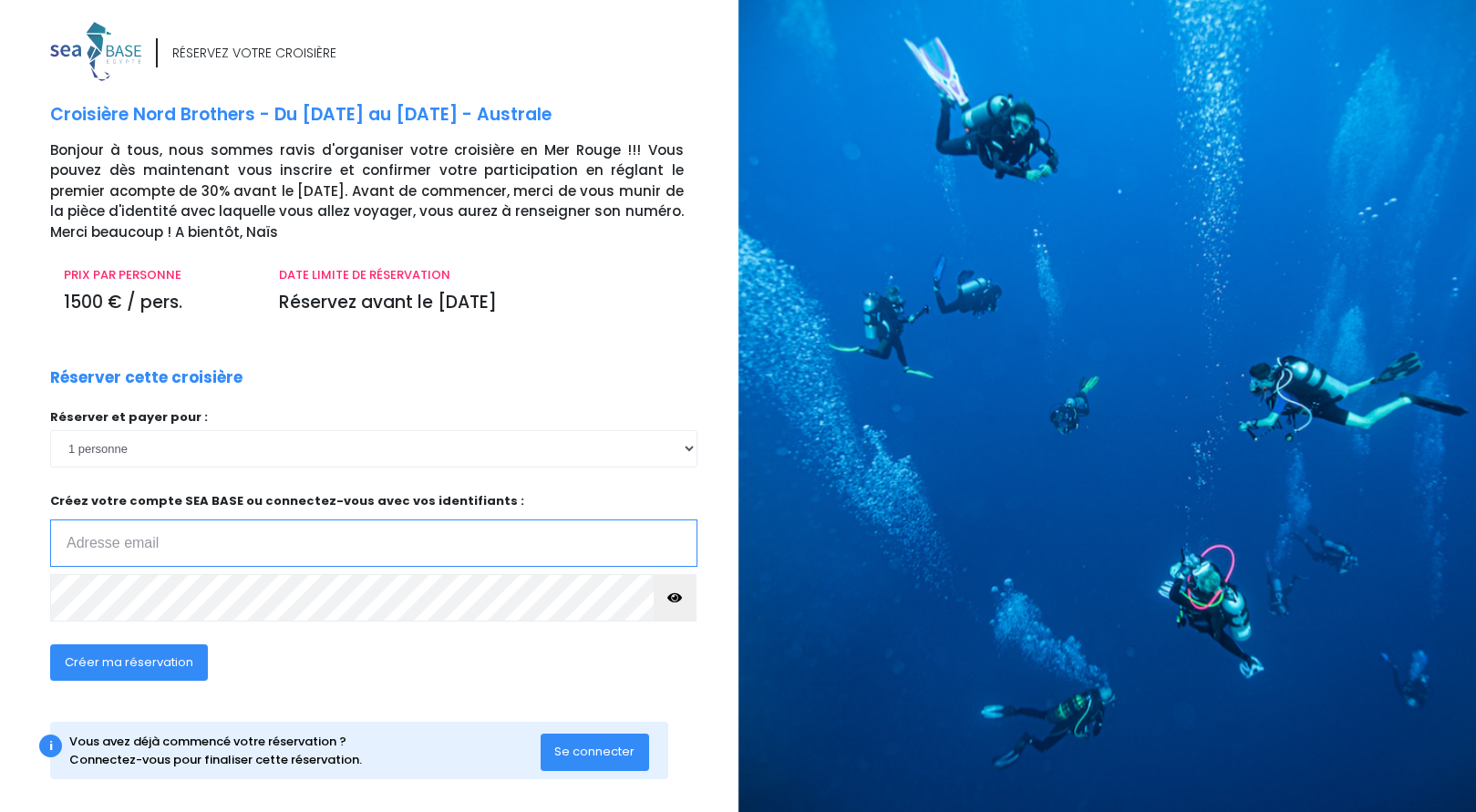
type input "[EMAIL_ADDRESS][DOMAIN_NAME]"
click at [550, 755] on button "Se connecter" at bounding box center [595, 751] width 109 height 36
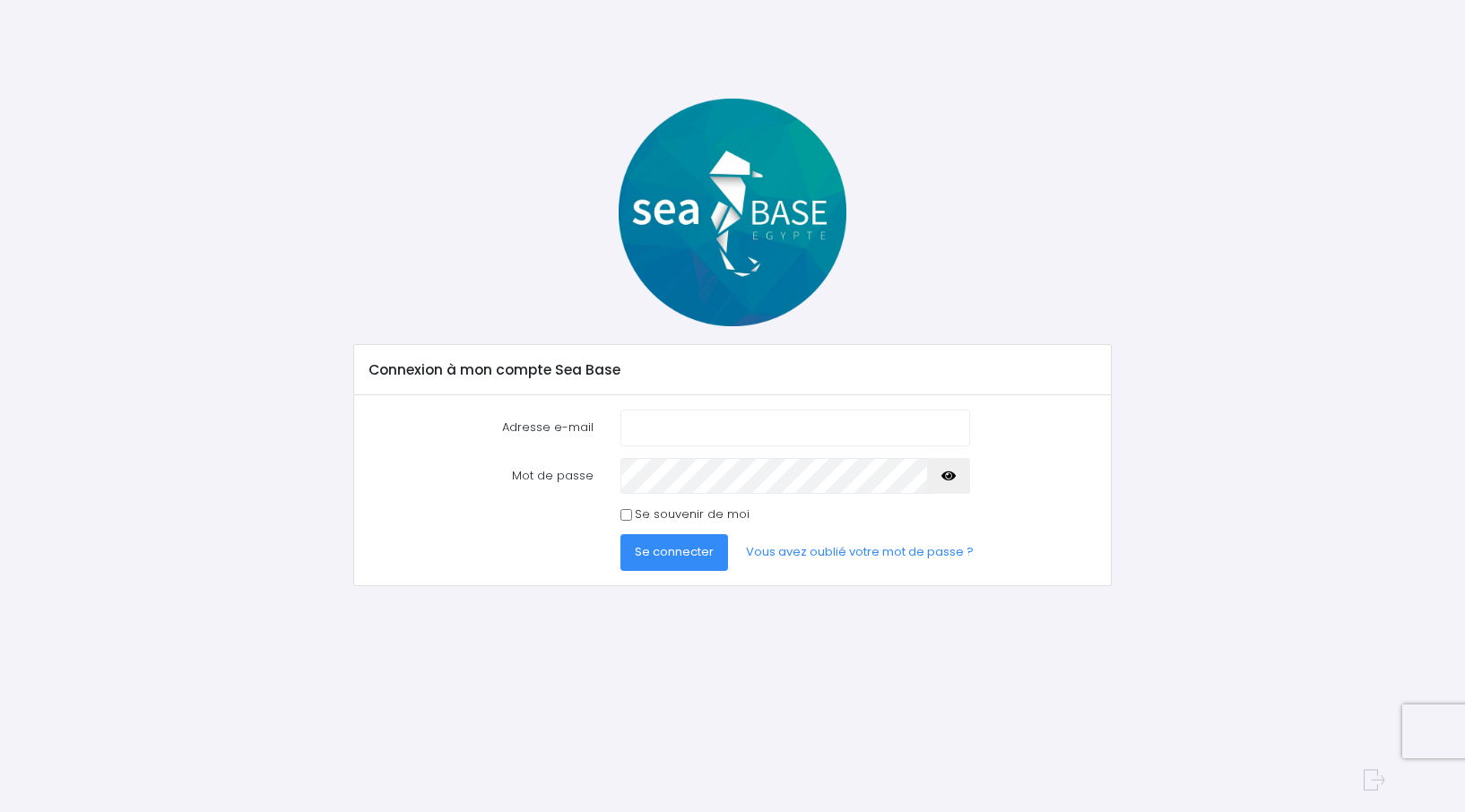
type input "[EMAIL_ADDRESS][DOMAIN_NAME]"
click at [626, 517] on input "Se souvenir de moi" at bounding box center [626, 515] width 12 height 12
checkbox input "true"
click at [666, 549] on span "Se connecter" at bounding box center [675, 551] width 79 height 17
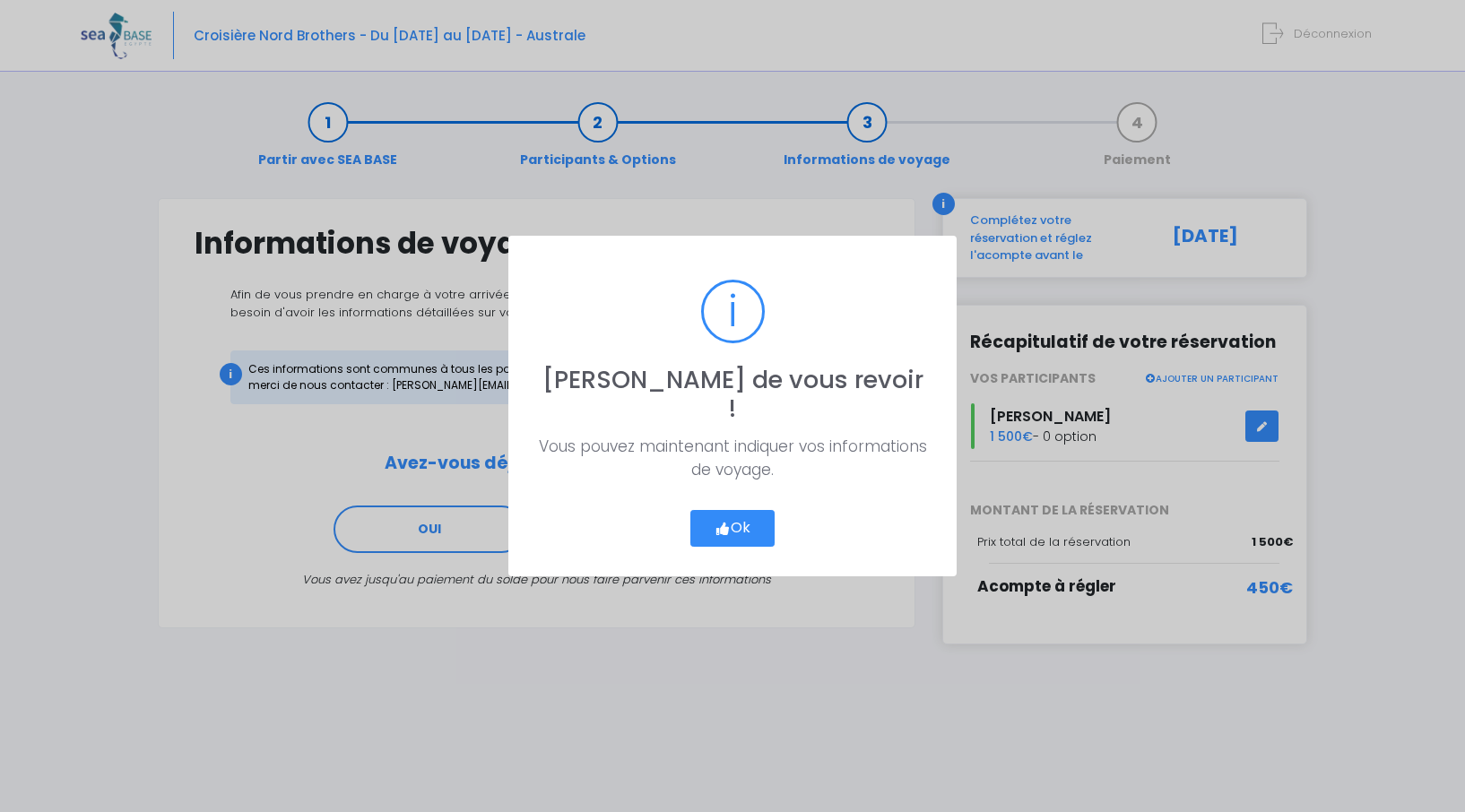
click at [727, 528] on icon "button" at bounding box center [722, 528] width 17 height 0
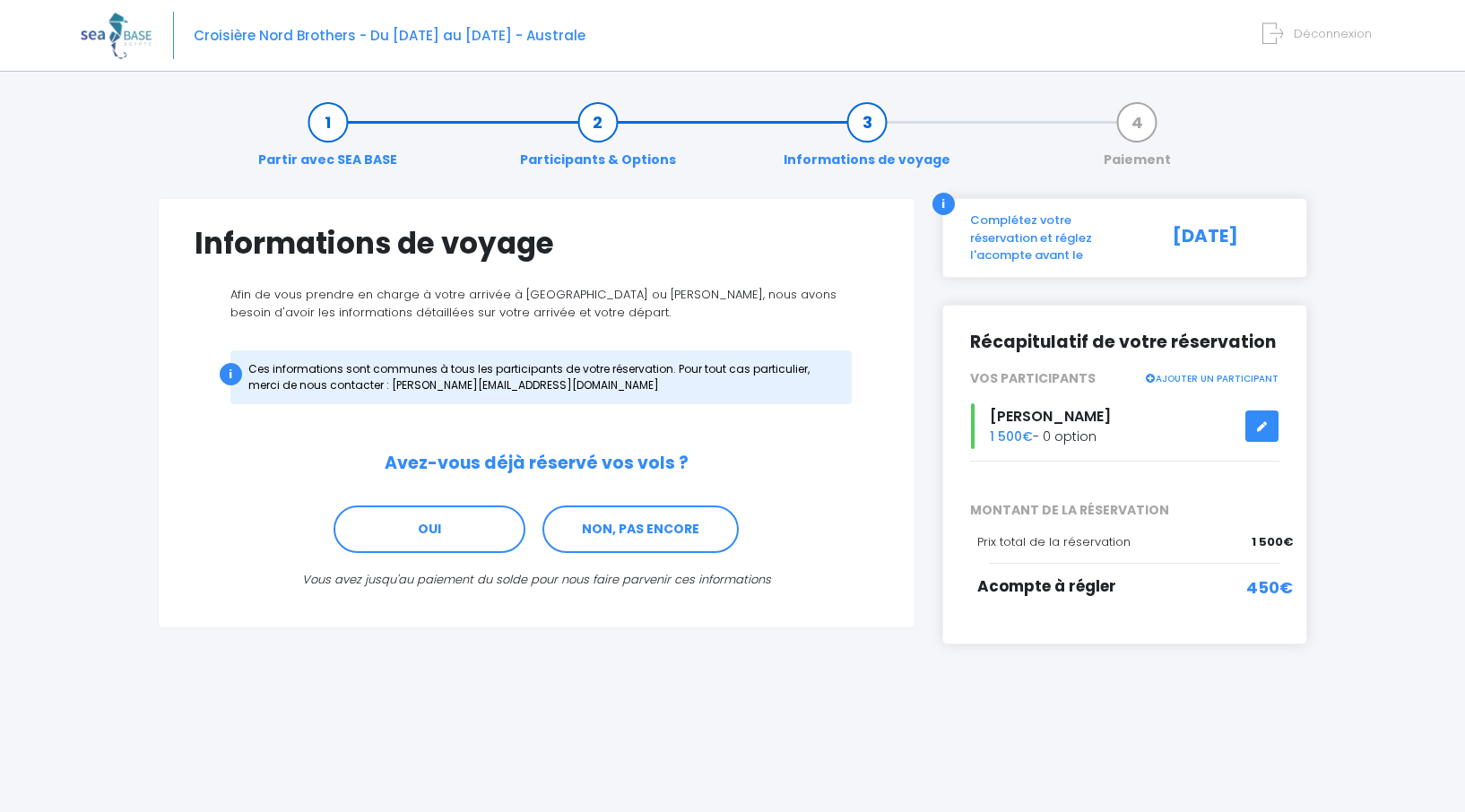
click at [1258, 427] on icon at bounding box center [1262, 427] width 13 height 0
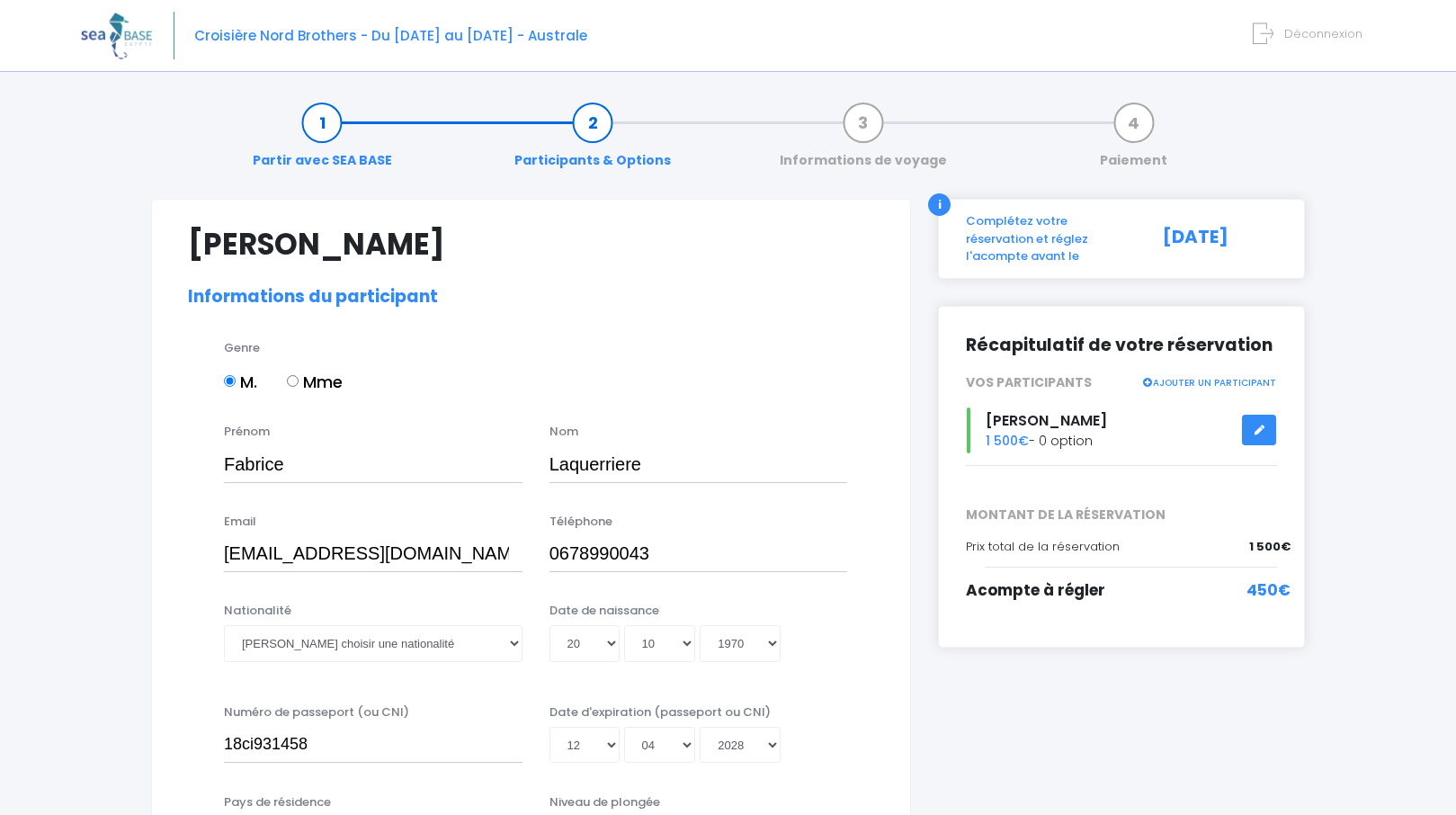
select select "N4"
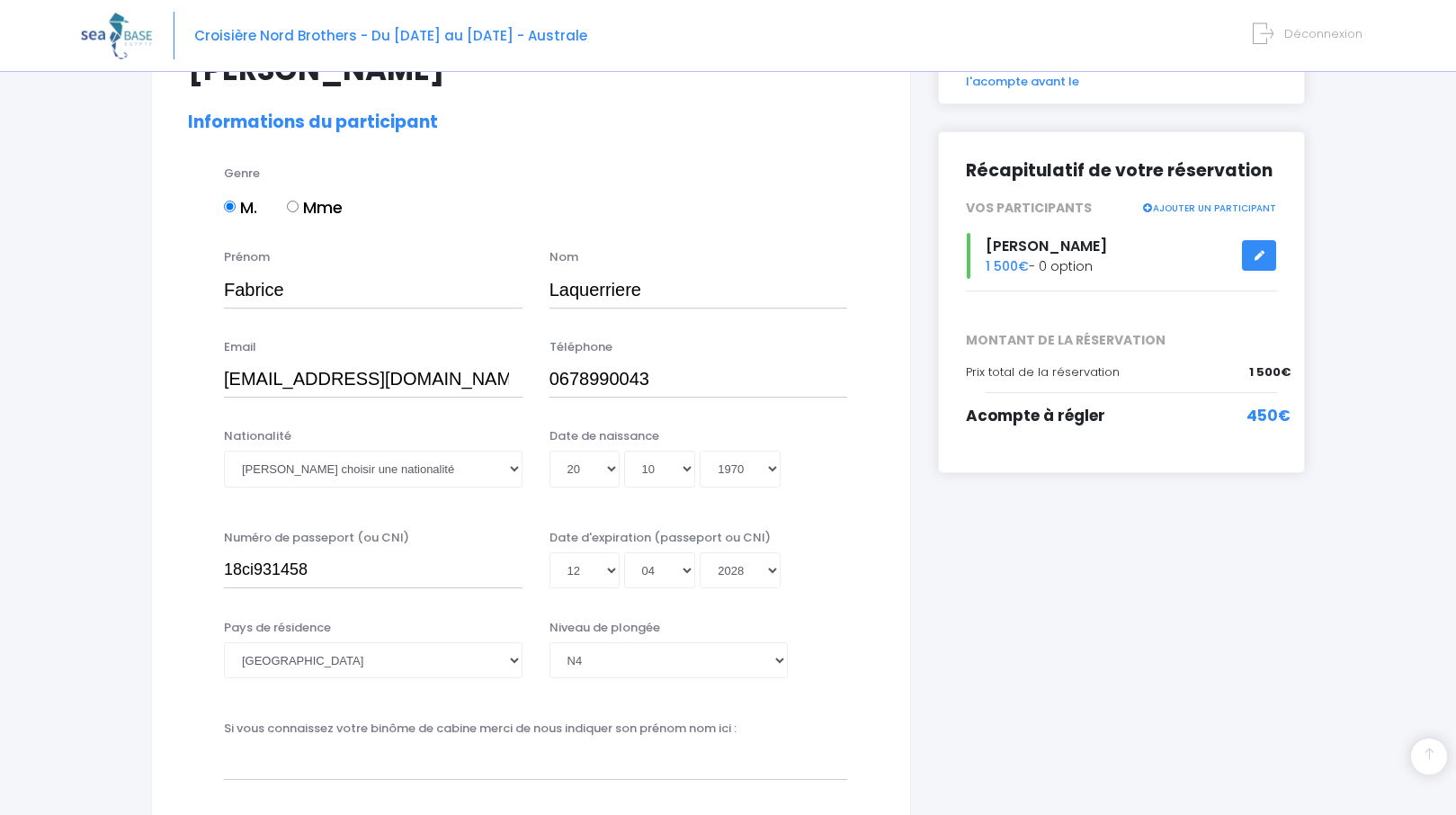
scroll to position [360, 0]
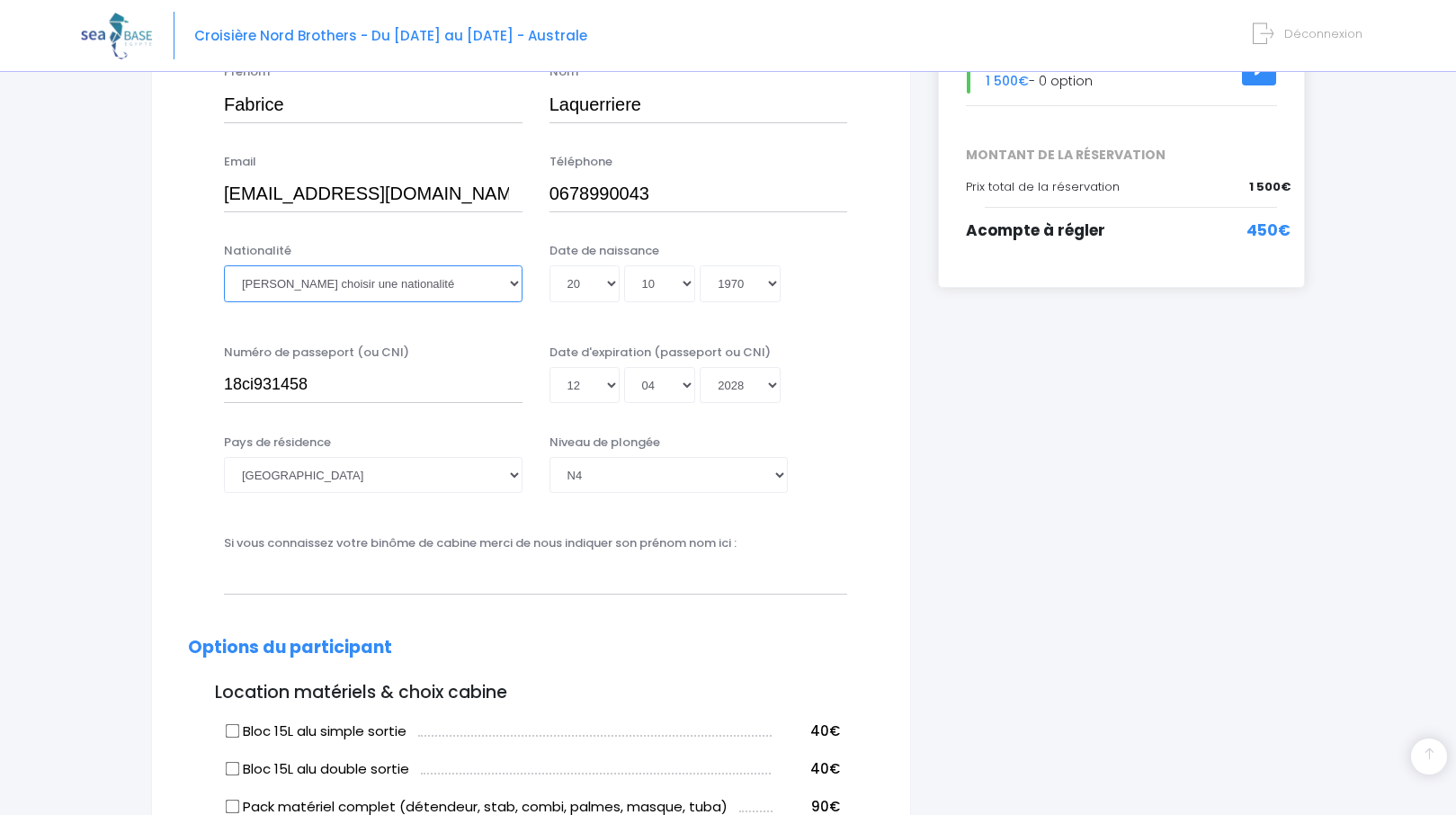
click at [321, 282] on select "Veuillez choisir une nationalité Afghane Albanaise Algerienne Allemande America…" at bounding box center [373, 283] width 298 height 36
select select "Française"
click at [224, 265] on select "Veuillez choisir une nationalité Afghane Albanaise Algerienne Allemande America…" at bounding box center [373, 283] width 298 height 36
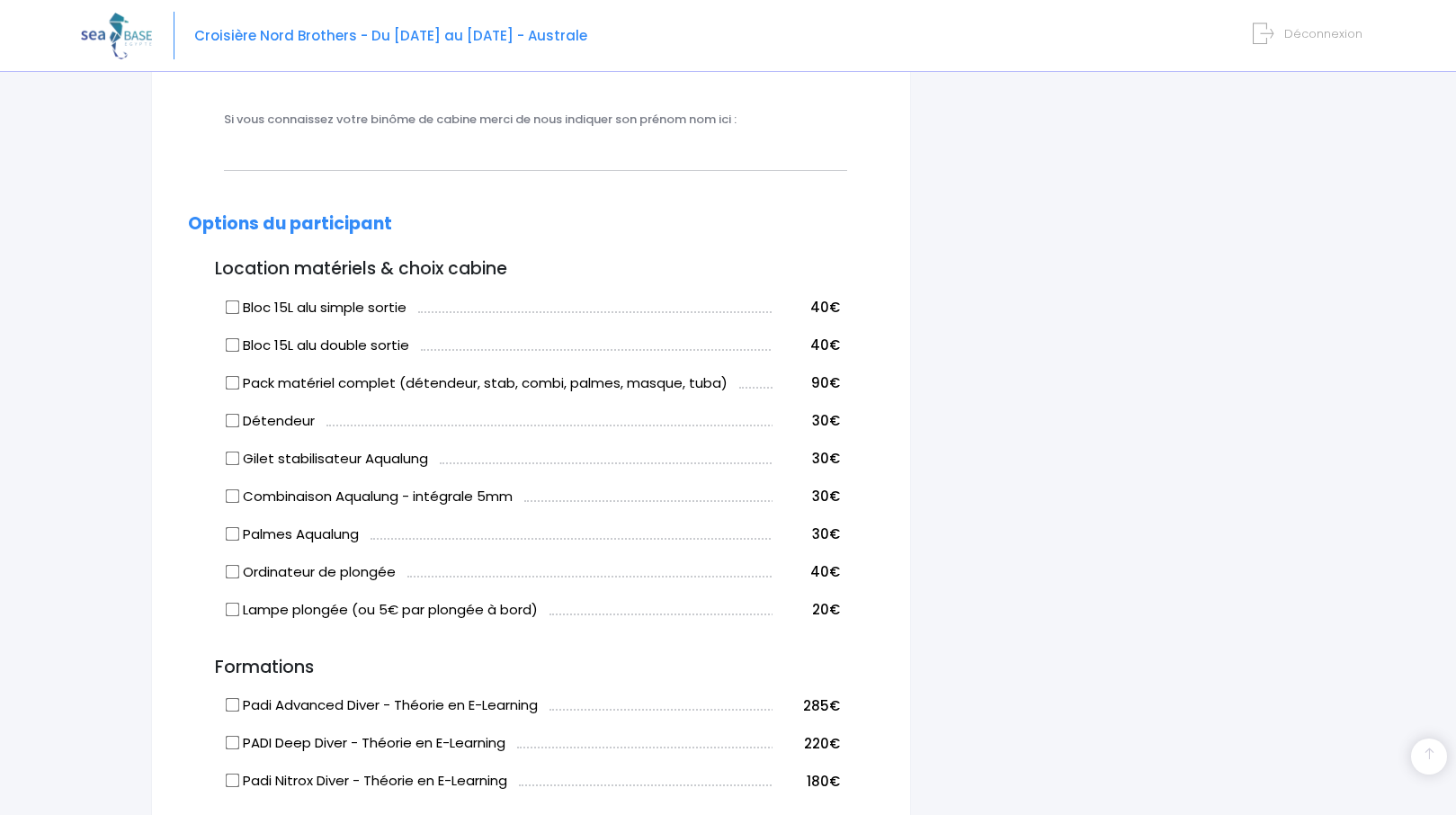
scroll to position [809, 0]
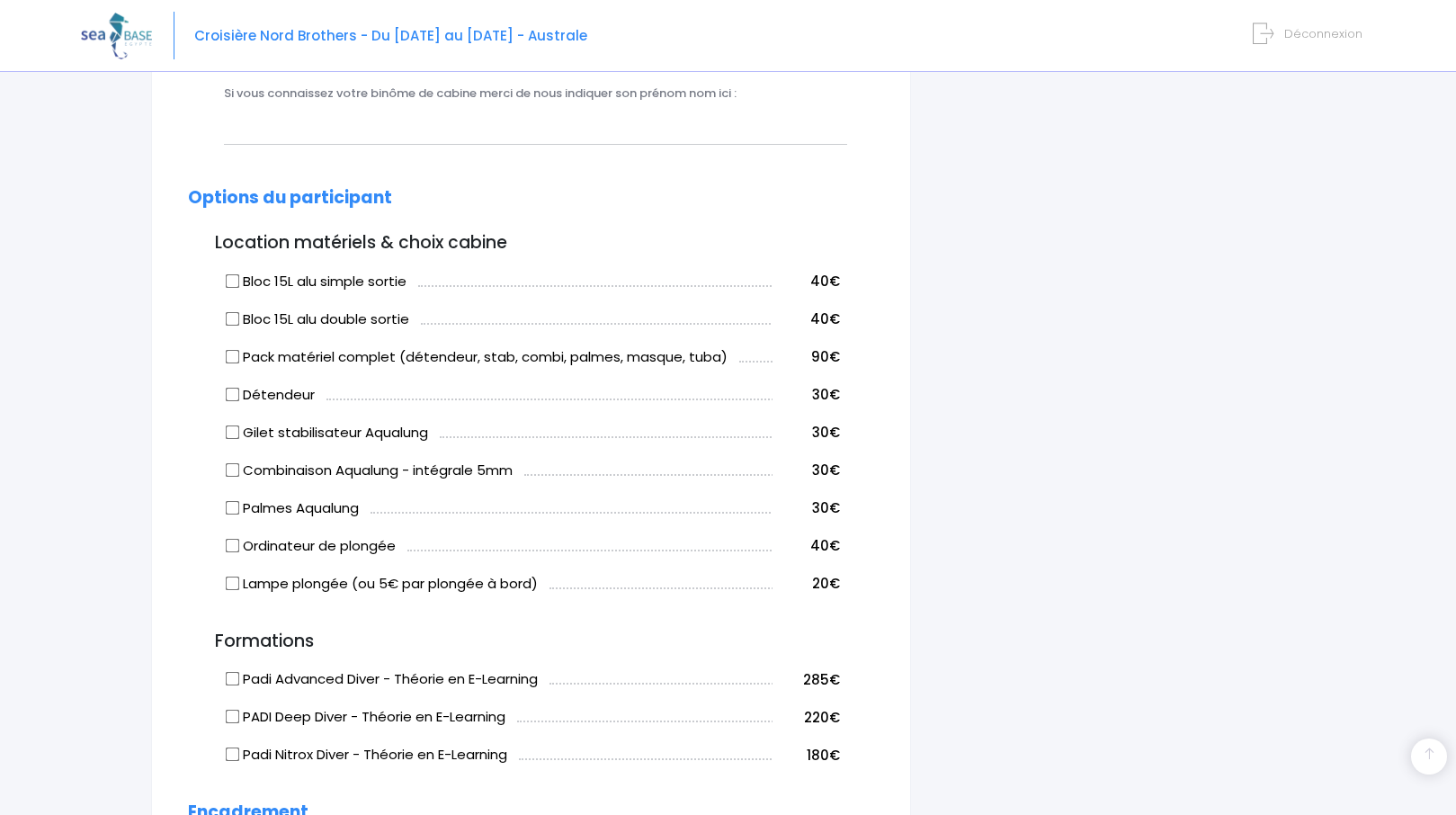
click at [236, 284] on input "Bloc 15L alu simple sortie" at bounding box center [233, 281] width 15 height 15
checkbox input "true"
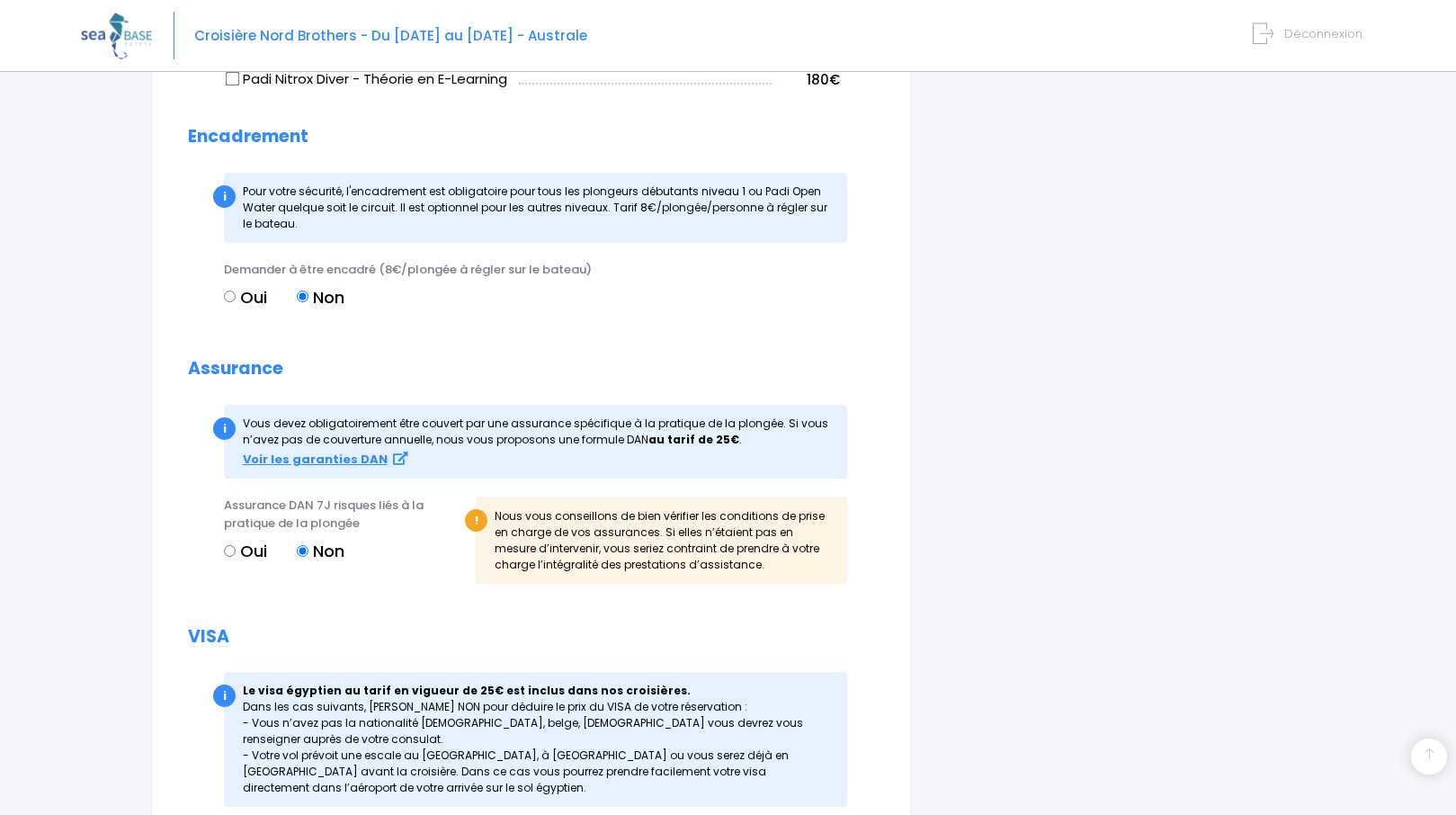
scroll to position [1746, 0]
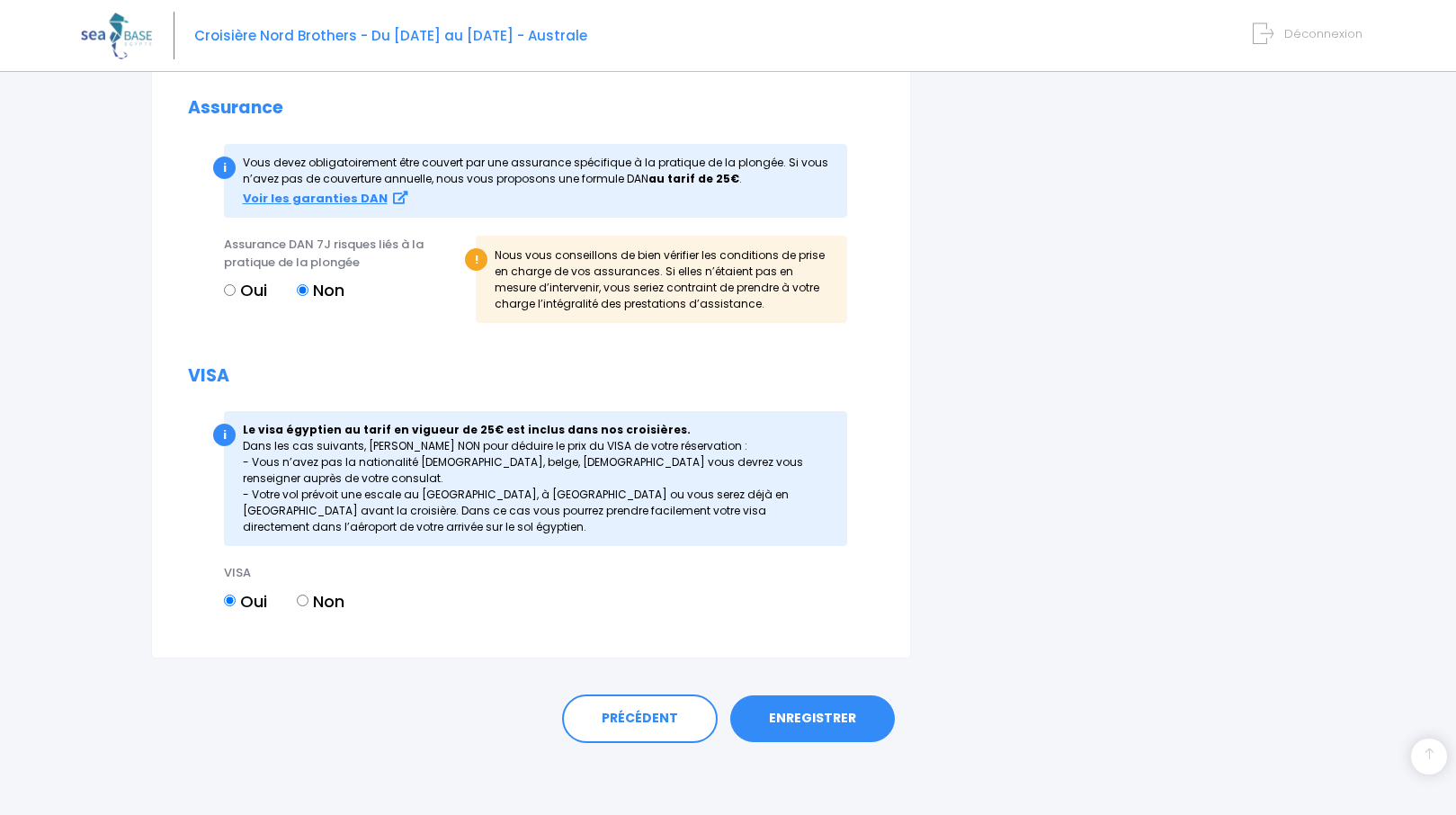
click at [807, 715] on link "ENREGISTRER" at bounding box center [812, 718] width 165 height 47
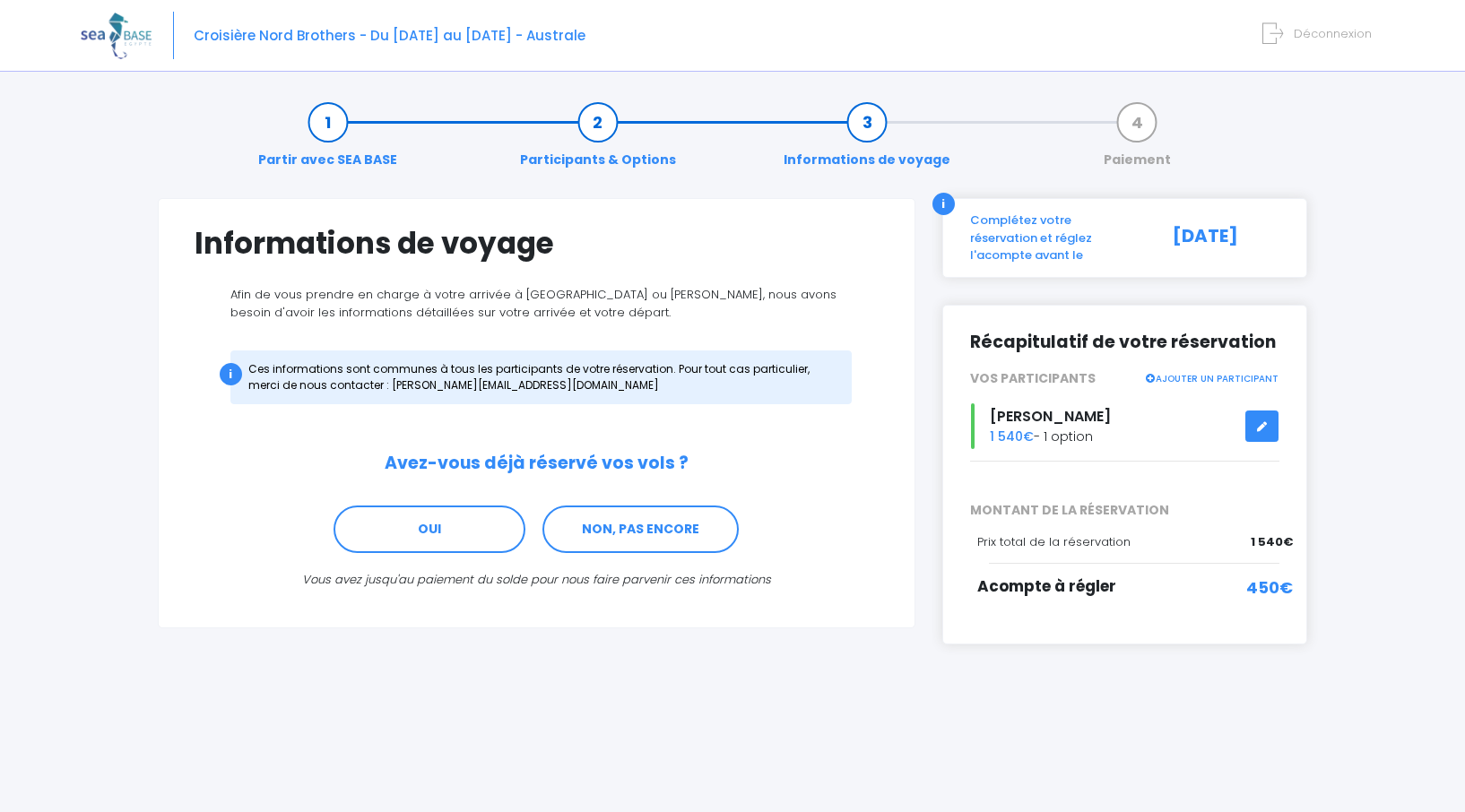
click at [1309, 38] on span "Déconnexion" at bounding box center [1332, 33] width 78 height 17
